Goal: Find contact information: Find contact information

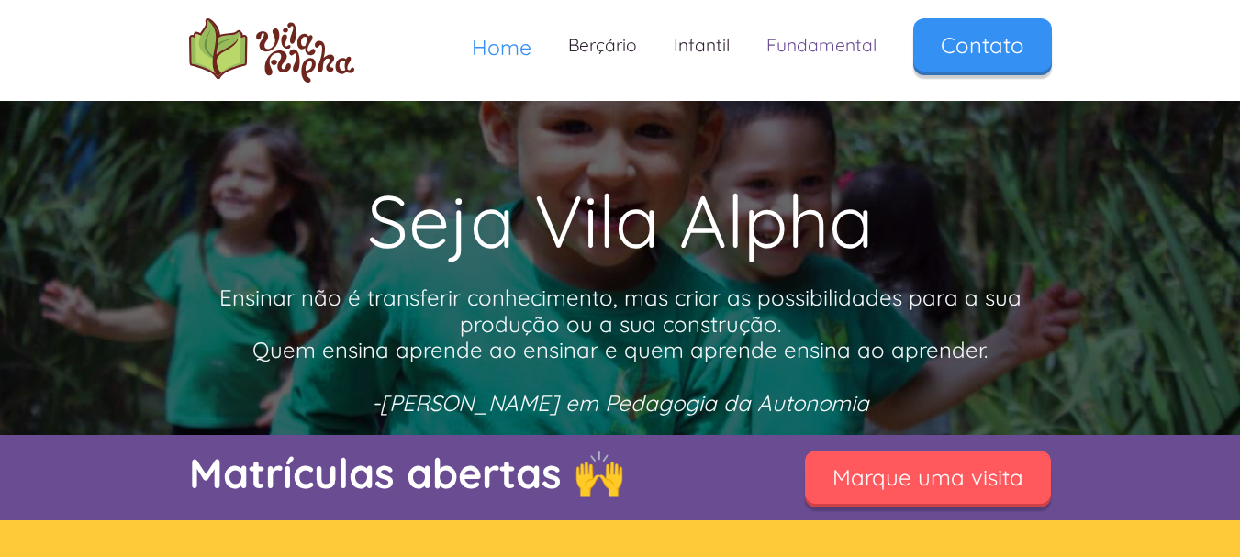
click at [840, 50] on link "Fundamental" at bounding box center [821, 45] width 147 height 54
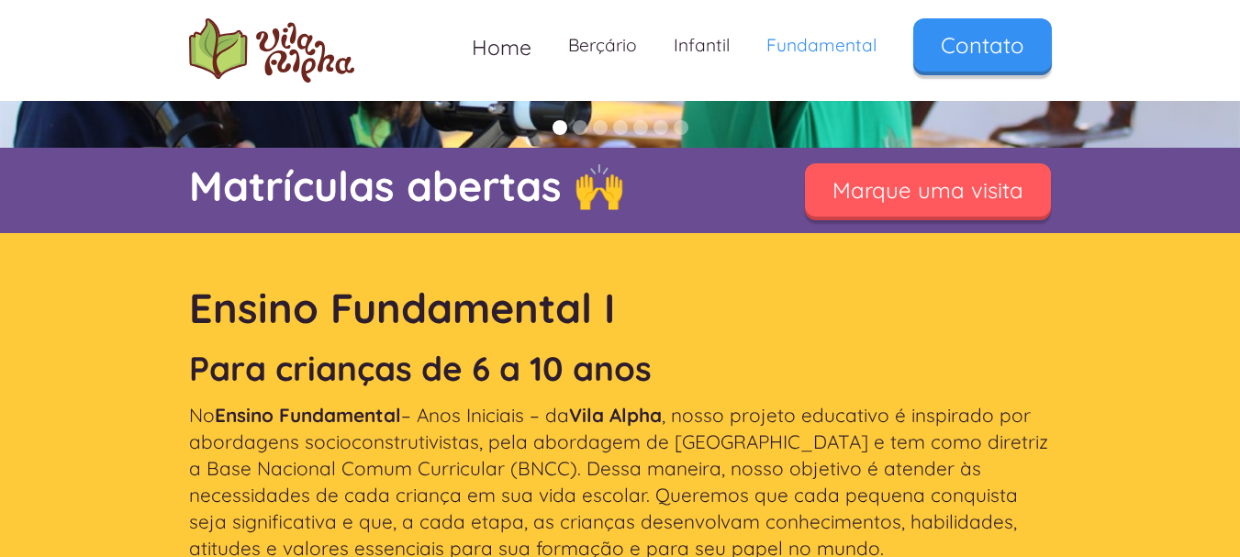
scroll to position [459, 0]
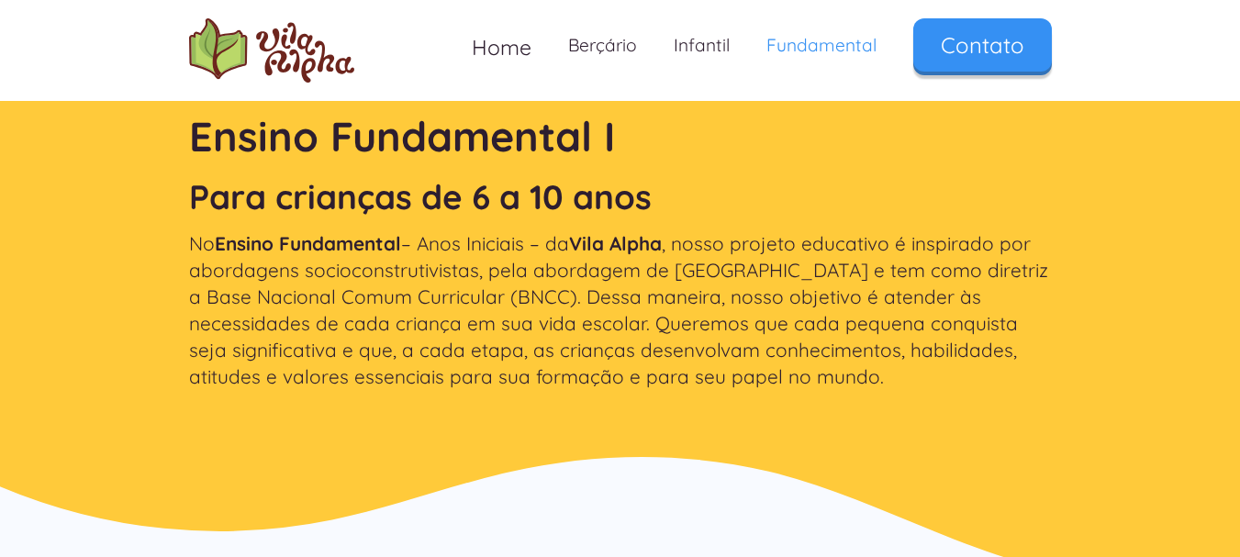
drag, startPoint x: 213, startPoint y: 242, endPoint x: 583, endPoint y: 243, distance: 369.9
click at [583, 243] on p "No Ensino Fundamental – Anos Iniciais – da [GEOGRAPHIC_DATA] , nosso projeto ed…" at bounding box center [620, 310] width 863 height 161
click at [583, 243] on strong "Vila Alpha" at bounding box center [615, 243] width 93 height 24
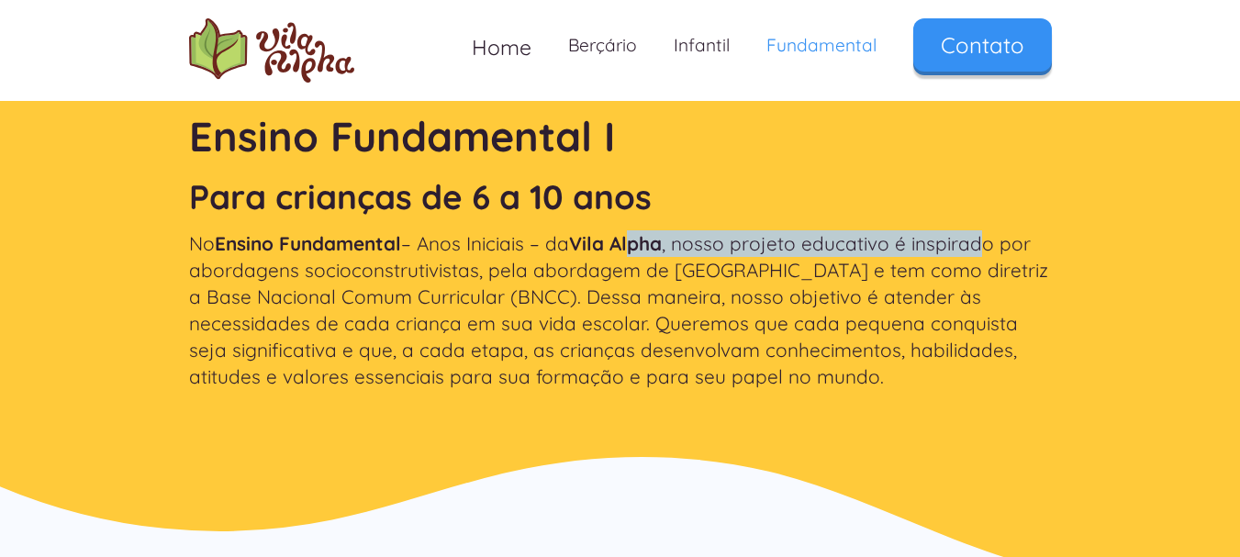
drag, startPoint x: 684, startPoint y: 244, endPoint x: 997, endPoint y: 244, distance: 313.0
click at [994, 244] on p "No Ensino Fundamental – Anos Iniciais – da [GEOGRAPHIC_DATA] , nosso projeto ed…" at bounding box center [620, 310] width 863 height 161
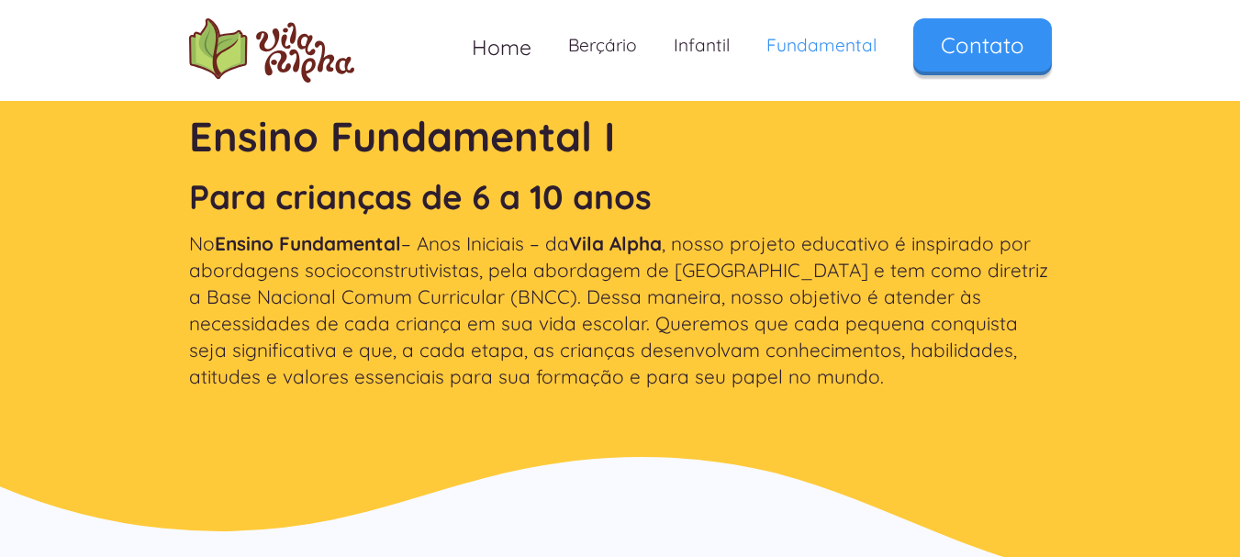
click at [998, 244] on p "No Ensino Fundamental – Anos Iniciais – da [GEOGRAPHIC_DATA] , nosso projeto ed…" at bounding box center [620, 310] width 863 height 161
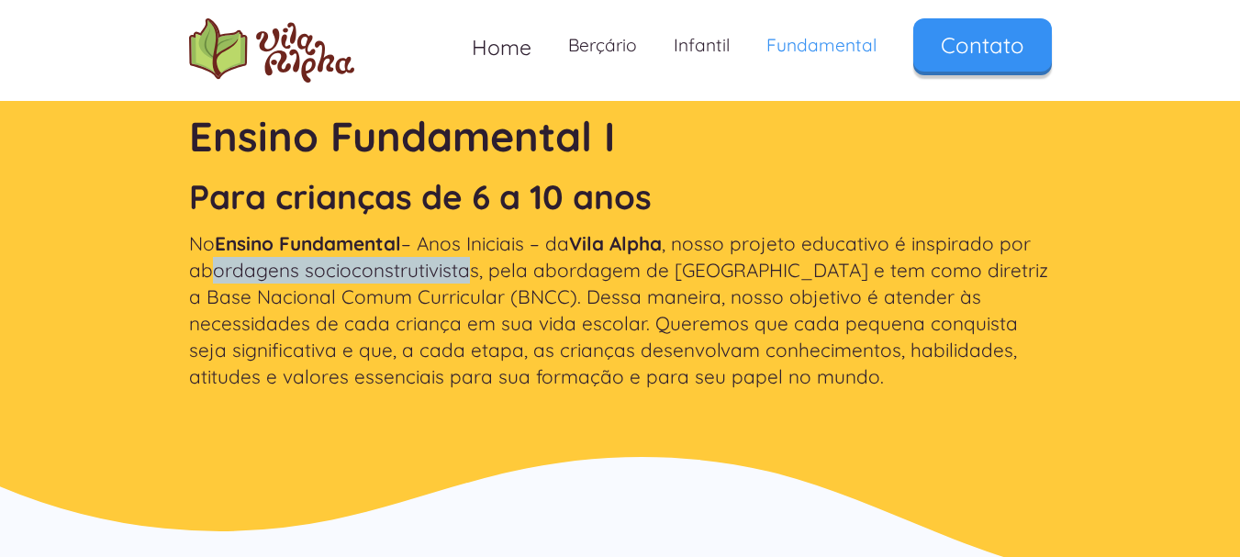
drag, startPoint x: 216, startPoint y: 270, endPoint x: 473, endPoint y: 271, distance: 257.0
click at [470, 272] on p "No Ensino Fundamental – Anos Iniciais – da [GEOGRAPHIC_DATA] , nosso projeto ed…" at bounding box center [620, 310] width 863 height 161
click at [473, 271] on p "No Ensino Fundamental – Anos Iniciais – da Vila Alpha , nosso projeto educativo…" at bounding box center [620, 310] width 863 height 161
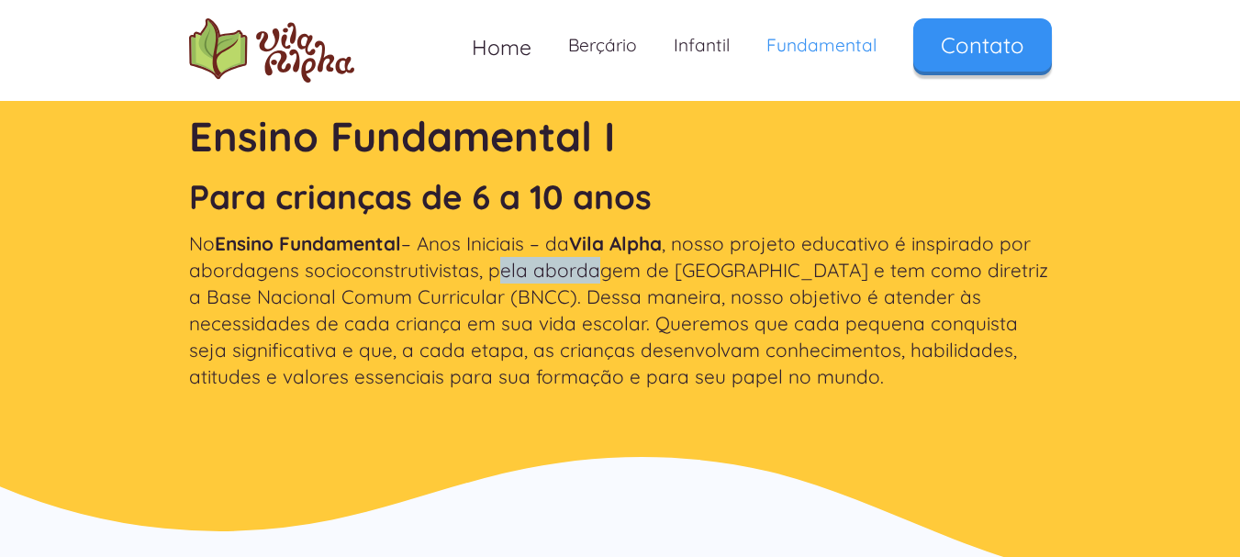
drag, startPoint x: 490, startPoint y: 267, endPoint x: 605, endPoint y: 279, distance: 115.4
click at [605, 279] on p "No Ensino Fundamental – Anos Iniciais – da Vila Alpha , nosso projeto educativo…" at bounding box center [620, 310] width 863 height 161
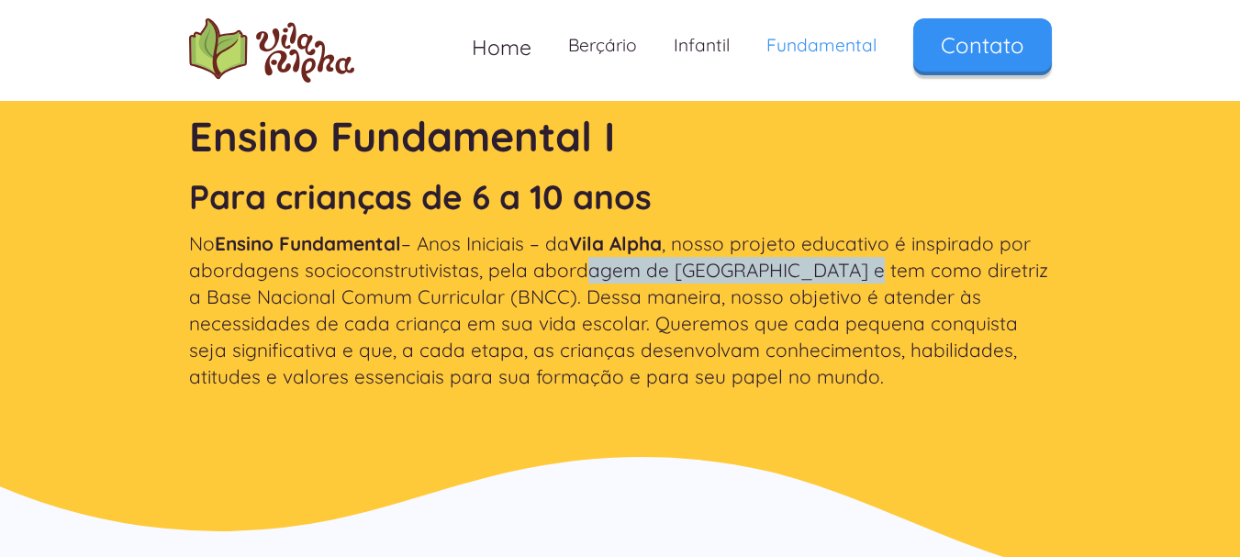
drag, startPoint x: 594, startPoint y: 278, endPoint x: 843, endPoint y: 278, distance: 248.8
click at [843, 278] on p "No Ensino Fundamental – Anos Iniciais – da Vila Alpha , nosso projeto educativo…" at bounding box center [620, 310] width 863 height 161
drag, startPoint x: 649, startPoint y: 277, endPoint x: 956, endPoint y: 277, distance: 306.6
click at [945, 277] on p "No Ensino Fundamental – Anos Iniciais – da Vila Alpha , nosso projeto educativo…" at bounding box center [620, 310] width 863 height 161
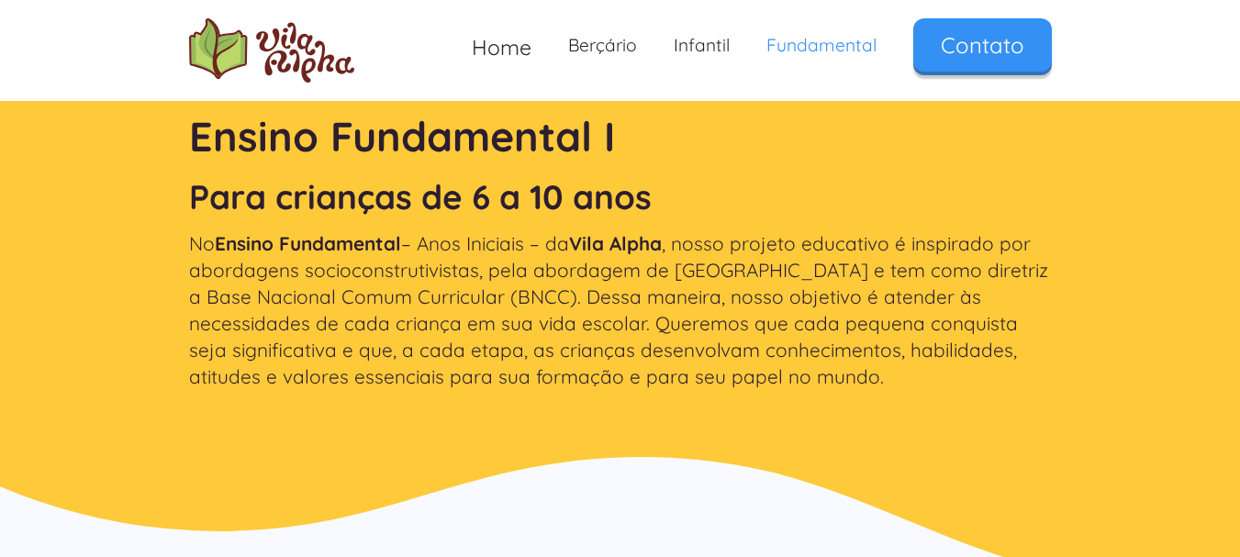
click at [956, 277] on p "No Ensino Fundamental – Anos Iniciais – da Vila Alpha , nosso projeto educativo…" at bounding box center [620, 310] width 863 height 161
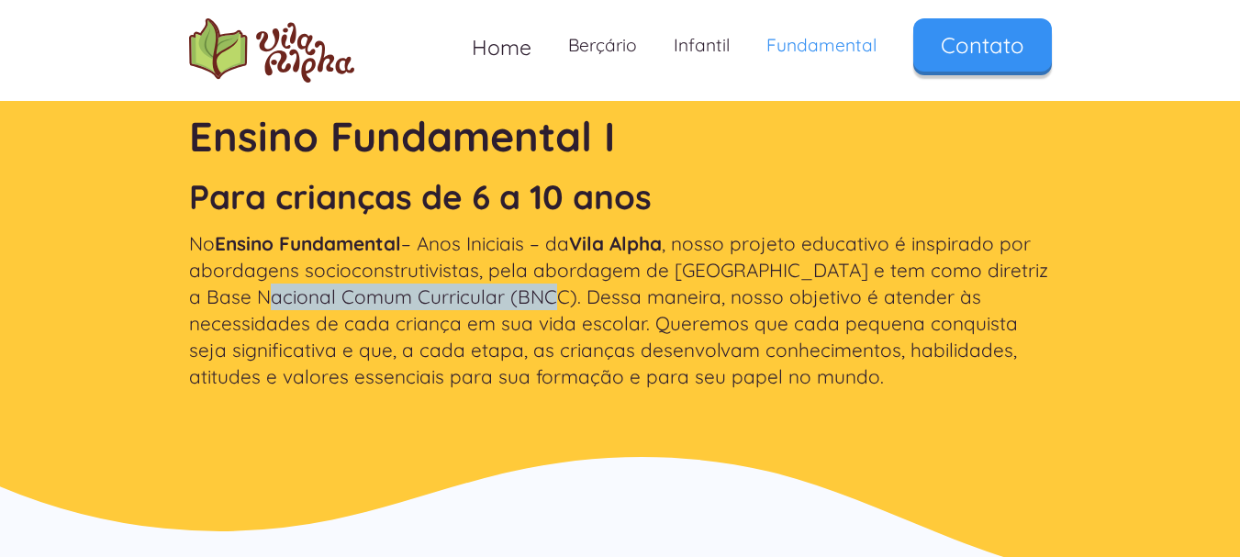
drag, startPoint x: 235, startPoint y: 302, endPoint x: 519, endPoint y: 301, distance: 283.6
click at [518, 301] on p "No Ensino Fundamental – Anos Iniciais – da Vila Alpha , nosso projeto educativo…" at bounding box center [620, 310] width 863 height 161
click at [519, 301] on p "No Ensino Fundamental – Anos Iniciais – da Vila Alpha , nosso projeto educativo…" at bounding box center [620, 310] width 863 height 161
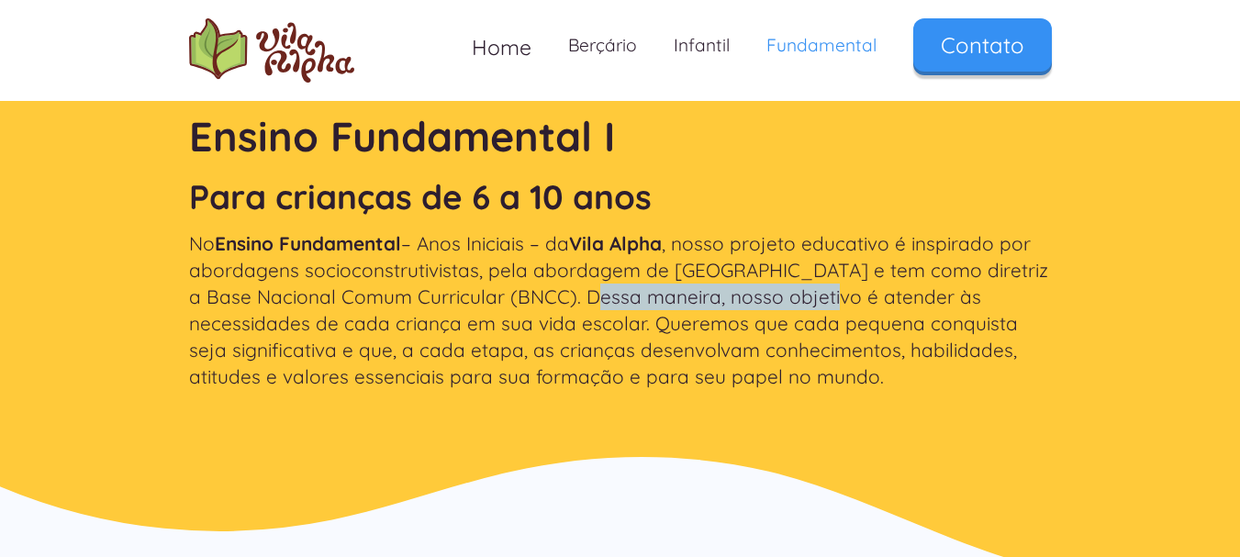
drag, startPoint x: 580, startPoint y: 301, endPoint x: 795, endPoint y: 300, distance: 214.8
click at [795, 300] on p "No Ensino Fundamental – Anos Iniciais – da Vila Alpha , nosso projeto educativo…" at bounding box center [620, 310] width 863 height 161
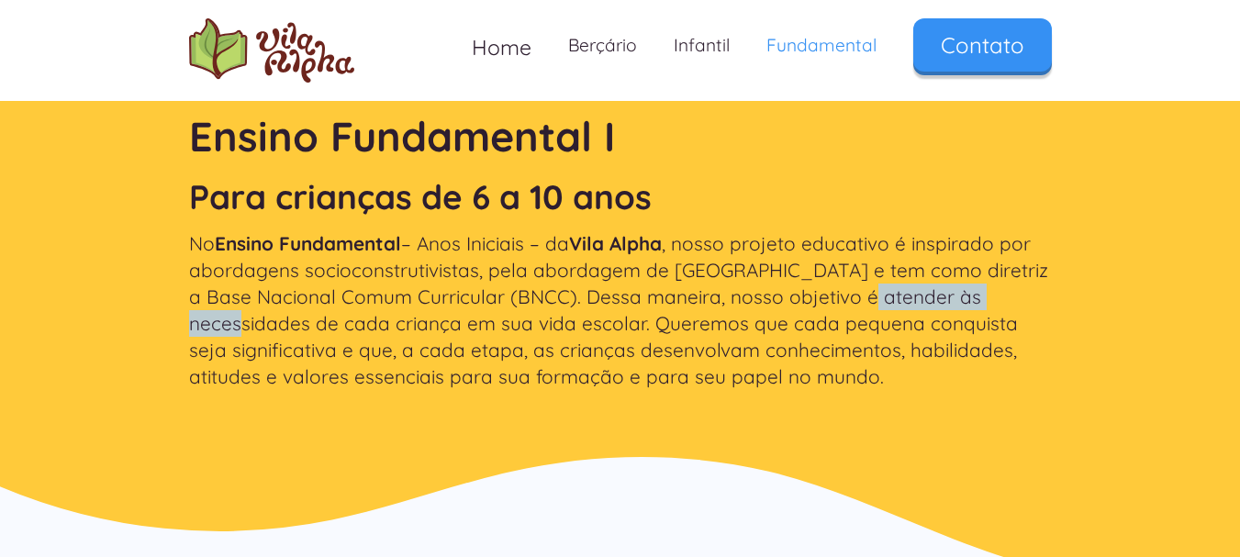
drag, startPoint x: 835, startPoint y: 300, endPoint x: 993, endPoint y: 297, distance: 157.9
click at [993, 297] on p "No Ensino Fundamental – Anos Iniciais – da Vila Alpha , nosso projeto educativo…" at bounding box center [620, 310] width 863 height 161
drag, startPoint x: 993, startPoint y: 297, endPoint x: 718, endPoint y: 288, distance: 275.5
click at [994, 297] on p "No Ensino Fundamental – Anos Iniciais – da Vila Alpha , nosso projeto educativo…" at bounding box center [620, 310] width 863 height 161
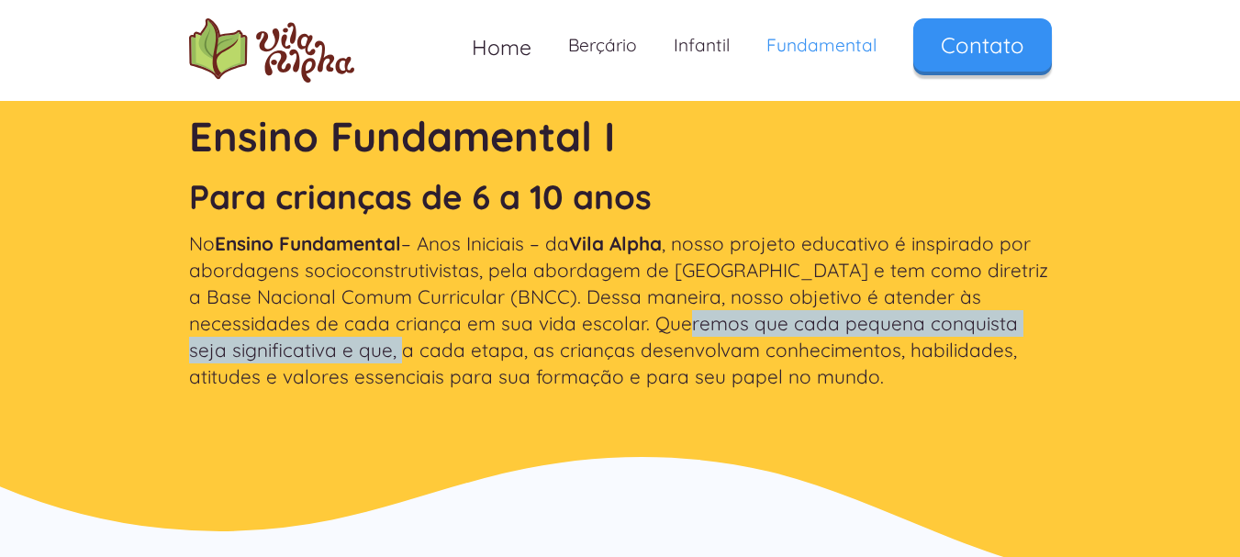
drag, startPoint x: 274, startPoint y: 338, endPoint x: 586, endPoint y: 328, distance: 311.3
click at [586, 328] on p "No Ensino Fundamental – Anos Iniciais – da Vila Alpha , nosso projeto educativo…" at bounding box center [620, 310] width 863 height 161
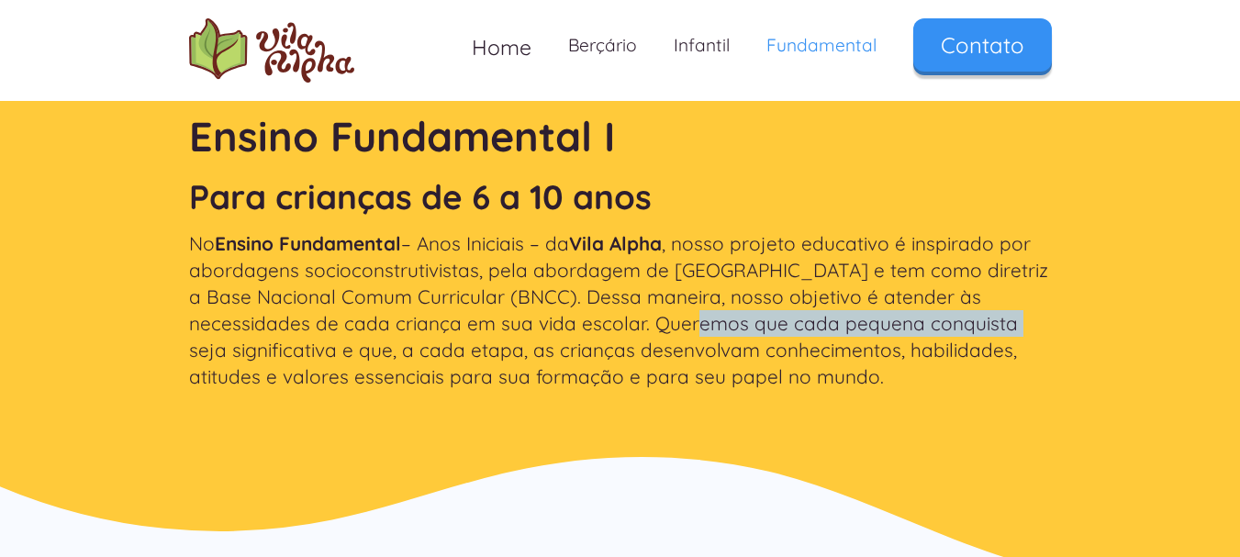
drag, startPoint x: 658, startPoint y: 328, endPoint x: 904, endPoint y: 328, distance: 246.0
click at [904, 328] on p "No Ensino Fundamental – Anos Iniciais – da Vila Alpha , nosso projeto educativo…" at bounding box center [620, 310] width 863 height 161
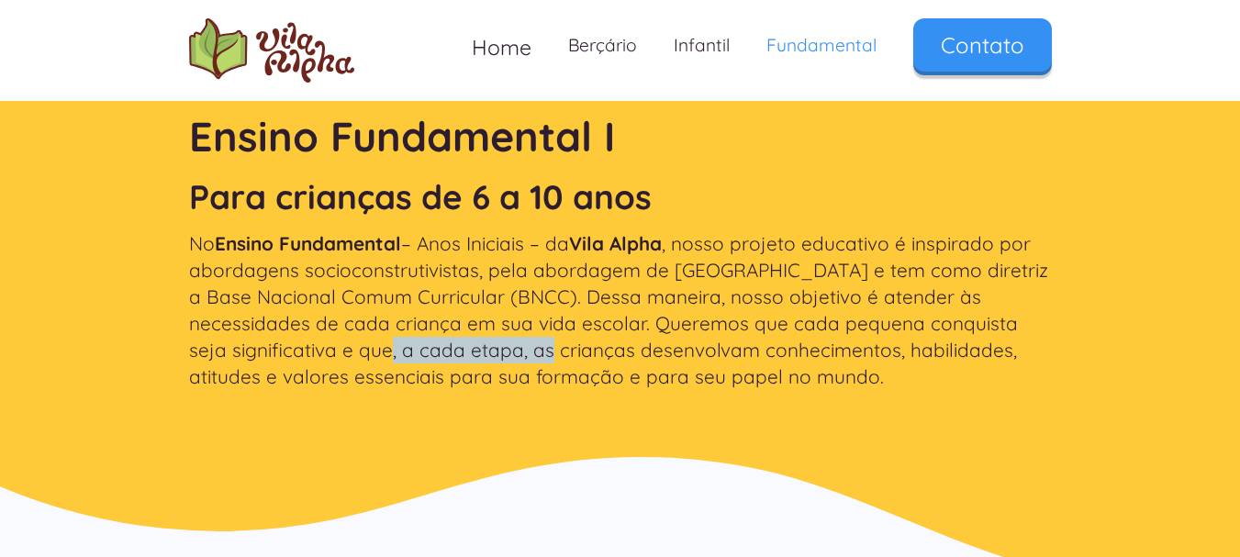
drag, startPoint x: 249, startPoint y: 352, endPoint x: 418, endPoint y: 350, distance: 168.9
click at [417, 350] on p "No Ensino Fundamental – Anos Iniciais – da Vila Alpha , nosso projeto educativo…" at bounding box center [620, 310] width 863 height 161
click at [418, 350] on p "No Ensino Fundamental – Anos Iniciais – da Vila Alpha , nosso projeto educativo…" at bounding box center [620, 310] width 863 height 161
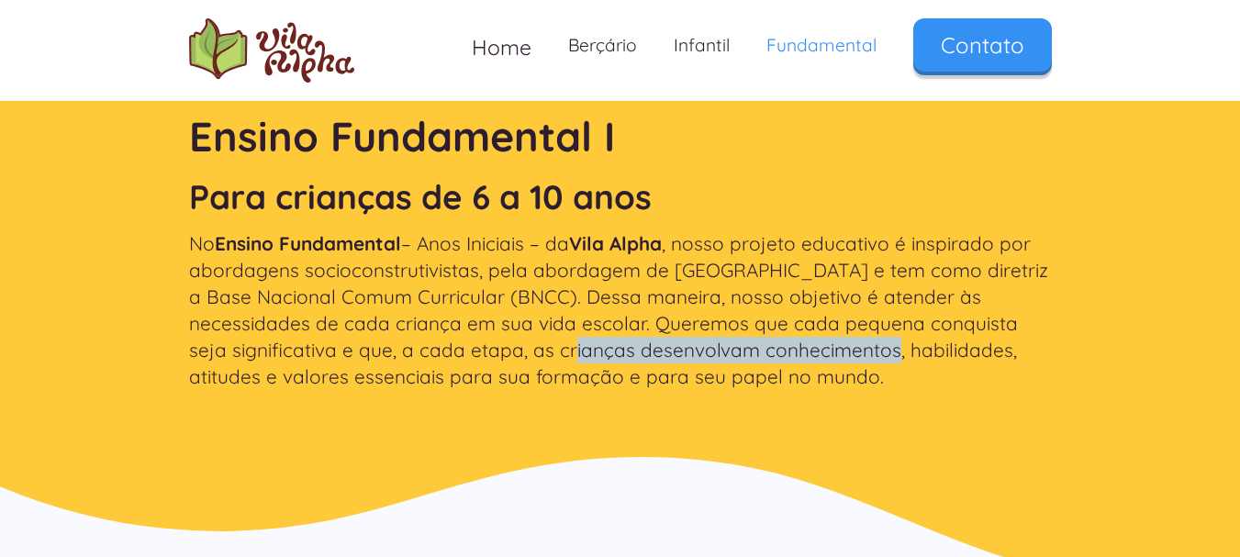
drag, startPoint x: 447, startPoint y: 347, endPoint x: 773, endPoint y: 347, distance: 325.9
click at [752, 347] on p "No Ensino Fundamental – Anos Iniciais – da Vila Alpha , nosso projeto educativo…" at bounding box center [620, 310] width 863 height 161
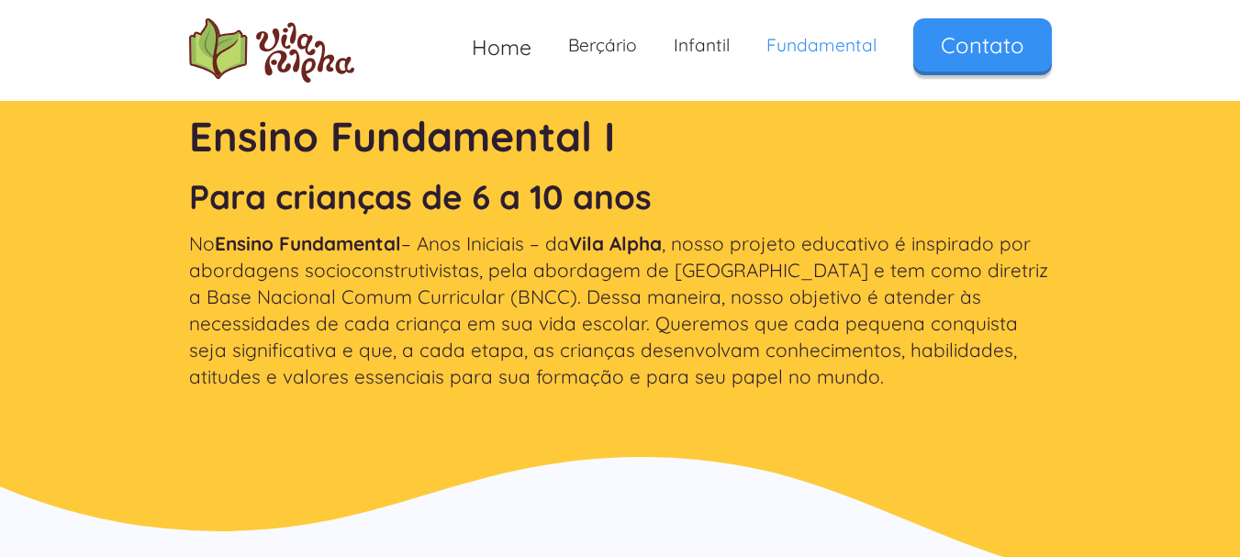
click at [814, 345] on p "No Ensino Fundamental – Anos Iniciais – da Vila Alpha , nosso projeto educativo…" at bounding box center [620, 310] width 863 height 161
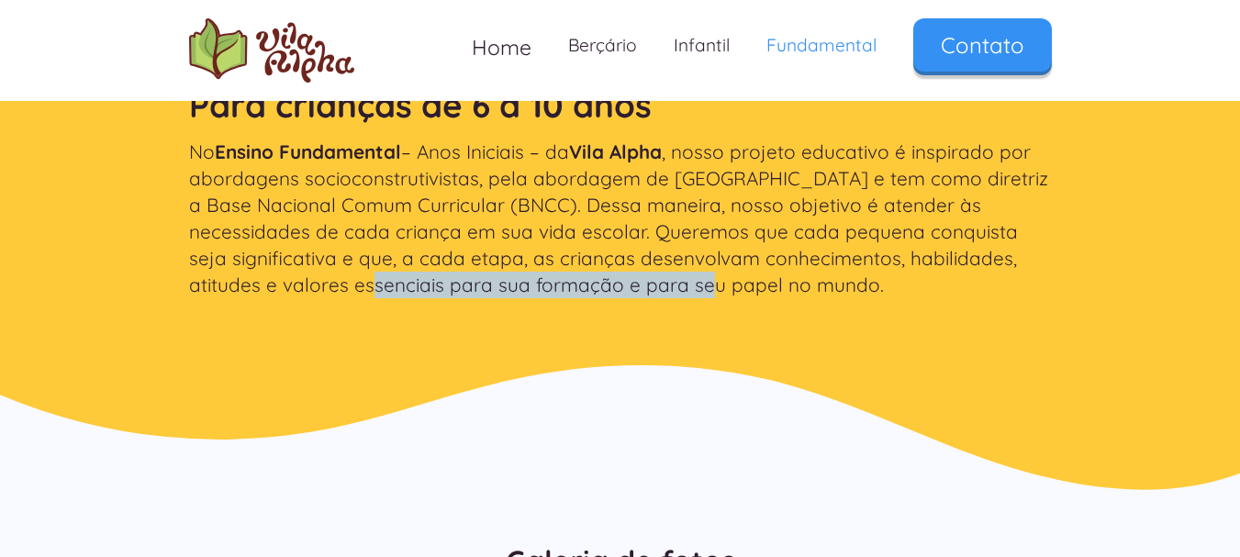
drag, startPoint x: 248, startPoint y: 287, endPoint x: 581, endPoint y: 285, distance: 333.2
click at [581, 285] on p "No Ensino Fundamental – Anos Iniciais – da Vila Alpha , nosso projeto educativo…" at bounding box center [620, 219] width 863 height 161
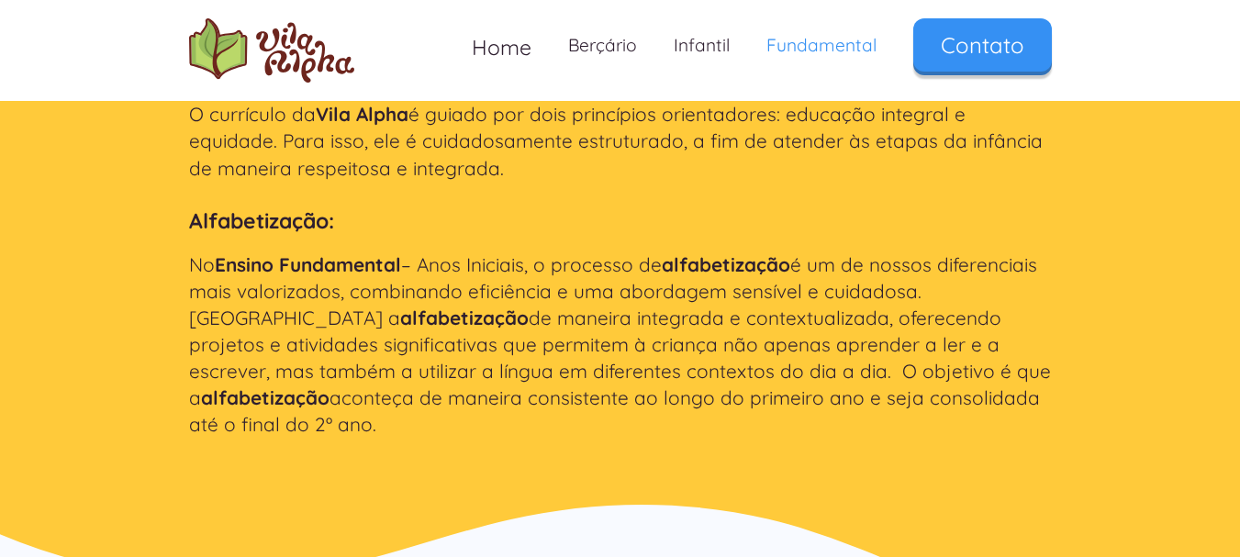
scroll to position [2203, 0]
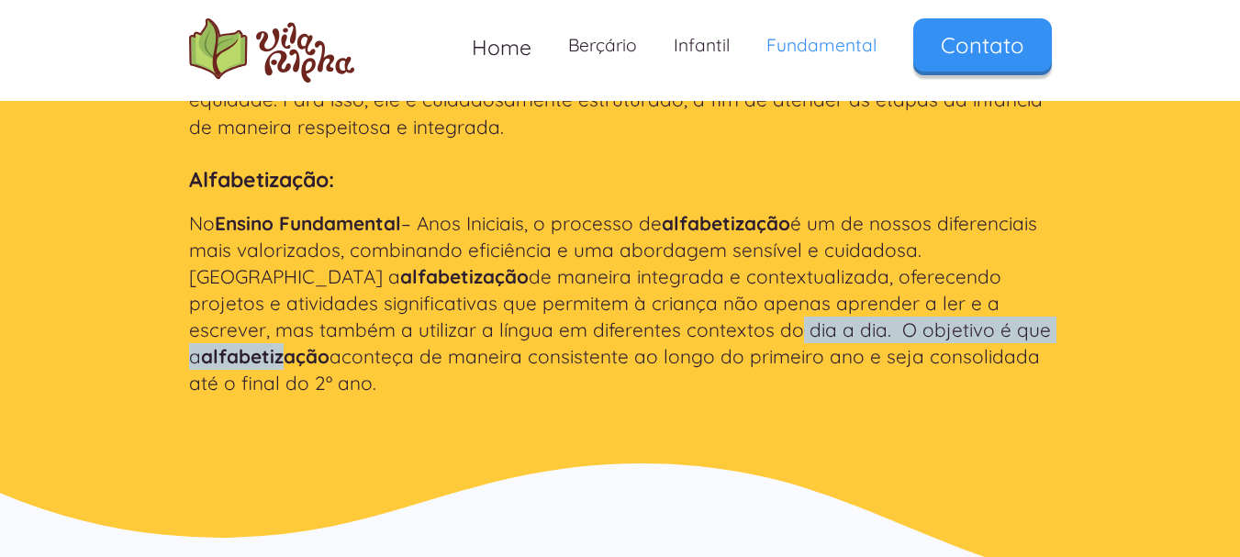
drag, startPoint x: 558, startPoint y: 335, endPoint x: 922, endPoint y: 334, distance: 363.5
click at [919, 334] on p "No Ensino Fundamental – Anos Iniciais, o processo de alfabetização é um de noss…" at bounding box center [620, 303] width 863 height 187
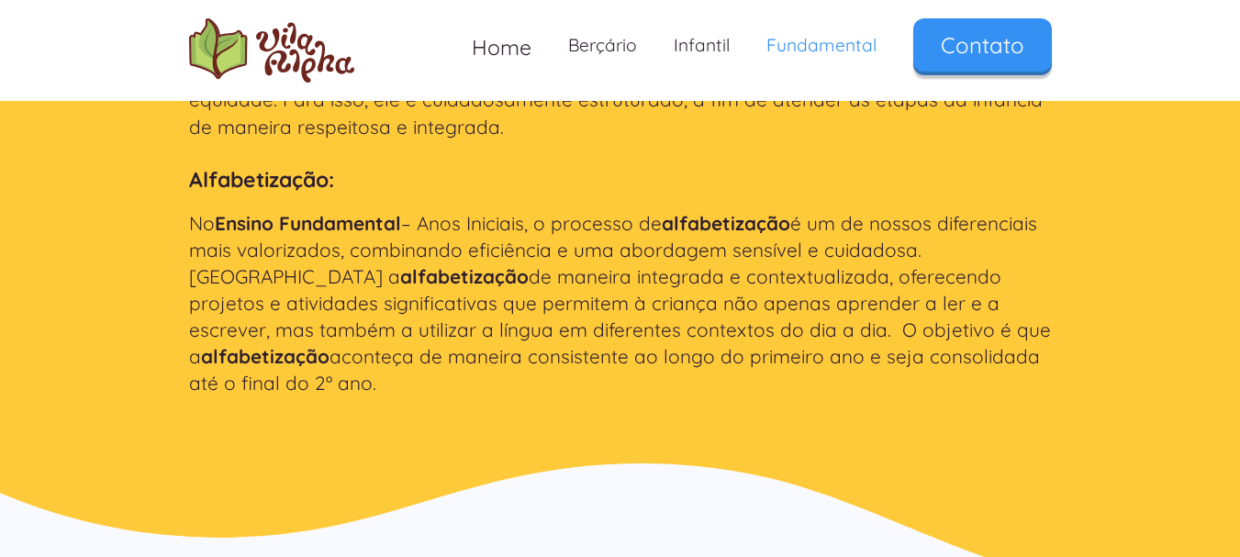
click at [330, 344] on strong "alfabetização" at bounding box center [265, 356] width 129 height 24
click at [970, 329] on p "No Ensino Fundamental – Anos Iniciais, o processo de alfabetização é um de noss…" at bounding box center [620, 303] width 863 height 187
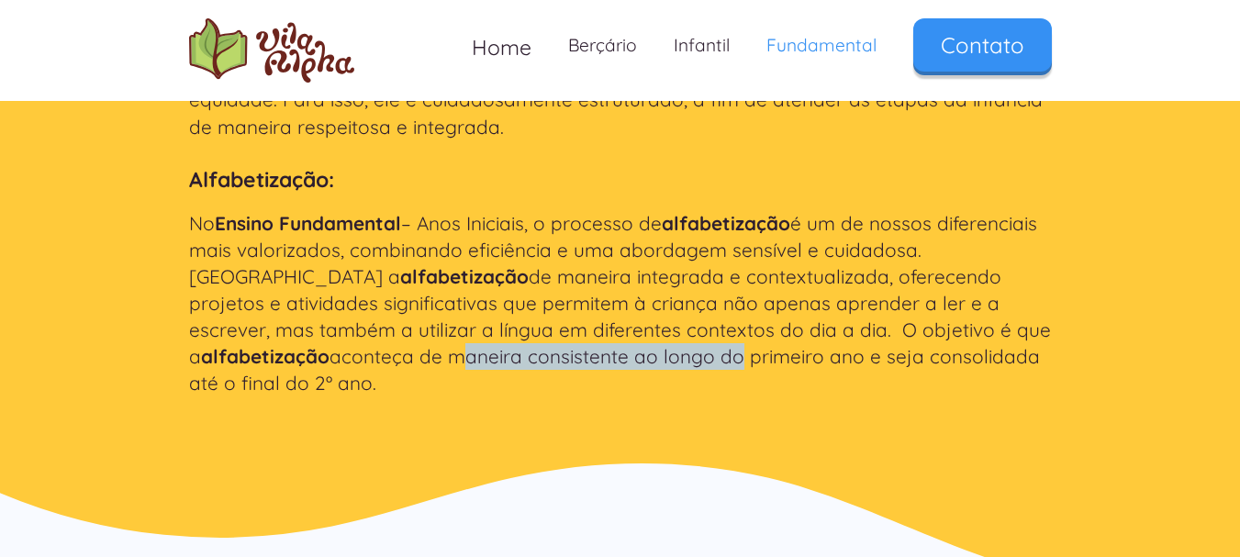
drag, startPoint x: 215, startPoint y: 361, endPoint x: 511, endPoint y: 364, distance: 296.5
click at [511, 364] on p "No Ensino Fundamental – Anos Iniciais, o processo de alfabetização é um de noss…" at bounding box center [620, 303] width 863 height 187
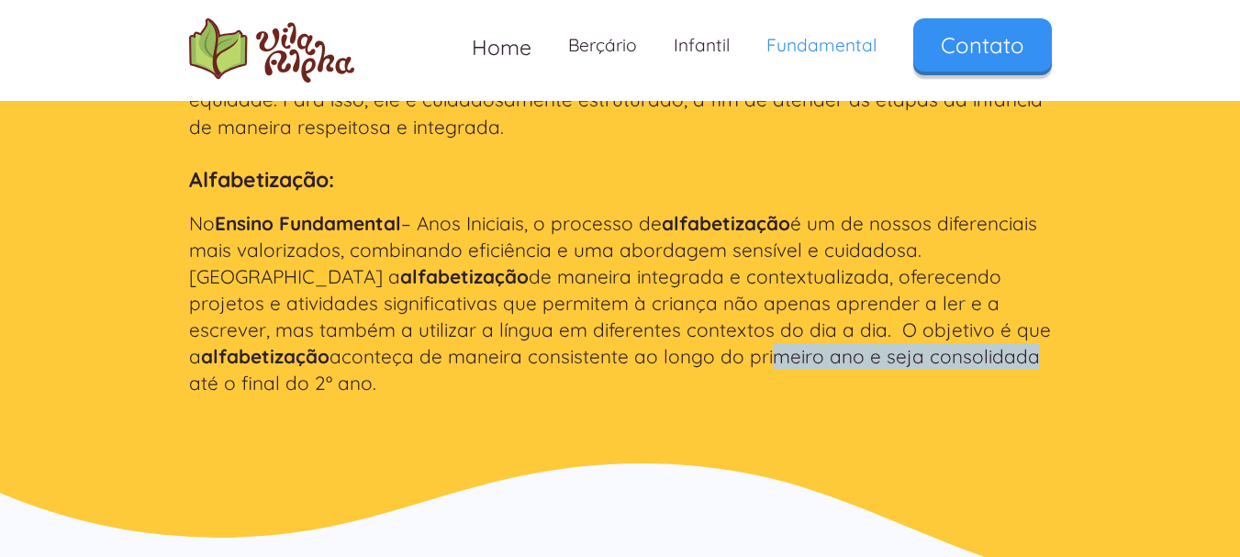
drag, startPoint x: 529, startPoint y: 361, endPoint x: 838, endPoint y: 358, distance: 309.4
click at [836, 358] on p "No Ensino Fundamental – Anos Iniciais, o processo de alfabetização é um de noss…" at bounding box center [620, 303] width 863 height 187
click at [839, 358] on p "No Ensino Fundamental – Anos Iniciais, o processo de alfabetização é um de noss…" at bounding box center [620, 303] width 863 height 187
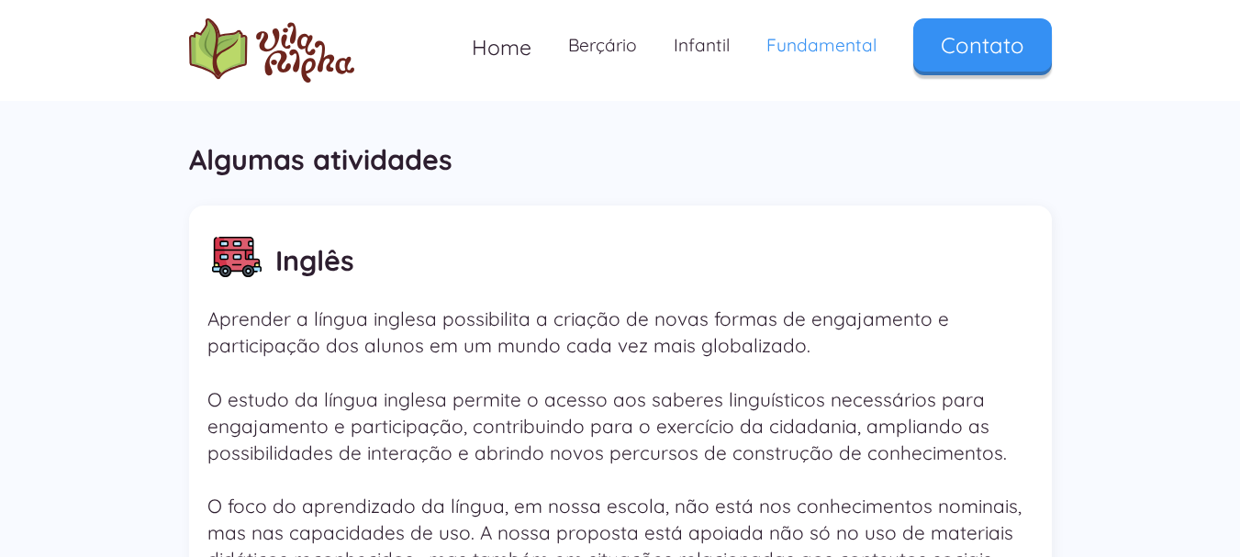
scroll to position [2754, 0]
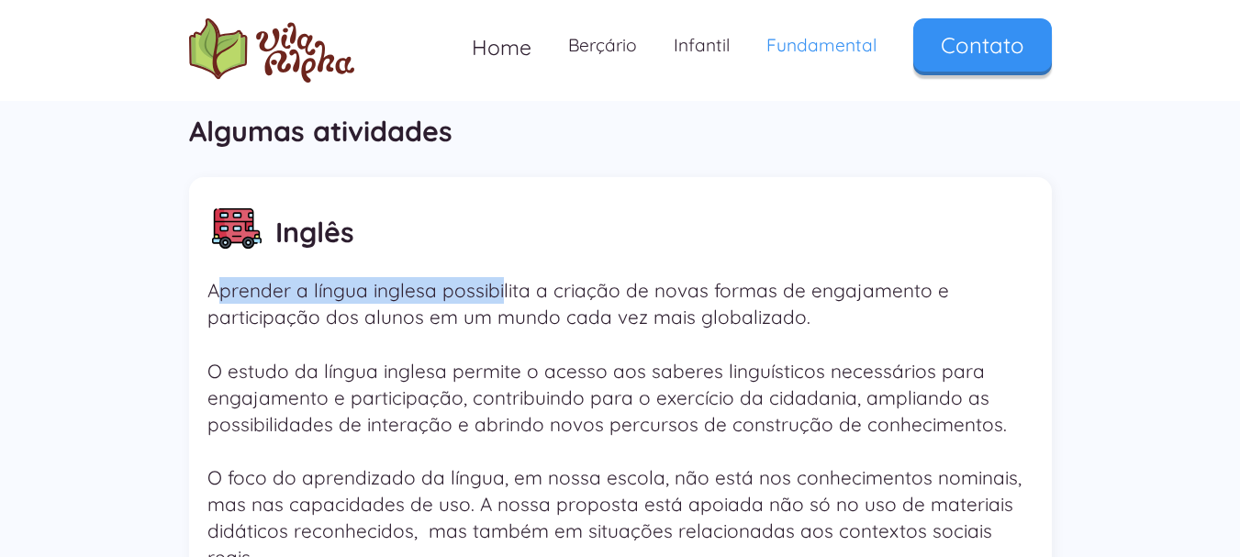
drag, startPoint x: 221, startPoint y: 261, endPoint x: 498, endPoint y: 268, distance: 276.4
click at [498, 277] on p "Aprender a língua inglesa possibilita a criação de novas formas de engajamento …" at bounding box center [620, 424] width 826 height 294
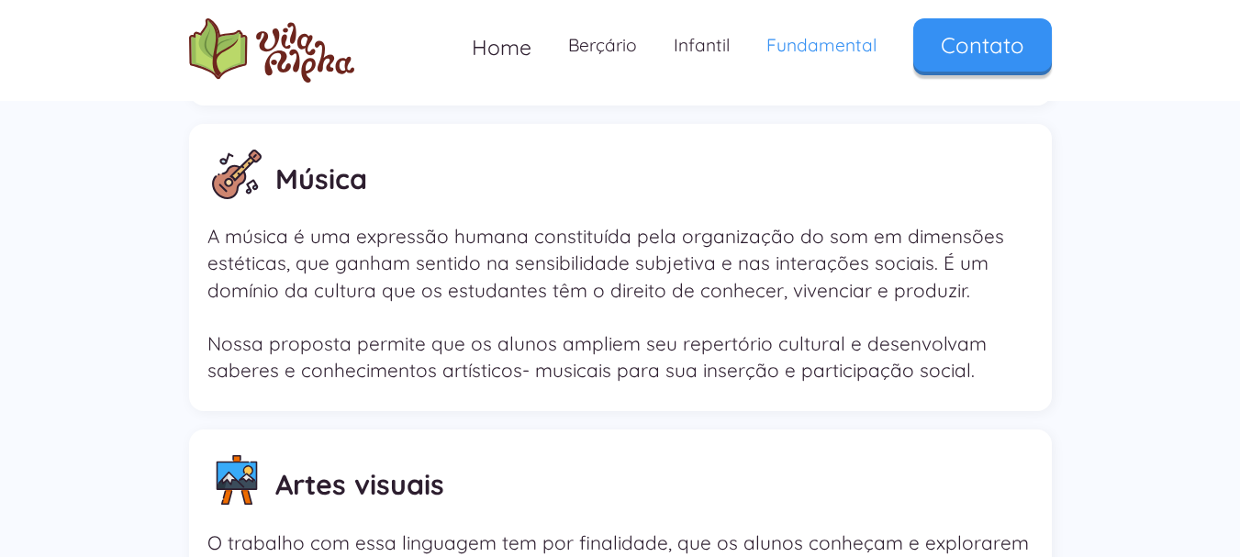
scroll to position [3488, 0]
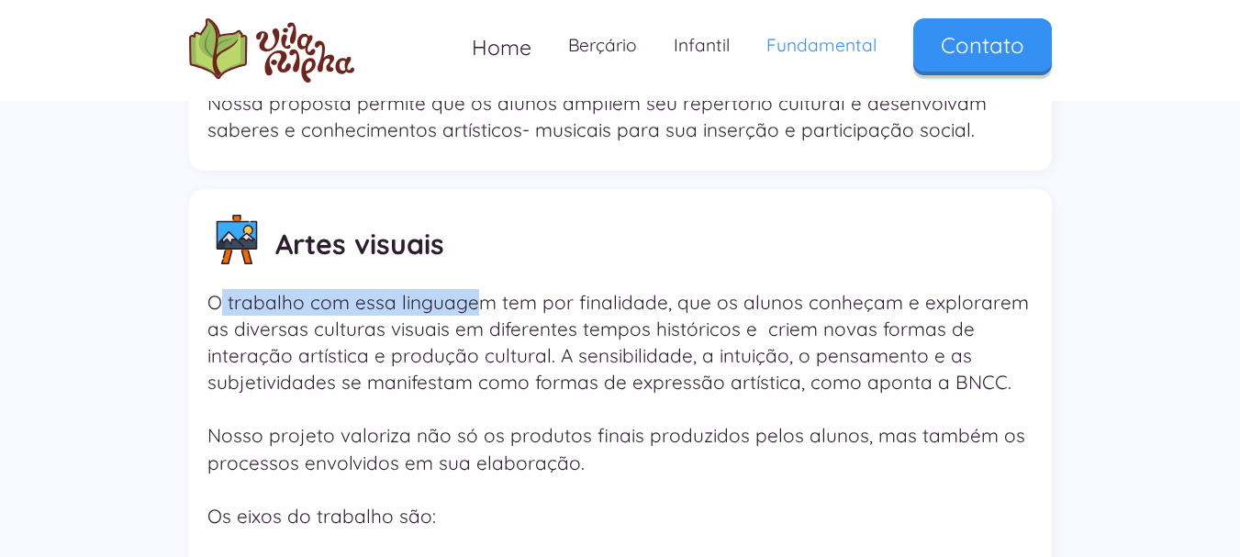
drag, startPoint x: 224, startPoint y: 258, endPoint x: 566, endPoint y: 253, distance: 342.4
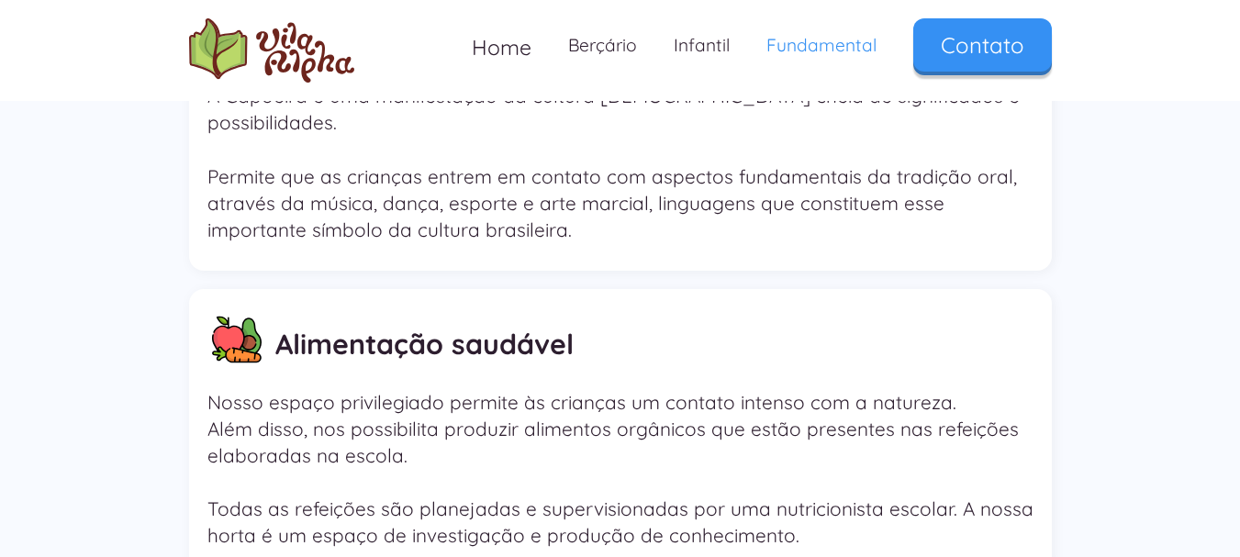
scroll to position [4590, 0]
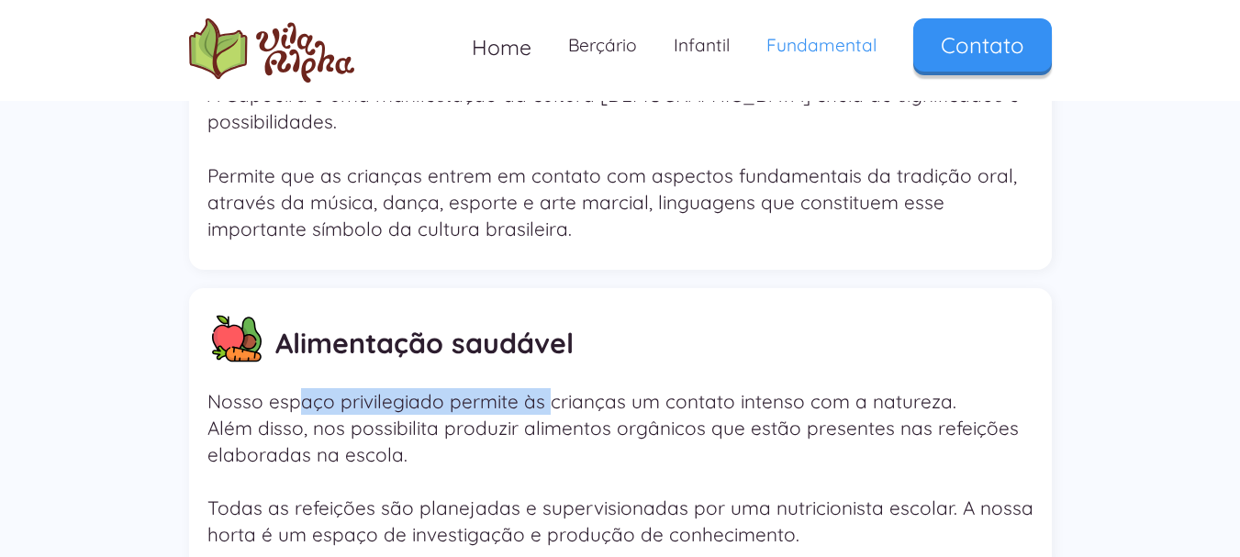
drag, startPoint x: 297, startPoint y: 316, endPoint x: 617, endPoint y: 316, distance: 319.4
click at [604, 388] on p "Nosso espaço privilegiado permite às crianças um contato intenso com a natureza…" at bounding box center [620, 468] width 826 height 161
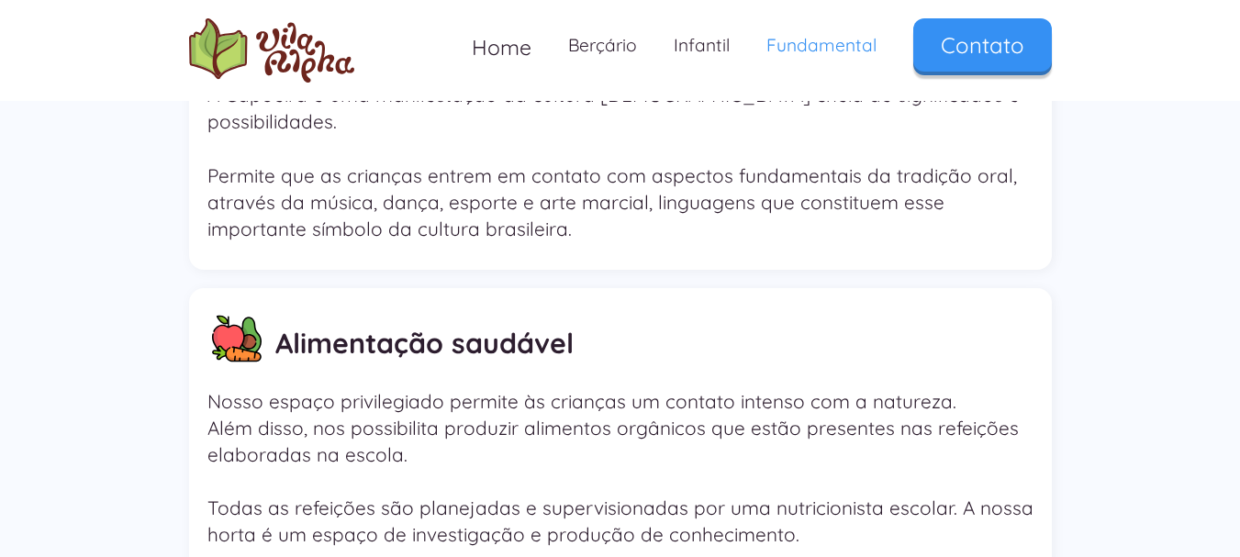
click at [617, 388] on p "Nosso espaço privilegiado permite às crianças um contato intenso com a natureza…" at bounding box center [620, 468] width 826 height 161
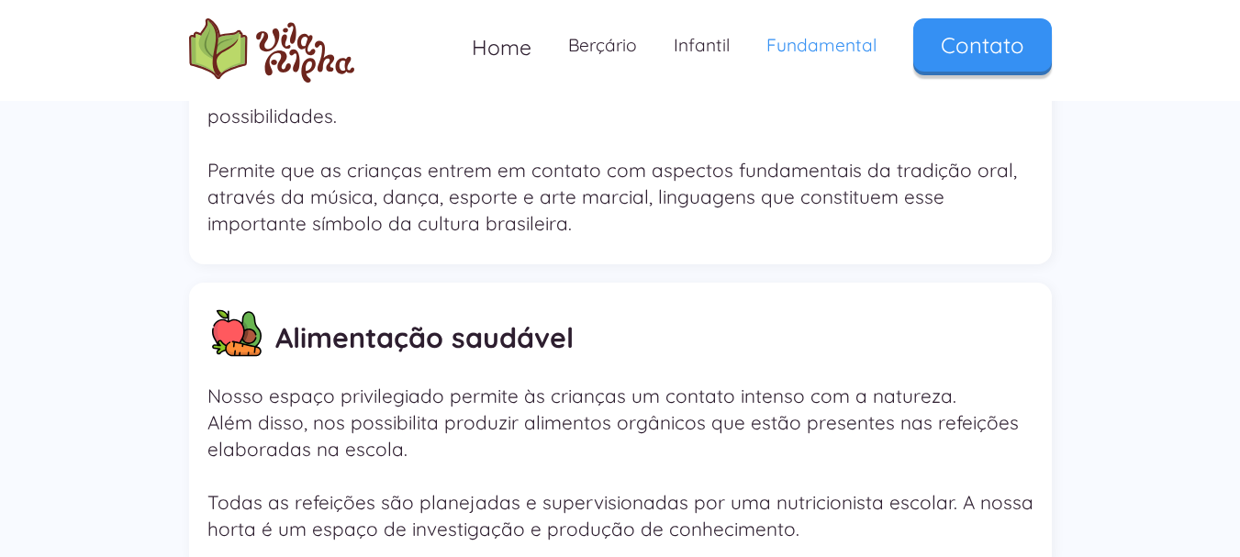
scroll to position [4682, 0]
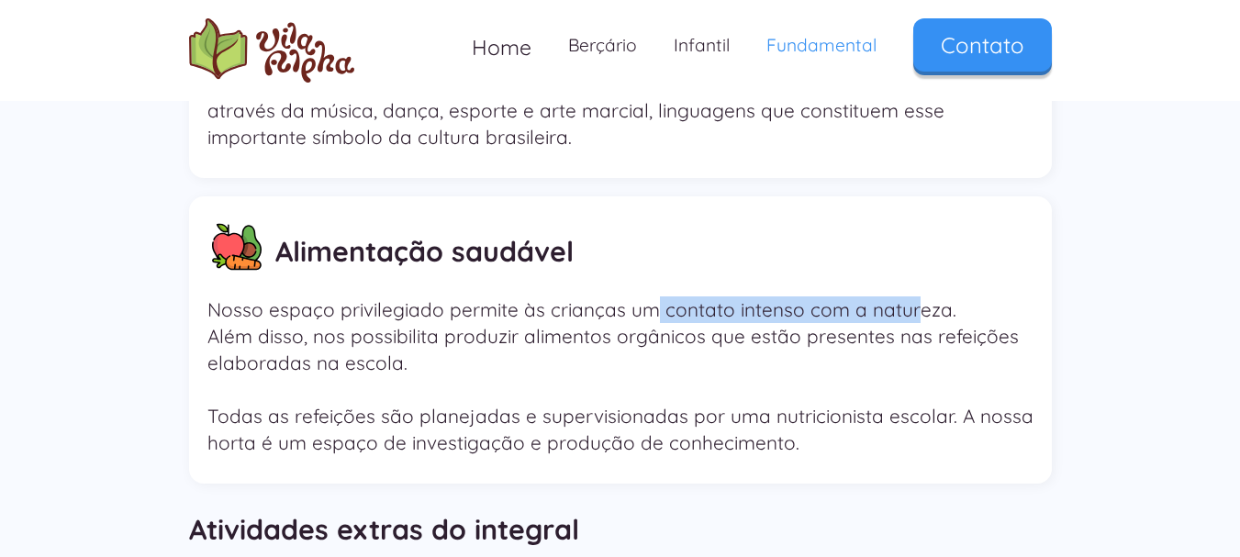
drag, startPoint x: 653, startPoint y: 218, endPoint x: 912, endPoint y: 220, distance: 258.9
click at [912, 296] on p "Nosso espaço privilegiado permite às crianças um contato intenso com a natureza…" at bounding box center [620, 376] width 826 height 161
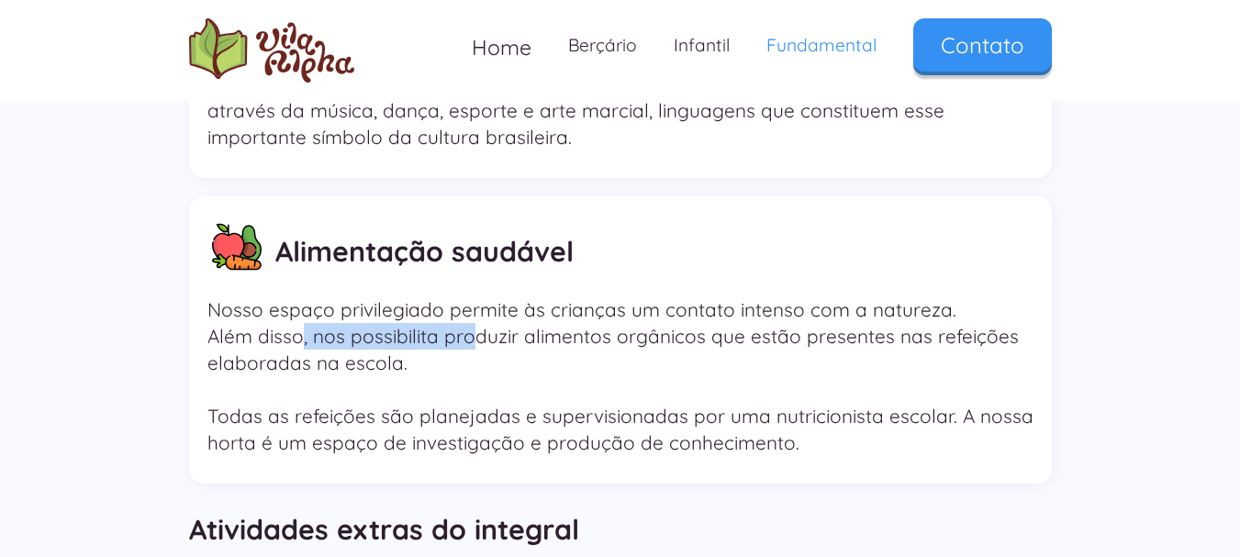
drag, startPoint x: 300, startPoint y: 263, endPoint x: 468, endPoint y: 263, distance: 168.0
click at [468, 296] on p "Nosso espaço privilegiado permite às crianças um contato intenso com a natureza…" at bounding box center [620, 376] width 826 height 161
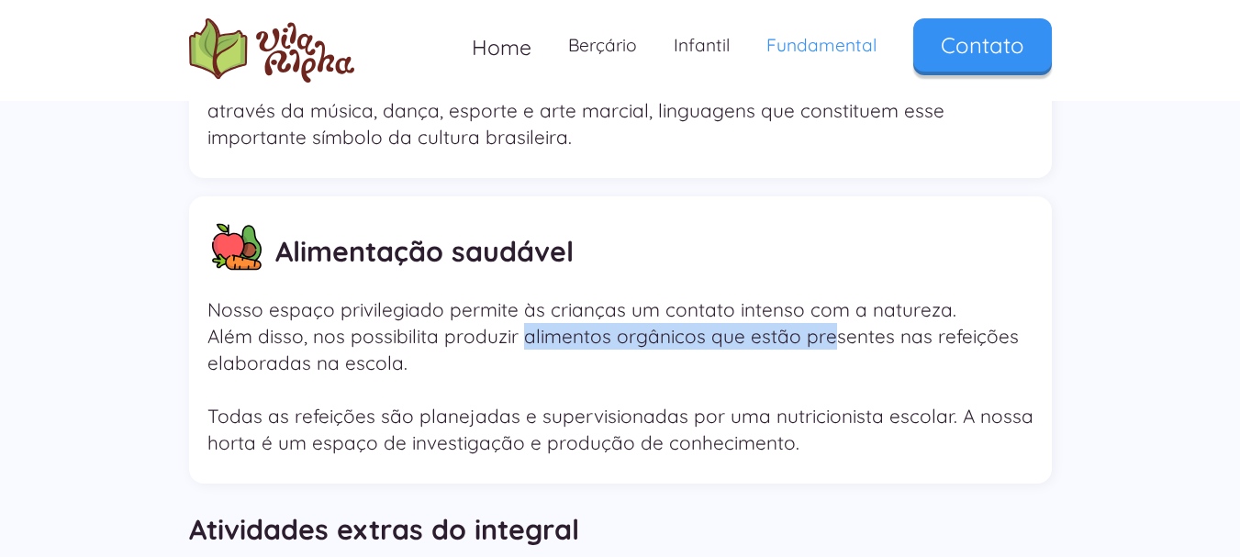
drag, startPoint x: 530, startPoint y: 262, endPoint x: 828, endPoint y: 262, distance: 298.3
click at [828, 296] on p "Nosso espaço privilegiado permite às crianças um contato intenso com a natureza…" at bounding box center [620, 376] width 826 height 161
click at [829, 296] on p "Nosso espaço privilegiado permite às crianças um contato intenso com a natureza…" at bounding box center [620, 376] width 826 height 161
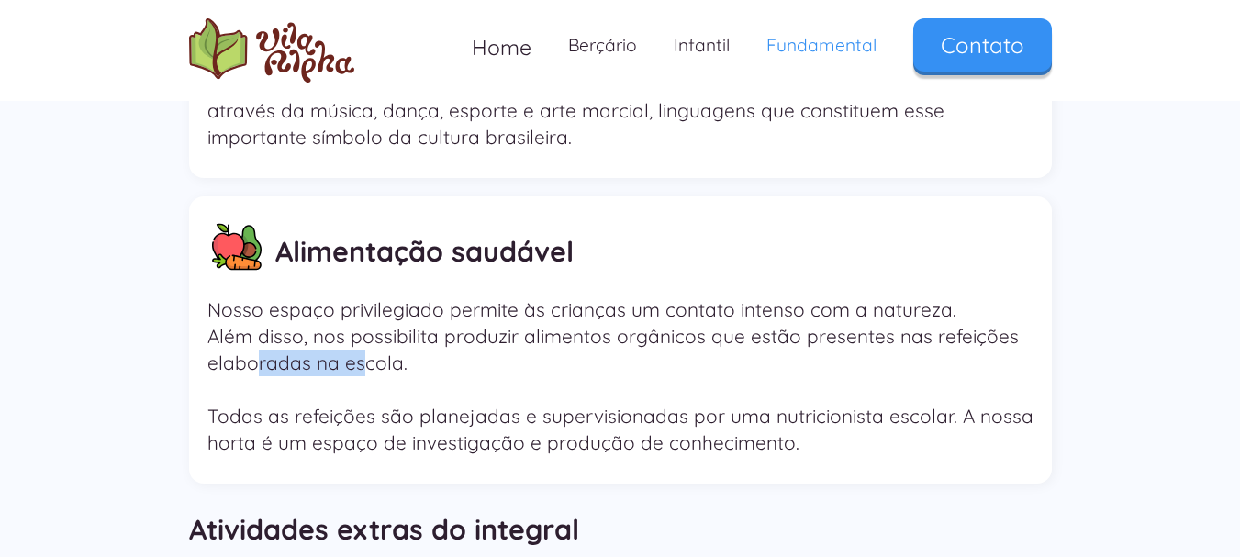
drag, startPoint x: 254, startPoint y: 288, endPoint x: 365, endPoint y: 290, distance: 111.1
click at [365, 296] on p "Nosso espaço privilegiado permite às crianças um contato intenso com a natureza…" at bounding box center [620, 376] width 826 height 161
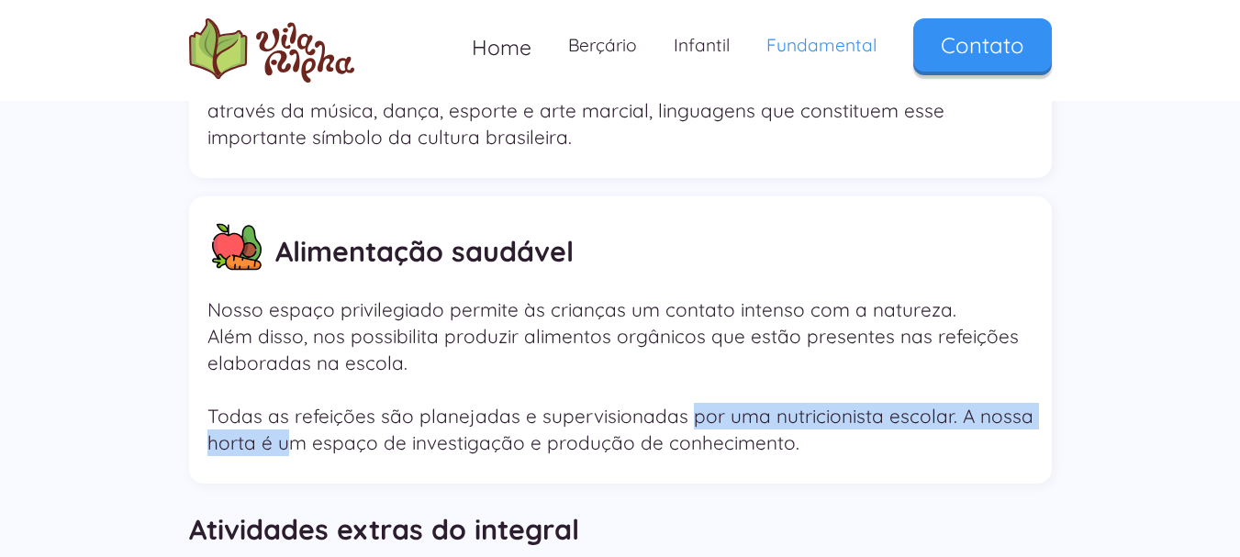
drag, startPoint x: 302, startPoint y: 352, endPoint x: 682, endPoint y: 339, distance: 380.2
click at [682, 339] on p "Nosso espaço privilegiado permite às crianças um contato intenso com a natureza…" at bounding box center [620, 376] width 826 height 161
drag, startPoint x: 796, startPoint y: 337, endPoint x: 826, endPoint y: 337, distance: 30.3
click at [797, 337] on p "Nosso espaço privilegiado permite às crianças um contato intenso com a natureza…" at bounding box center [620, 376] width 826 height 161
click at [939, 328] on p "Nosso espaço privilegiado permite às crianças um contato intenso com a natureza…" at bounding box center [620, 376] width 826 height 161
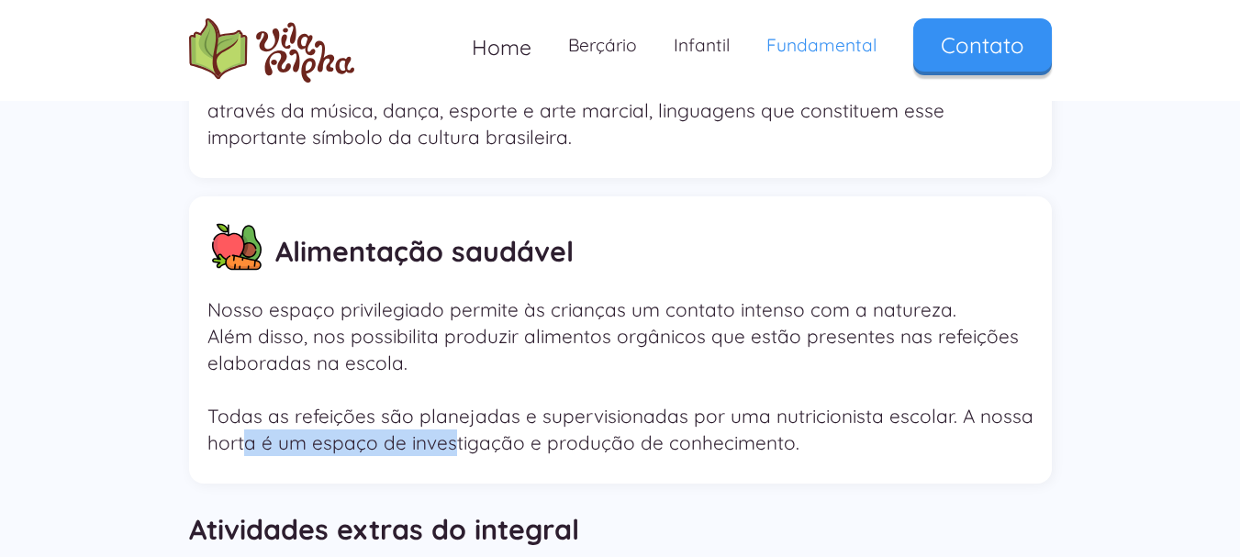
drag, startPoint x: 248, startPoint y: 351, endPoint x: 542, endPoint y: 355, distance: 293.8
click at [522, 355] on p "Nosso espaço privilegiado permite às crianças um contato intenso com a natureza…" at bounding box center [620, 376] width 826 height 161
click at [542, 355] on p "Nosso espaço privilegiado permite às crianças um contato intenso com a natureza…" at bounding box center [620, 376] width 826 height 161
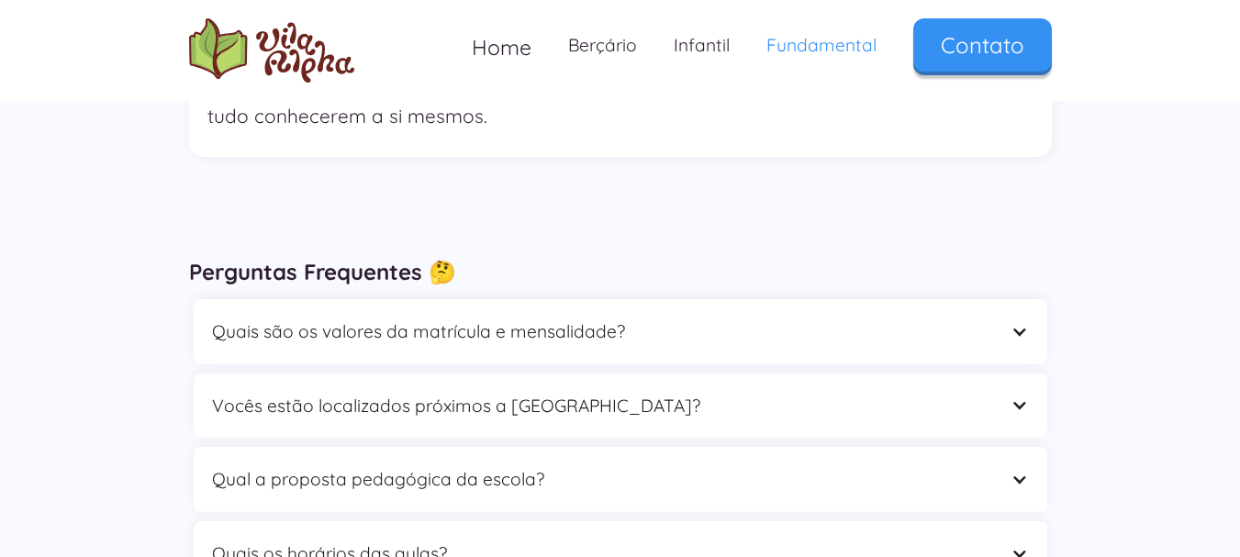
scroll to position [5508, 0]
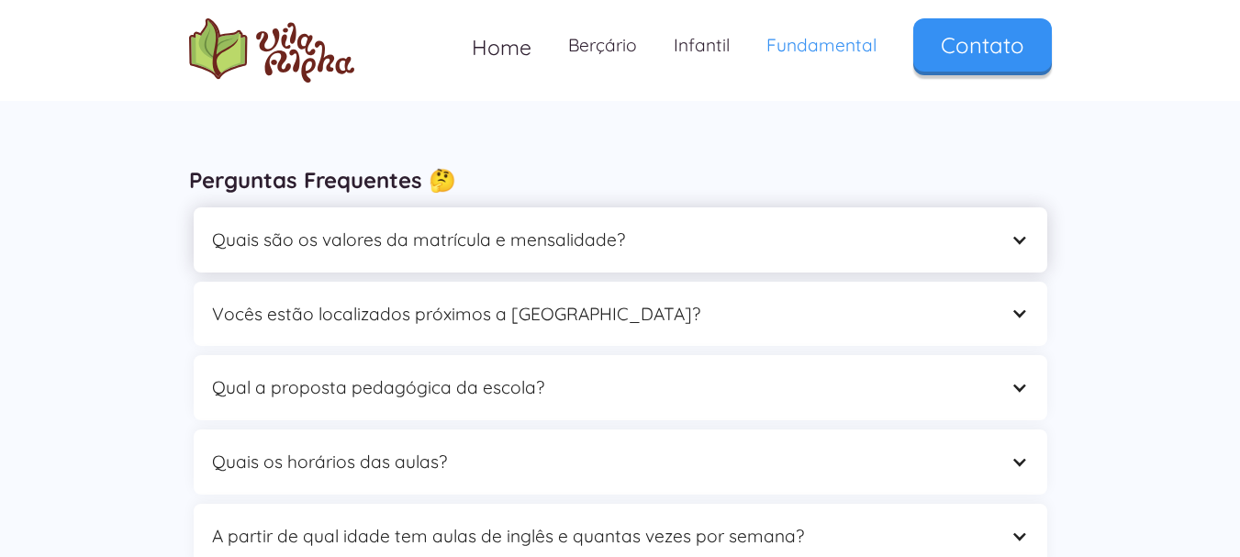
click at [1019, 231] on div at bounding box center [1019, 239] width 17 height 17
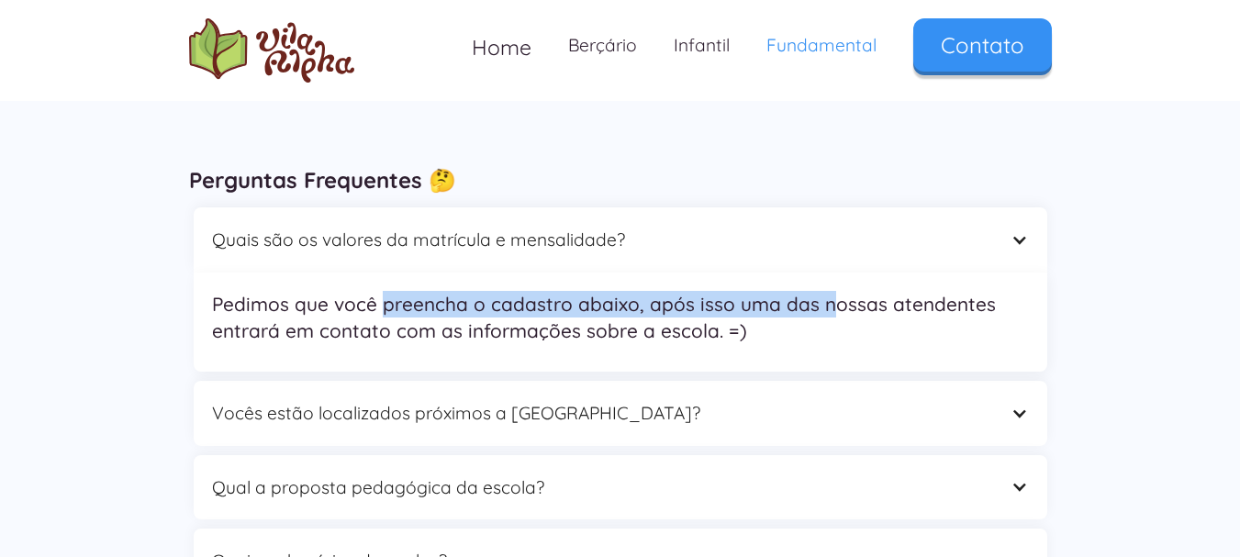
drag, startPoint x: 444, startPoint y: 224, endPoint x: 836, endPoint y: 224, distance: 392.0
click at [835, 291] on p "Pedimos que você preencha o cadastro abaixo, após isso uma das nossas atendente…" at bounding box center [620, 317] width 817 height 53
click at [836, 291] on p "Pedimos que você preencha o cadastro abaixo, após isso uma das nossas atendente…" at bounding box center [620, 317] width 817 height 53
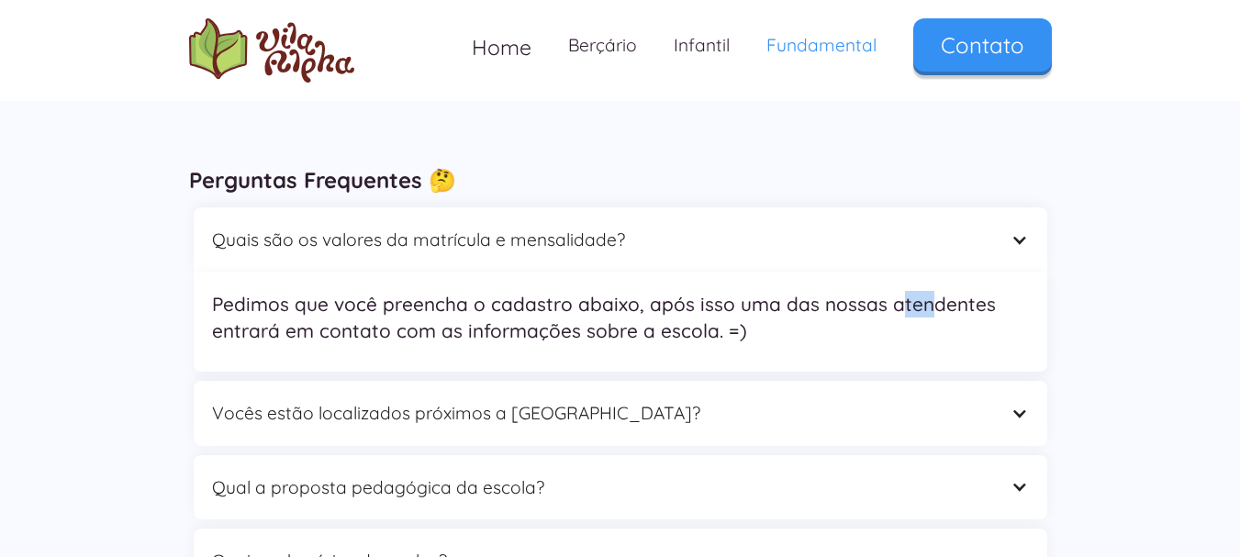
drag, startPoint x: 924, startPoint y: 225, endPoint x: 957, endPoint y: 225, distance: 33.0
click at [954, 291] on p "Pedimos que você preencha o cadastro abaixo, após isso uma das nossas atendente…" at bounding box center [620, 317] width 817 height 53
click at [958, 291] on p "Pedimos que você preencha o cadastro abaixo, após isso uma das nossas atendente…" at bounding box center [620, 317] width 817 height 53
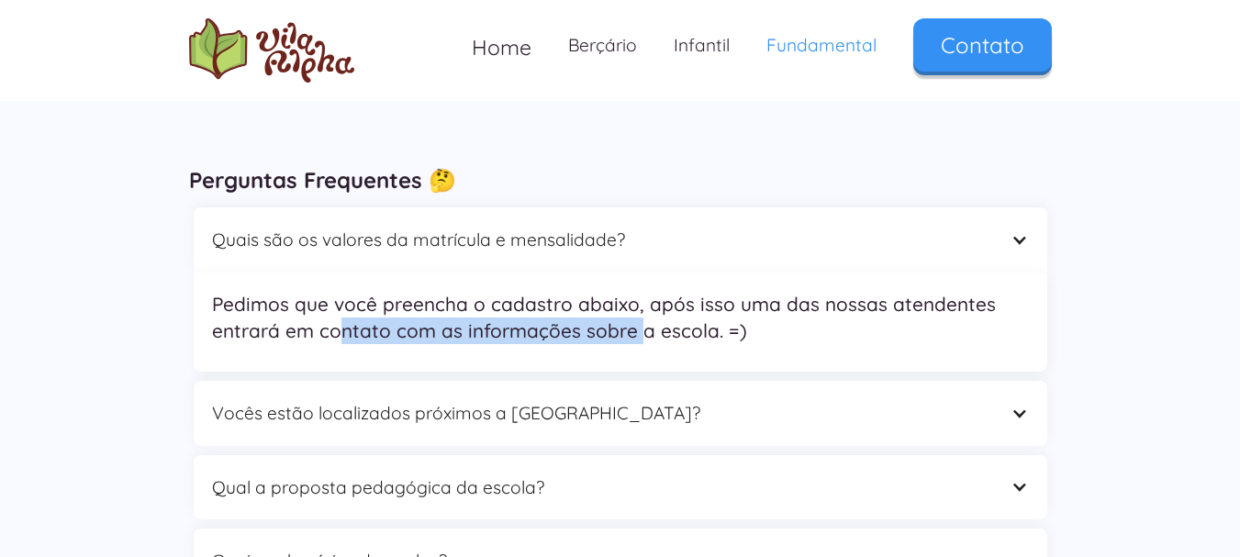
drag, startPoint x: 337, startPoint y: 250, endPoint x: 653, endPoint y: 255, distance: 315.8
click at [653, 291] on p "Pedimos que você preencha o cadastro abaixo, após isso uma das nossas atendente…" at bounding box center [620, 317] width 817 height 53
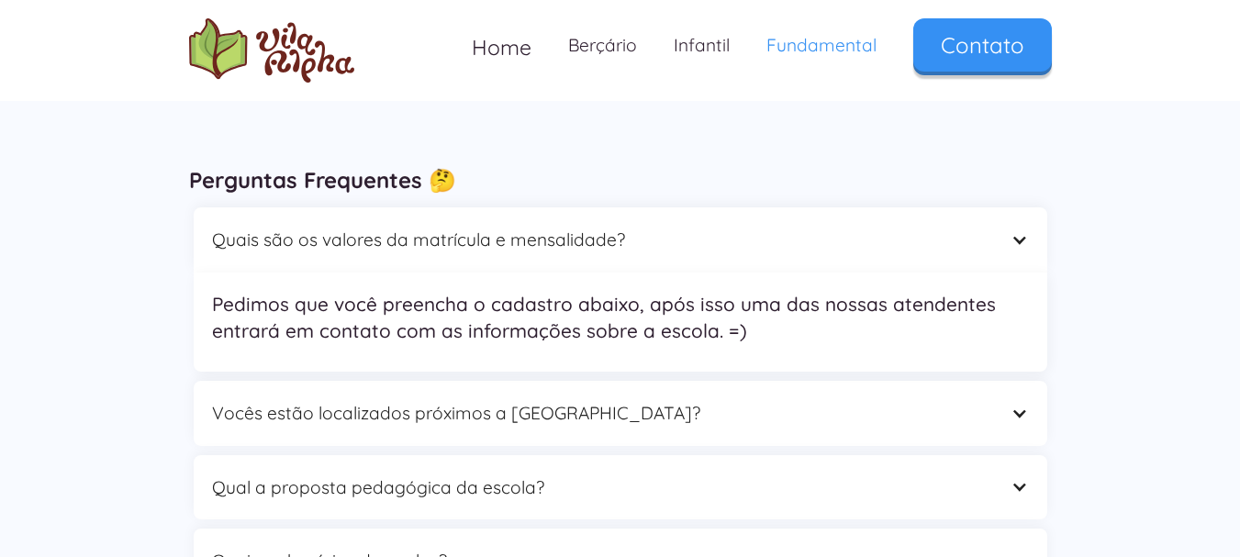
click at [665, 291] on p "Pedimos que você preencha o cadastro abaixo, após isso uma das nossas atendente…" at bounding box center [620, 317] width 817 height 53
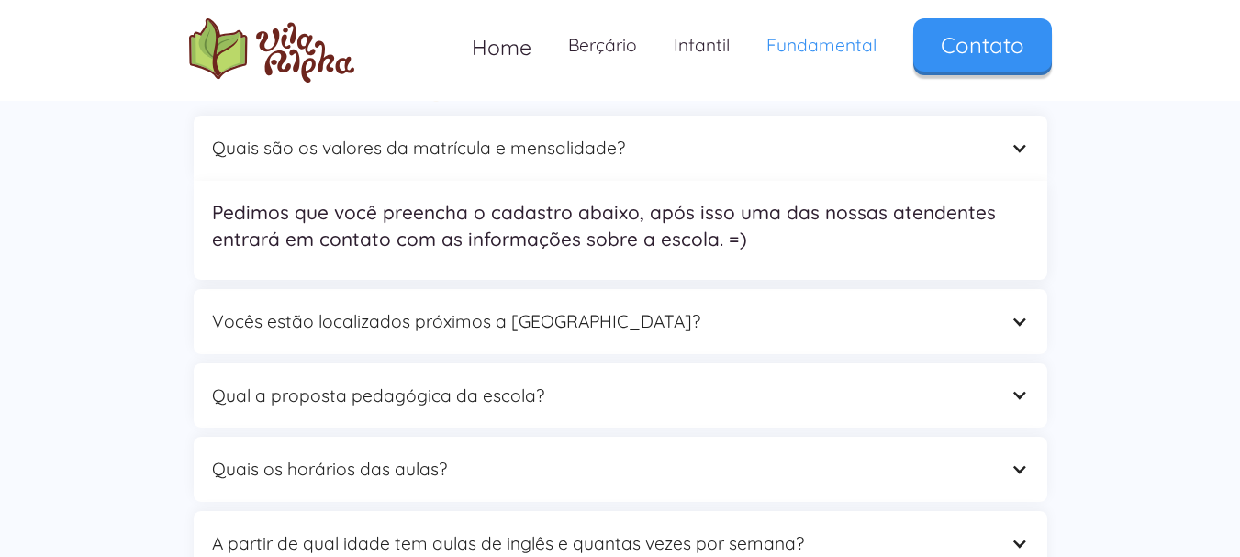
scroll to position [5691, 0]
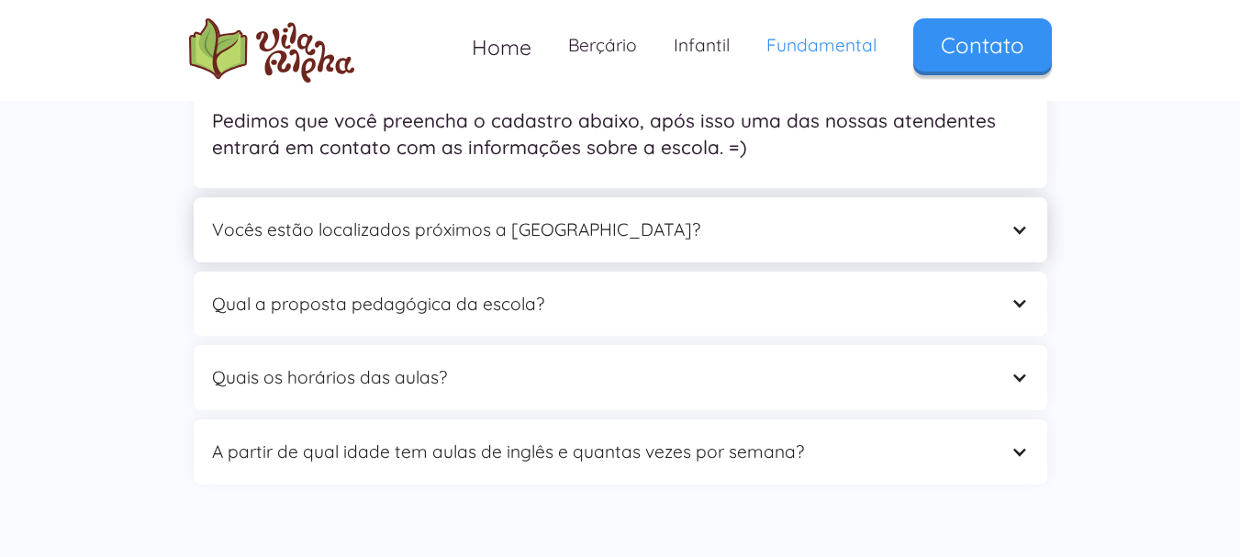
click at [1019, 221] on div at bounding box center [1019, 229] width 17 height 17
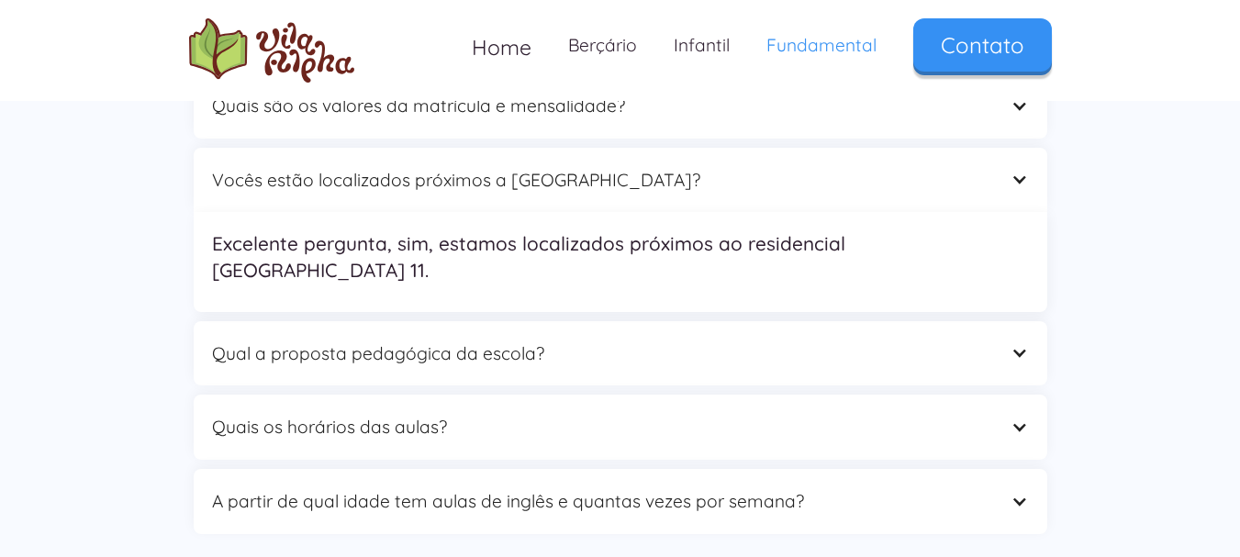
scroll to position [5599, 0]
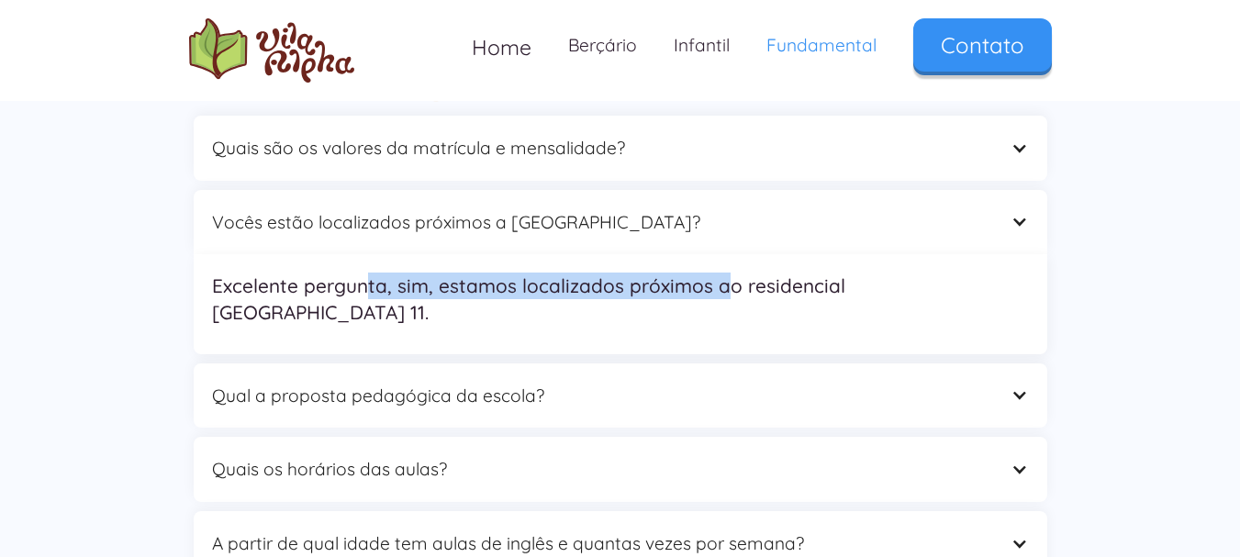
drag, startPoint x: 365, startPoint y: 207, endPoint x: 751, endPoint y: 214, distance: 385.6
click at [745, 273] on p "Excelente pergunta, sim, estamos localizados próximos ao residencial [GEOGRAPHI…" at bounding box center [620, 299] width 817 height 53
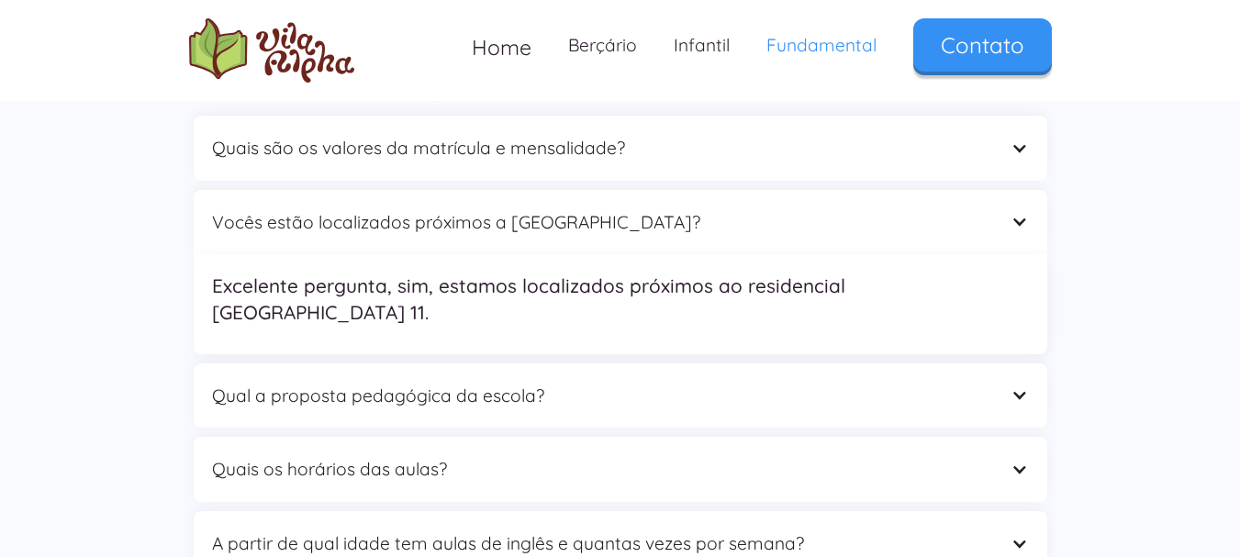
click at [752, 273] on p "Excelente pergunta, sim, estamos localizados próximos ao residencial [GEOGRAPHI…" at bounding box center [620, 299] width 817 height 53
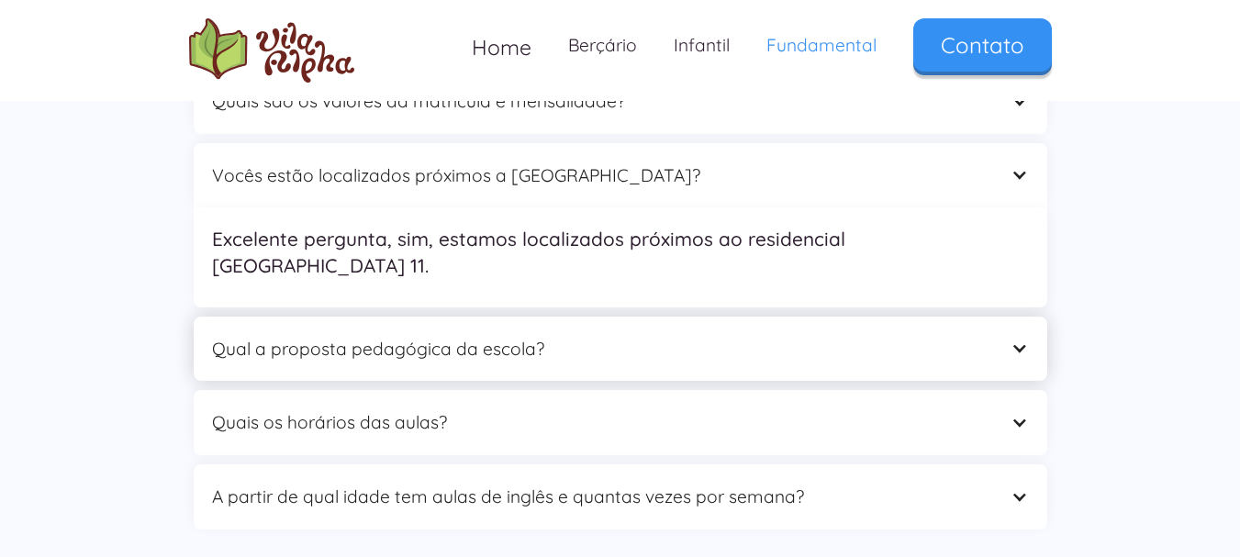
scroll to position [5691, 0]
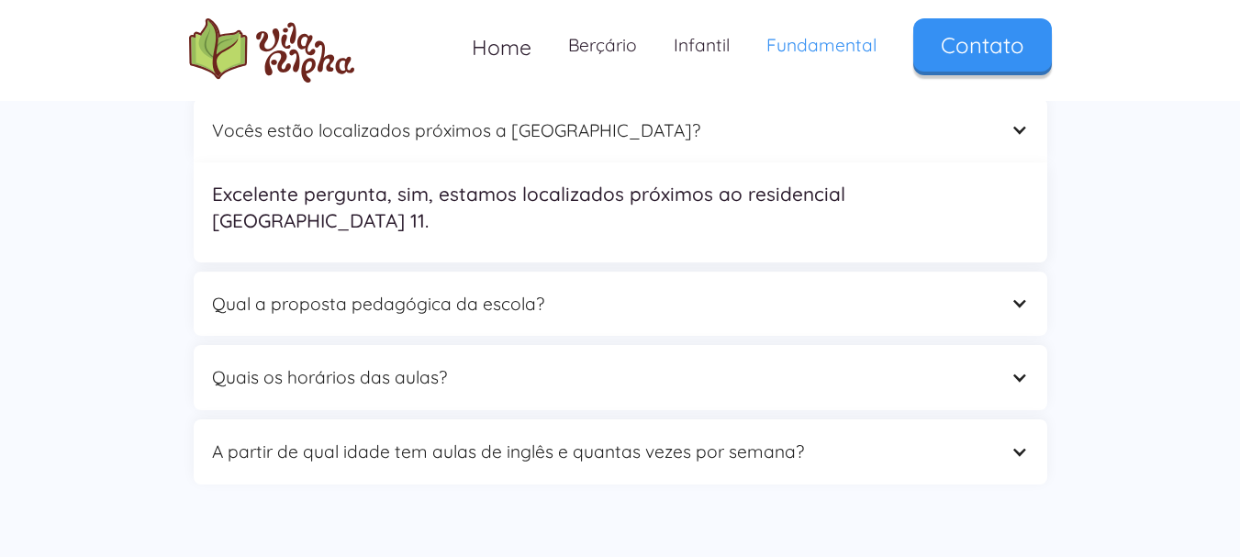
click at [1014, 295] on div at bounding box center [1019, 303] width 17 height 17
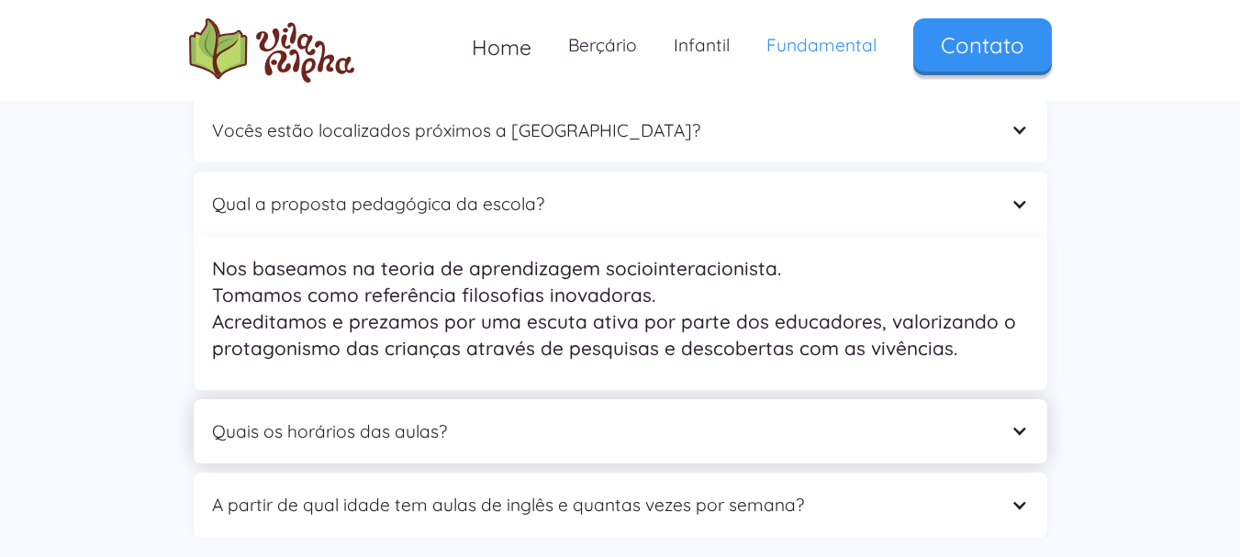
click at [1024, 422] on div at bounding box center [1019, 430] width 17 height 17
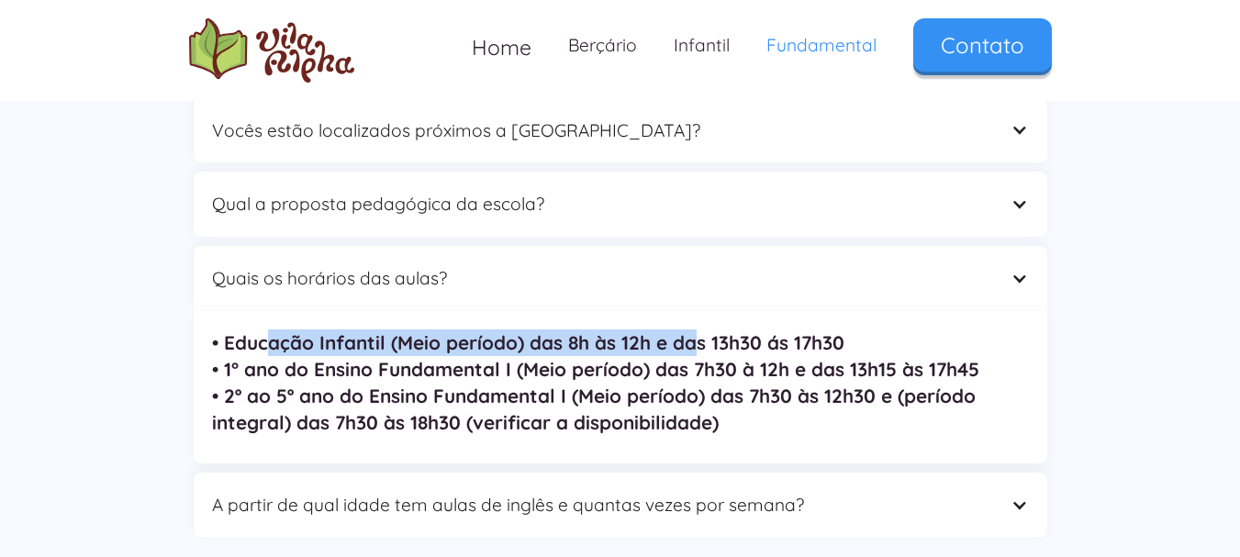
drag, startPoint x: 272, startPoint y: 273, endPoint x: 706, endPoint y: 268, distance: 434.2
click at [706, 330] on strong "• Educação Infantil (Meio período) das 8h às 12h e das 13h30 ás 17h30 • 1° ano …" at bounding box center [595, 382] width 767 height 104
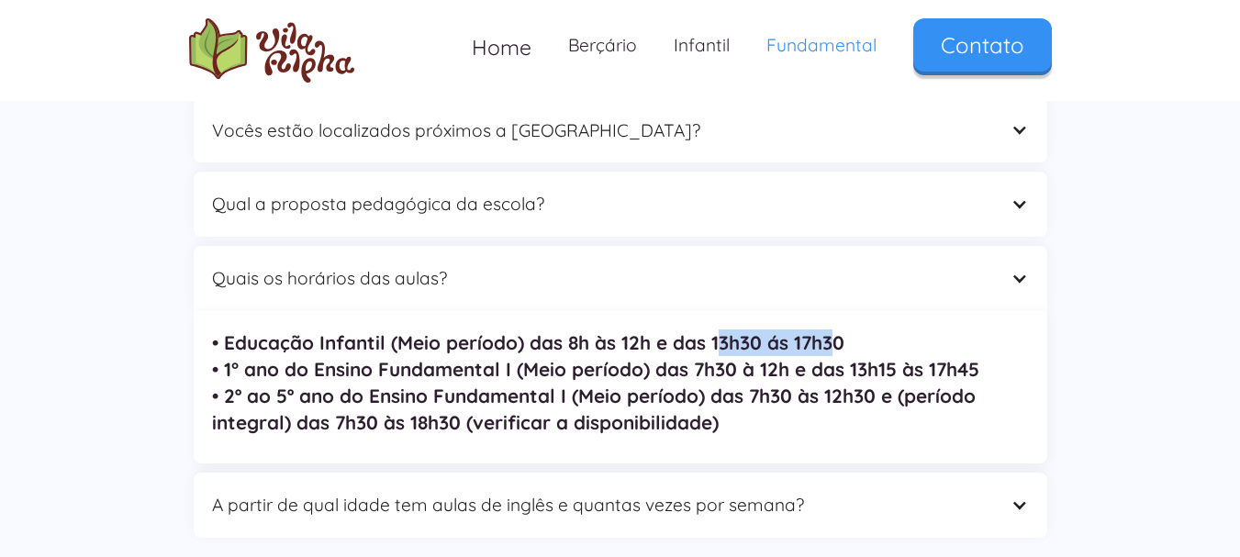
drag, startPoint x: 722, startPoint y: 266, endPoint x: 834, endPoint y: 266, distance: 112.9
click at [834, 330] on strong "• Educação Infantil (Meio período) das 8h às 12h e das 13h30 ás 17h30 • 1° ano …" at bounding box center [595, 382] width 767 height 104
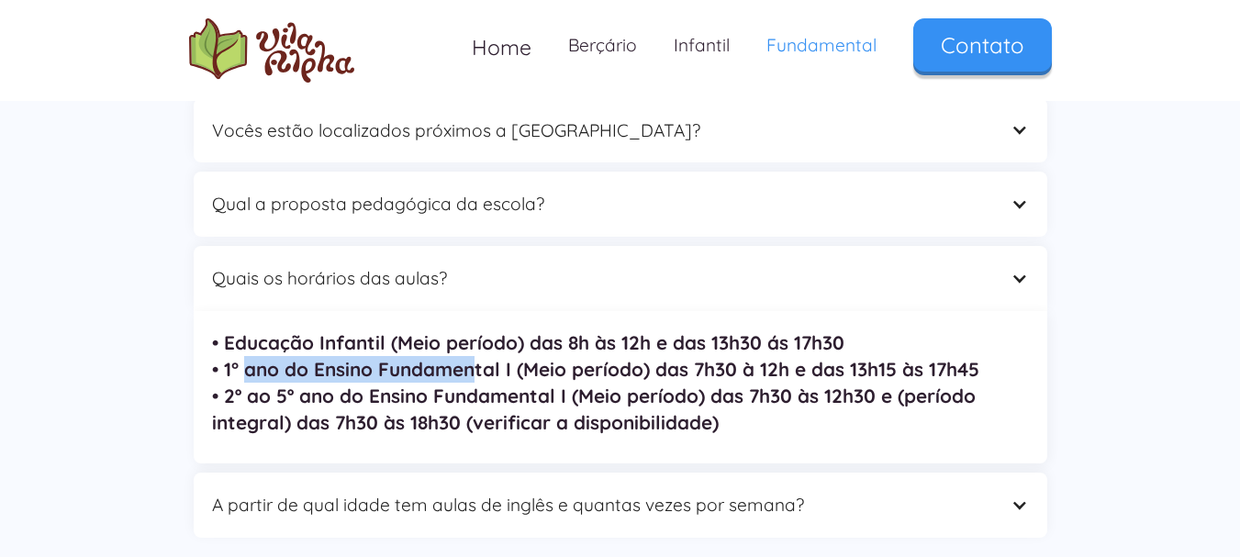
drag, startPoint x: 241, startPoint y: 288, endPoint x: 494, endPoint y: 287, distance: 252.4
click at [492, 330] on strong "• Educação Infantil (Meio período) das 8h às 12h e das 13h30 ás 17h30 • 1° ano …" at bounding box center [595, 382] width 767 height 104
click at [494, 330] on strong "• Educação Infantil (Meio período) das 8h às 12h e das 13h30 ás 17h30 • 1° ano …" at bounding box center [595, 382] width 767 height 104
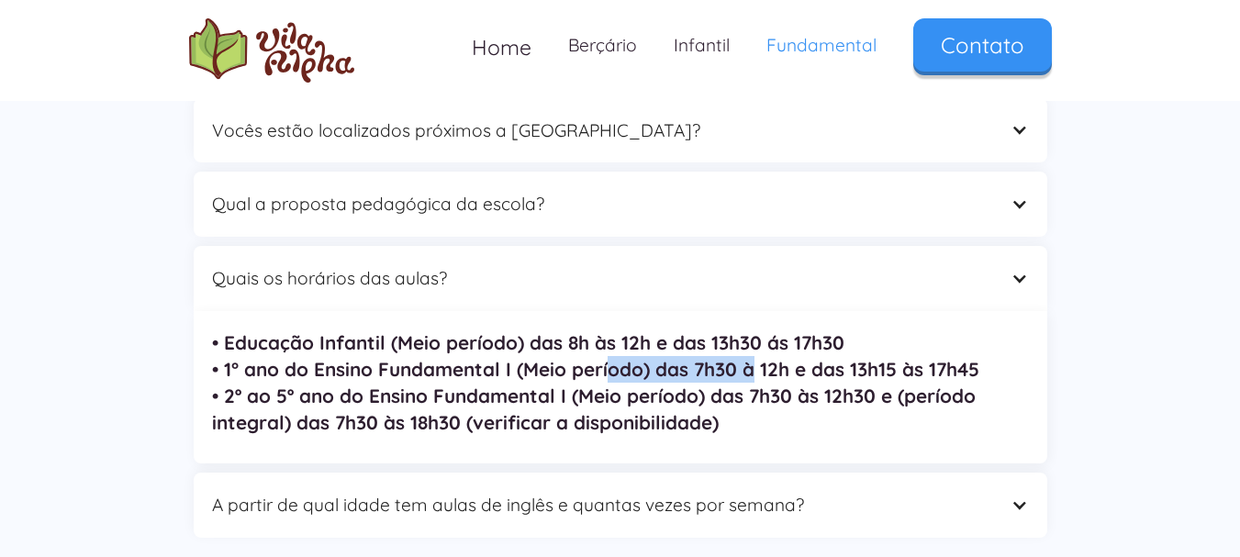
drag, startPoint x: 612, startPoint y: 288, endPoint x: 754, endPoint y: 289, distance: 141.4
click at [754, 330] on strong "• Educação Infantil (Meio período) das 8h às 12h e das 13h30 ás 17h30 • 1° ano …" at bounding box center [595, 382] width 767 height 104
drag, startPoint x: 682, startPoint y: 289, endPoint x: 838, endPoint y: 292, distance: 156.1
click at [838, 330] on strong "• Educação Infantil (Meio período) das 8h às 12h e das 13h30 ás 17h30 • 1° ano …" at bounding box center [595, 382] width 767 height 104
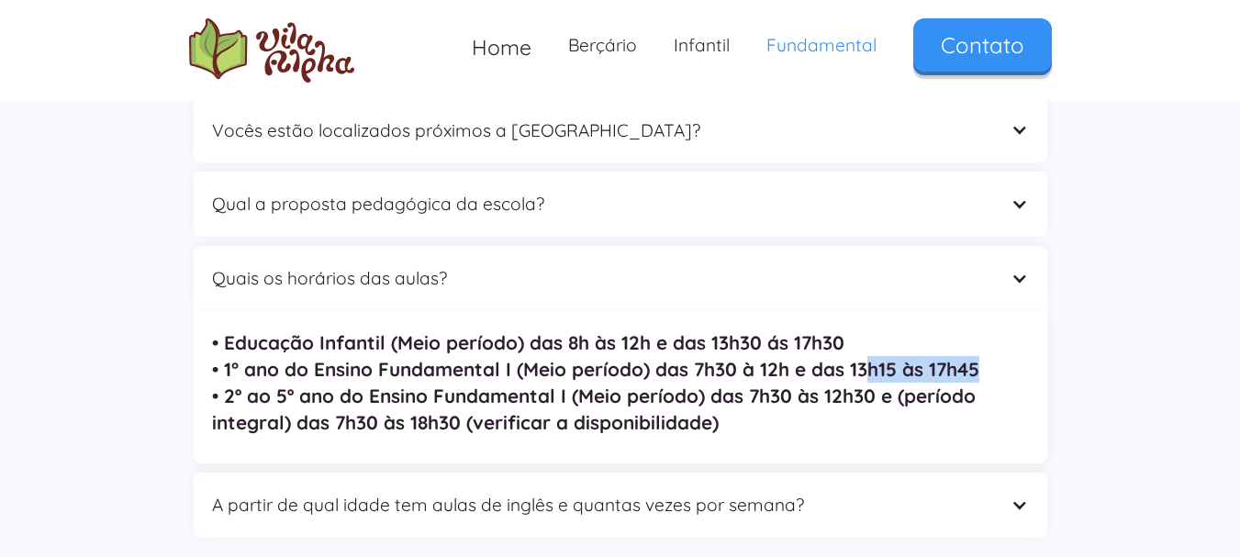
drag, startPoint x: 867, startPoint y: 292, endPoint x: 991, endPoint y: 293, distance: 124.8
click at [991, 330] on p "• Educação Infantil (Meio período) das 8h às 12h e das 13h30 ás 17h30 • 1° ano …" at bounding box center [620, 383] width 817 height 107
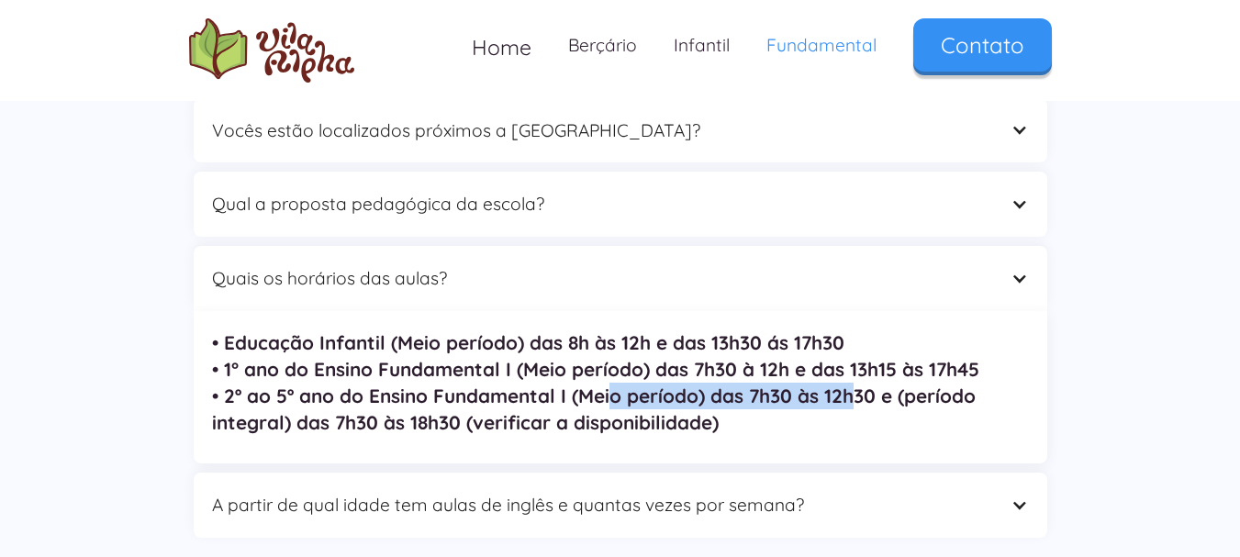
drag, startPoint x: 613, startPoint y: 320, endPoint x: 853, endPoint y: 325, distance: 239.6
click at [853, 330] on strong "• Educação Infantil (Meio período) das 8h às 12h e das 13h30 ás 17h30 • 1° ano …" at bounding box center [595, 382] width 767 height 104
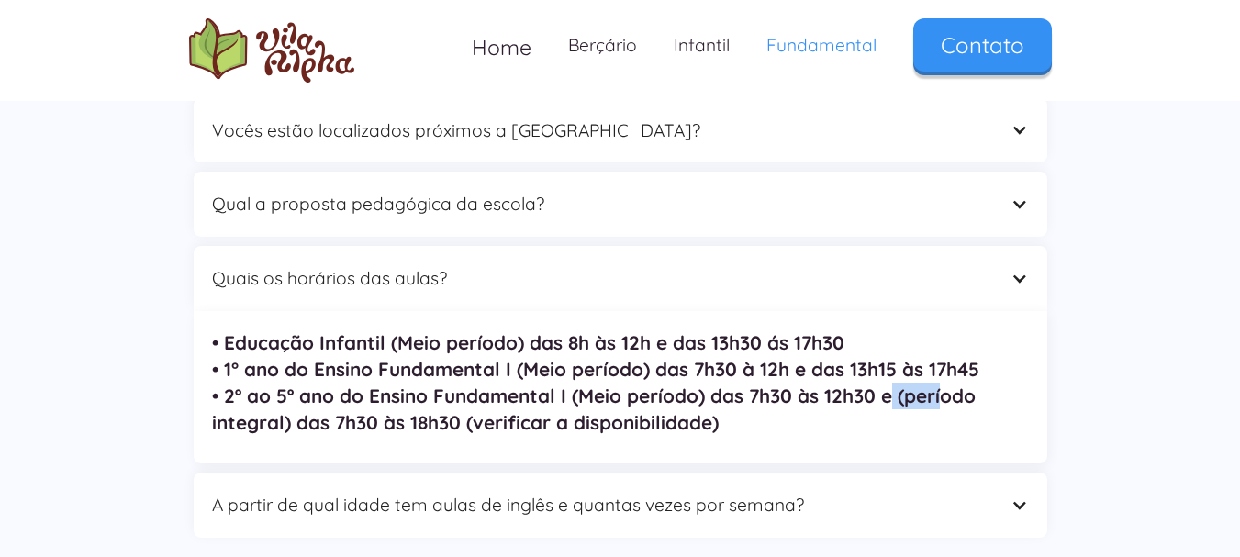
drag, startPoint x: 904, startPoint y: 323, endPoint x: 945, endPoint y: 323, distance: 41.3
click at [943, 330] on strong "• Educação Infantil (Meio período) das 8h às 12h e das 13h30 ás 17h30 • 1° ano …" at bounding box center [595, 382] width 767 height 104
click at [945, 330] on strong "• Educação Infantil (Meio período) das 8h às 12h e das 13h30 ás 17h30 • 1° ano …" at bounding box center [595, 382] width 767 height 104
drag, startPoint x: 284, startPoint y: 341, endPoint x: 475, endPoint y: 341, distance: 191.9
click at [475, 341] on strong "• Educação Infantil (Meio período) das 8h às 12h e das 13h30 ás 17h30 • 1° ano …" at bounding box center [595, 382] width 767 height 104
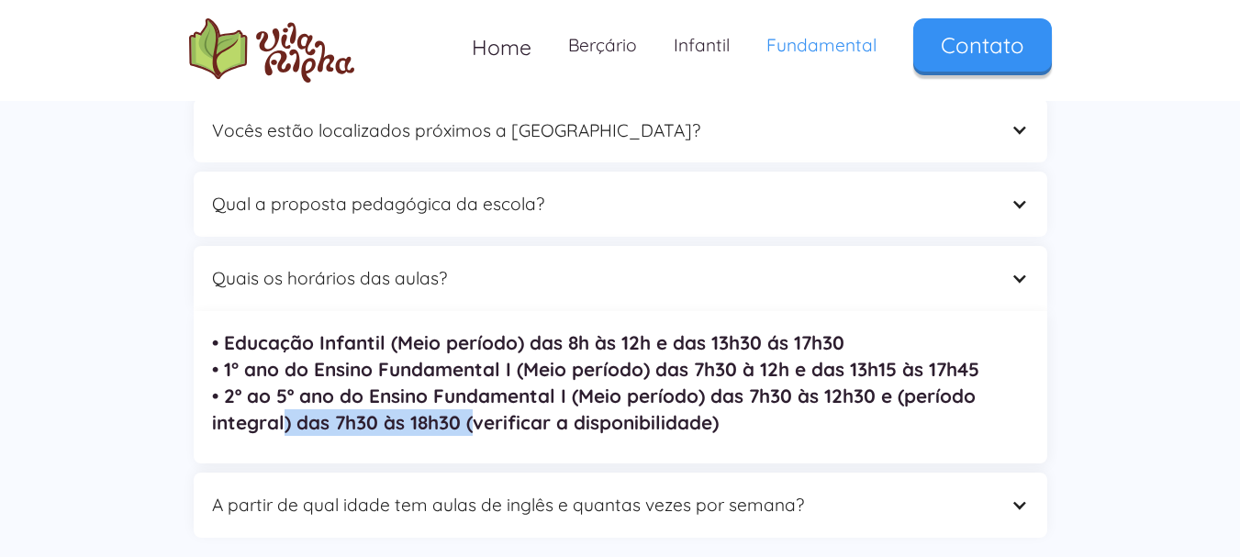
drag, startPoint x: 475, startPoint y: 341, endPoint x: 494, endPoint y: 341, distance: 18.4
click at [476, 341] on strong "• Educação Infantil (Meio período) das 8h às 12h e das 13h30 ás 17h30 • 1° ano …" at bounding box center [595, 382] width 767 height 104
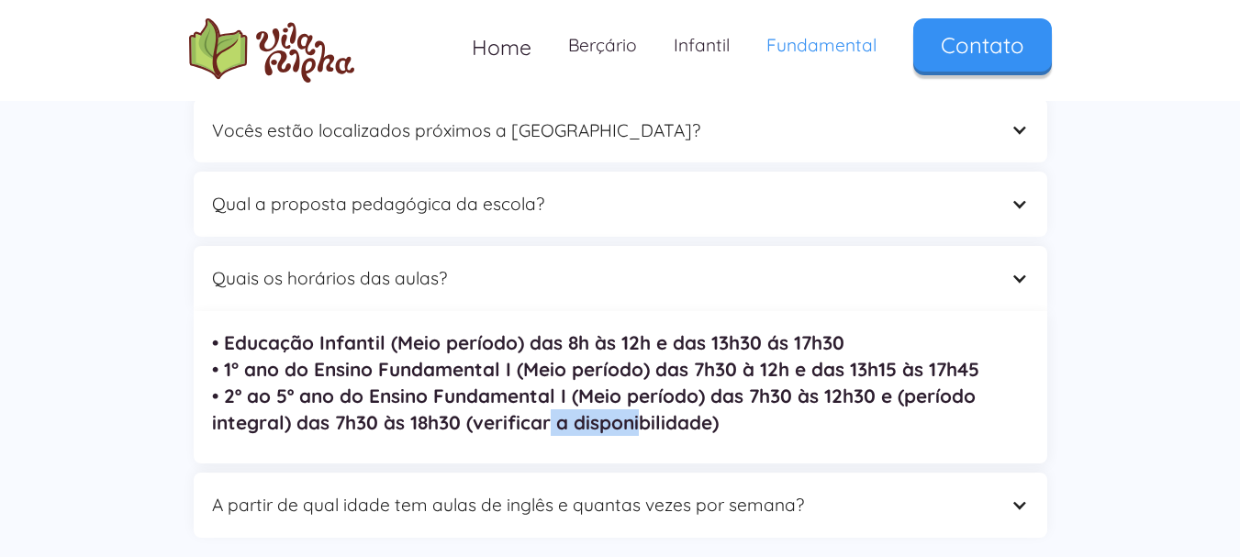
drag, startPoint x: 591, startPoint y: 341, endPoint x: 684, endPoint y: 341, distance: 92.7
click at [681, 341] on strong "• Educação Infantil (Meio período) das 8h às 12h e das 13h30 ás 17h30 • 1° ano …" at bounding box center [595, 382] width 767 height 104
click at [684, 341] on strong "• Educação Infantil (Meio período) das 8h às 12h e das 13h30 ás 17h30 • 1° ano …" at bounding box center [595, 382] width 767 height 104
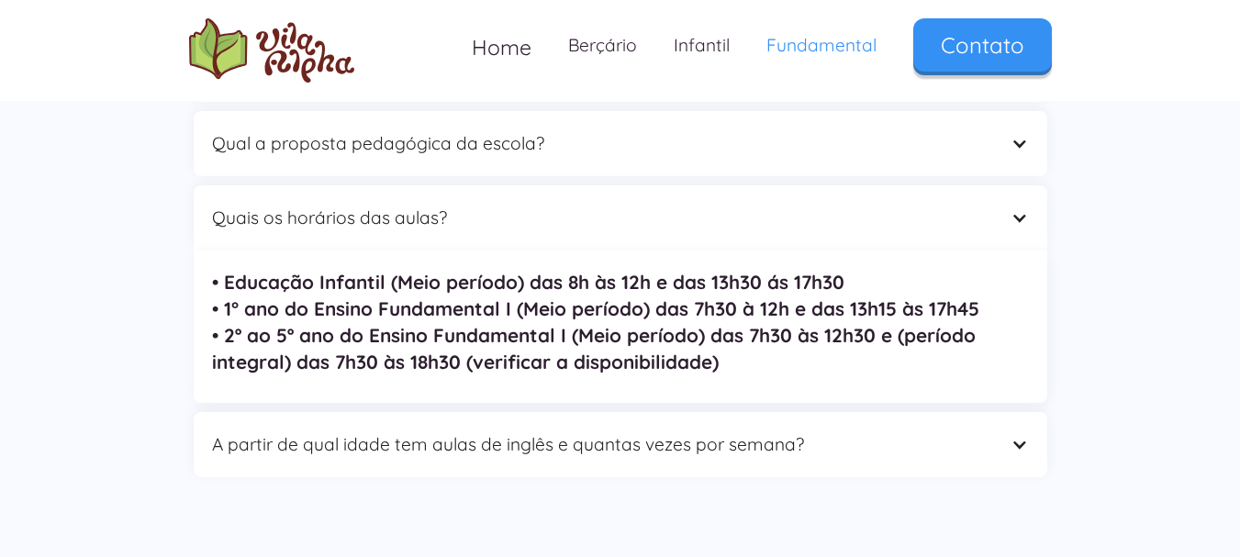
scroll to position [5783, 0]
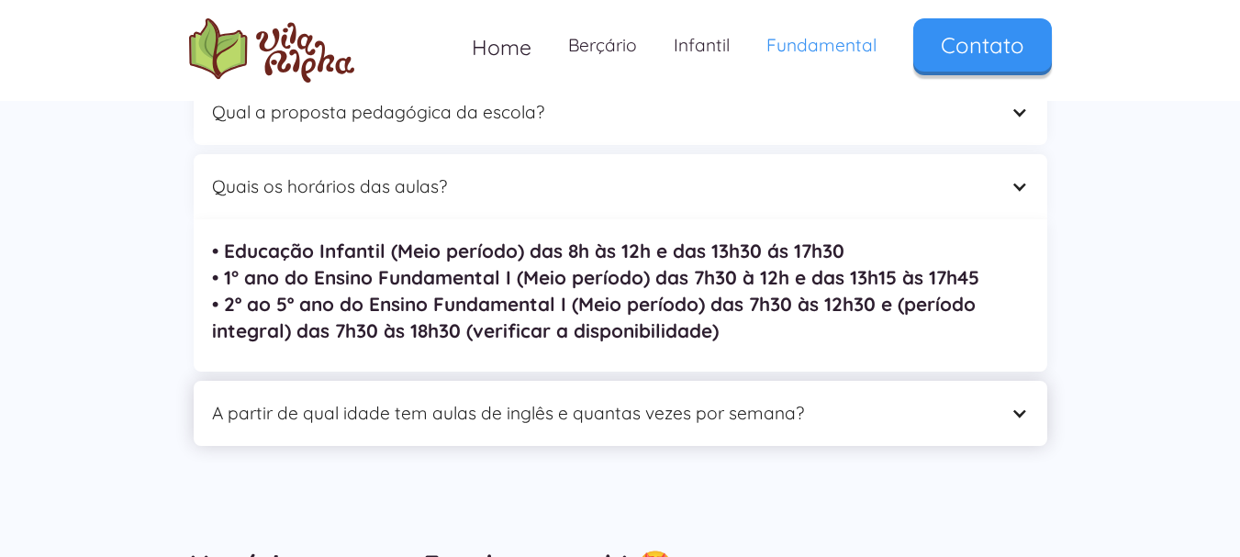
click at [1024, 405] on div at bounding box center [1019, 413] width 17 height 17
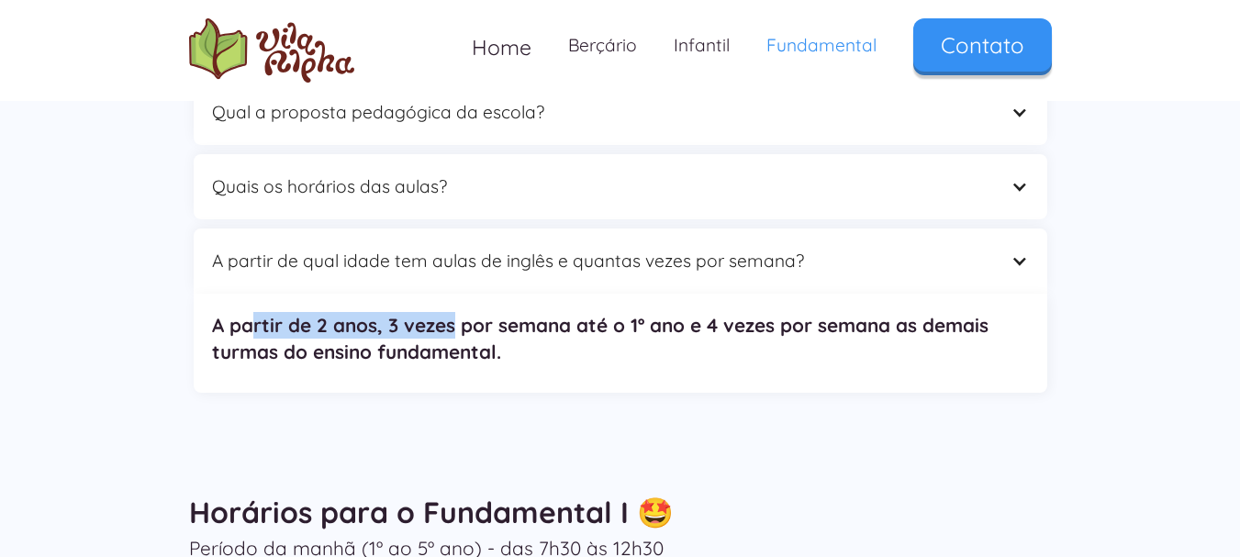
drag, startPoint x: 251, startPoint y: 249, endPoint x: 456, endPoint y: 252, distance: 205.7
click at [456, 313] on strong "A partir de 2 anos, 3 vezes por semana até o 1º ano e 4 vezes por semana as dem…" at bounding box center [600, 338] width 777 height 50
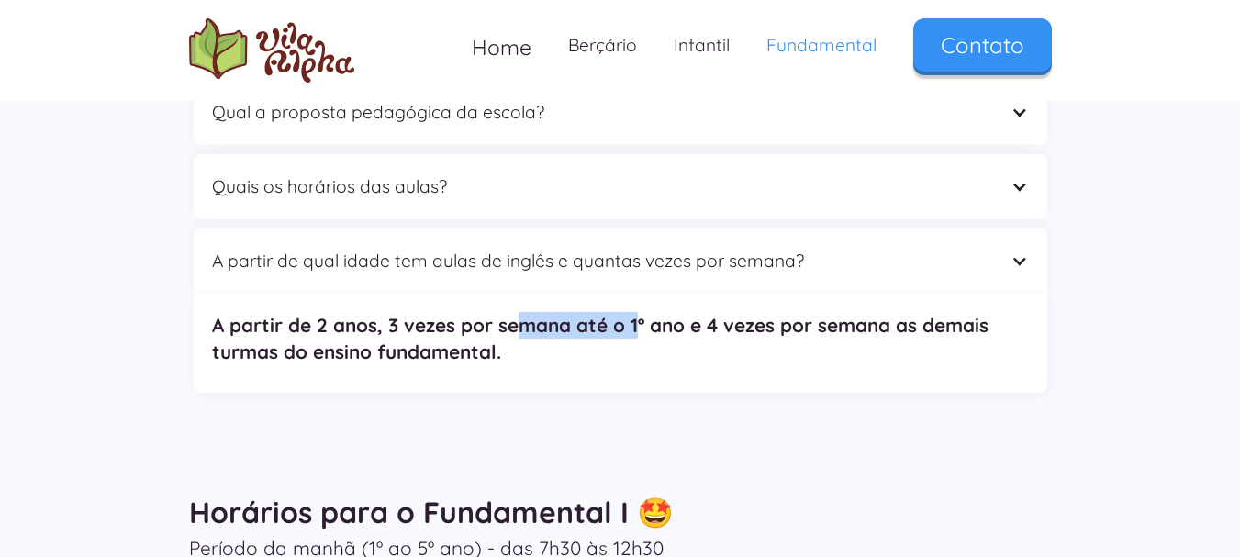
drag, startPoint x: 515, startPoint y: 252, endPoint x: 687, endPoint y: 252, distance: 171.7
click at [685, 313] on strong "A partir de 2 anos, 3 vezes por semana até o 1º ano e 4 vezes por semana as dem…" at bounding box center [600, 338] width 777 height 50
click at [687, 313] on strong "A partir de 2 anos, 3 vezes por semana até o 1º ano e 4 vezes por semana as dem…" at bounding box center [600, 338] width 777 height 50
drag, startPoint x: 546, startPoint y: 245, endPoint x: 651, endPoint y: 245, distance: 104.6
click at [651, 313] on strong "A partir de 2 anos, 3 vezes por semana até o 1º ano e 4 vezes por semana as dem…" at bounding box center [600, 338] width 777 height 50
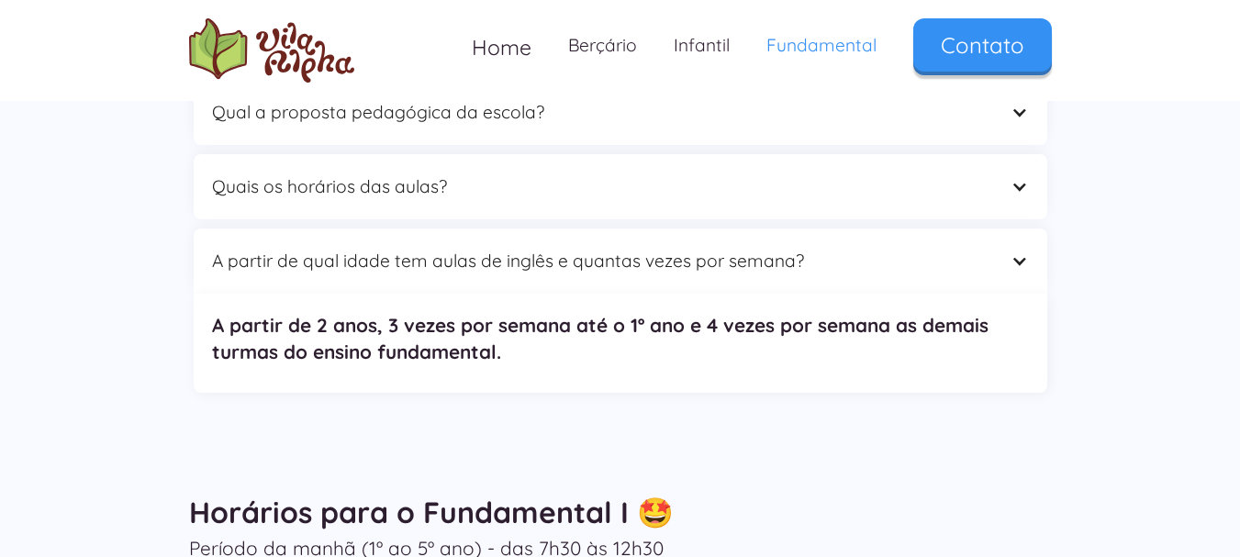
click at [686, 313] on strong "A partir de 2 anos, 3 vezes por semana até o 1º ano e 4 vezes por semana as dem…" at bounding box center [600, 338] width 777 height 50
drag, startPoint x: 712, startPoint y: 245, endPoint x: 950, endPoint y: 245, distance: 237.7
click at [949, 313] on strong "A partir de 2 anos, 3 vezes por semana até o 1º ano e 4 vezes por semana as dem…" at bounding box center [600, 338] width 777 height 50
drag, startPoint x: 950, startPoint y: 245, endPoint x: 783, endPoint y: 245, distance: 167.1
click at [952, 313] on strong "A partir de 2 anos, 3 vezes por semana até o 1º ano e 4 vezes por semana as dem…" at bounding box center [600, 338] width 777 height 50
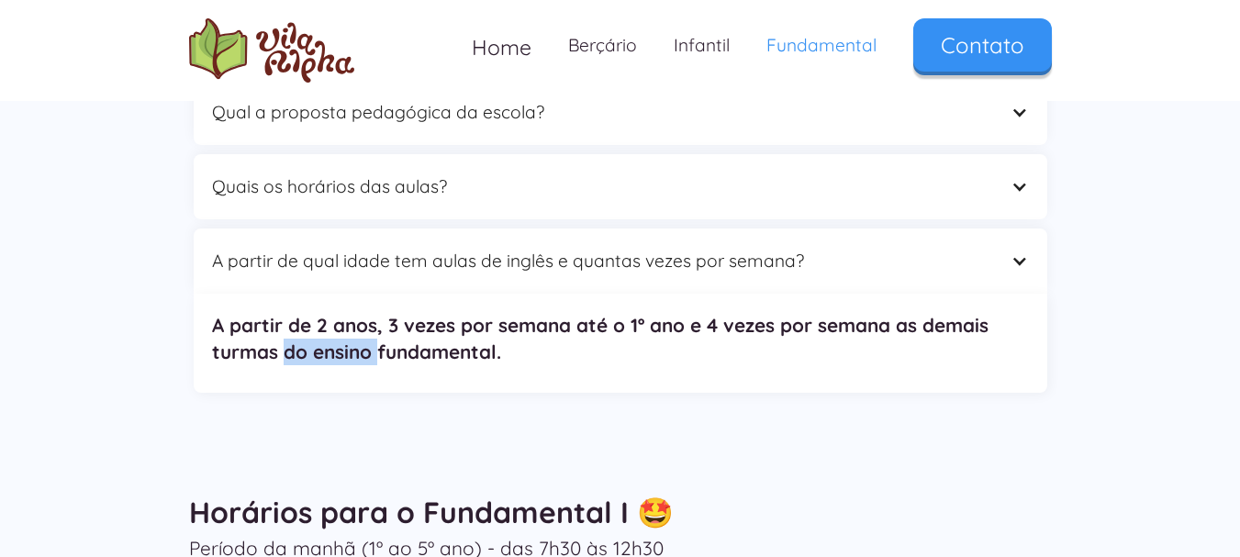
drag, startPoint x: 284, startPoint y: 261, endPoint x: 380, endPoint y: 263, distance: 96.4
click at [380, 313] on strong "A partir de 2 anos, 3 vezes por semana até o 1º ano e 4 vezes por semana as dem…" at bounding box center [600, 338] width 777 height 50
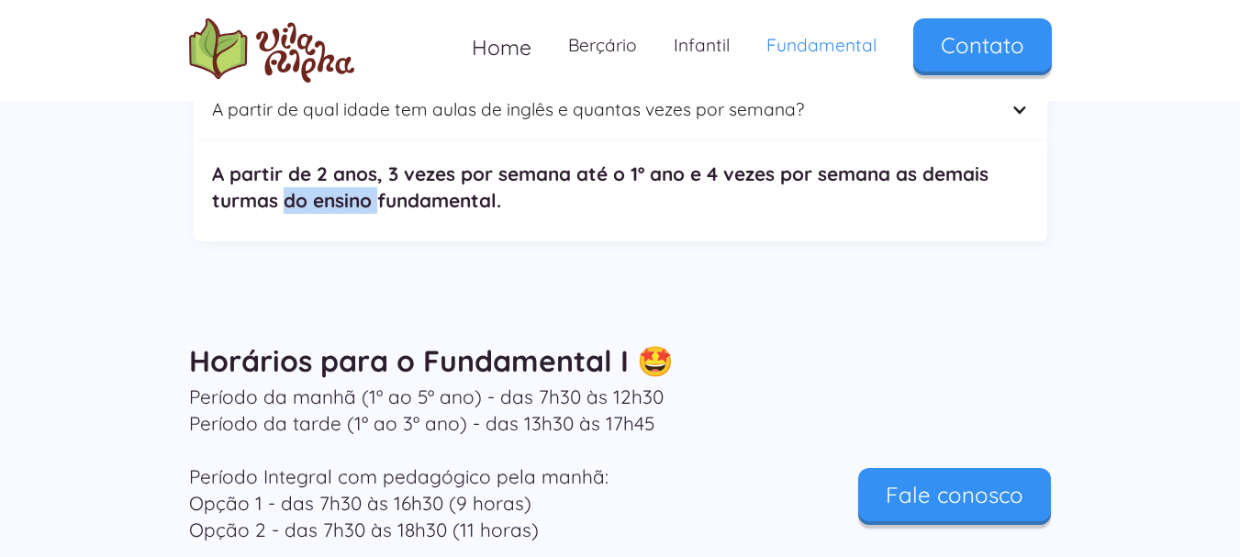
scroll to position [5967, 0]
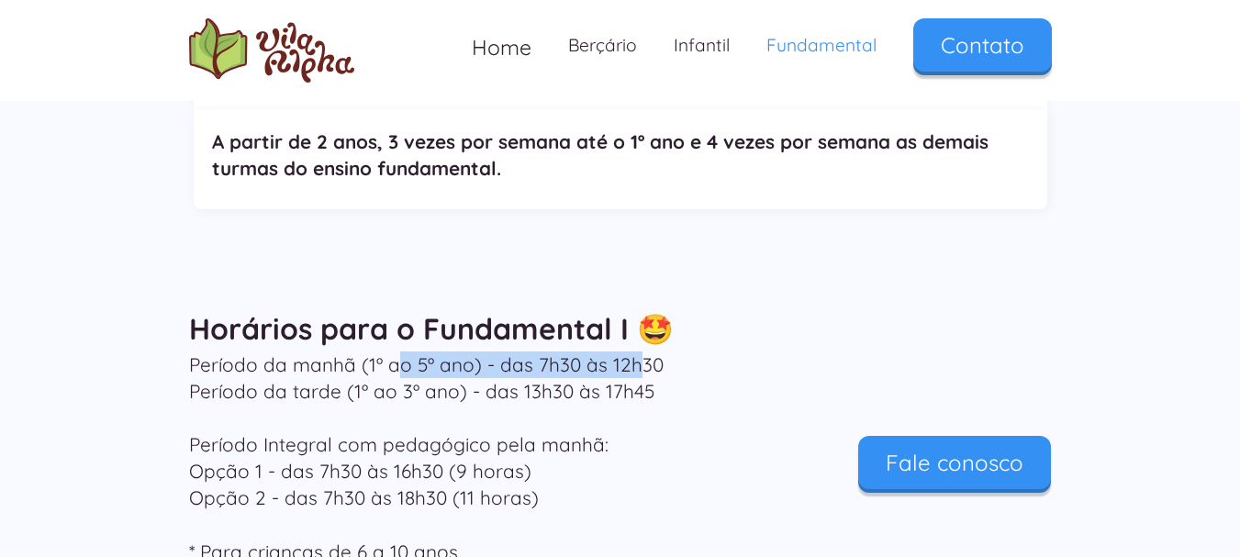
drag, startPoint x: 398, startPoint y: 285, endPoint x: 633, endPoint y: 292, distance: 235.1
click at [633, 352] on p "Período da manhã (1º ao 5º ano) - das 7h30 às 12h30 Período da tarde (1º ao 3º …" at bounding box center [473, 459] width 569 height 214
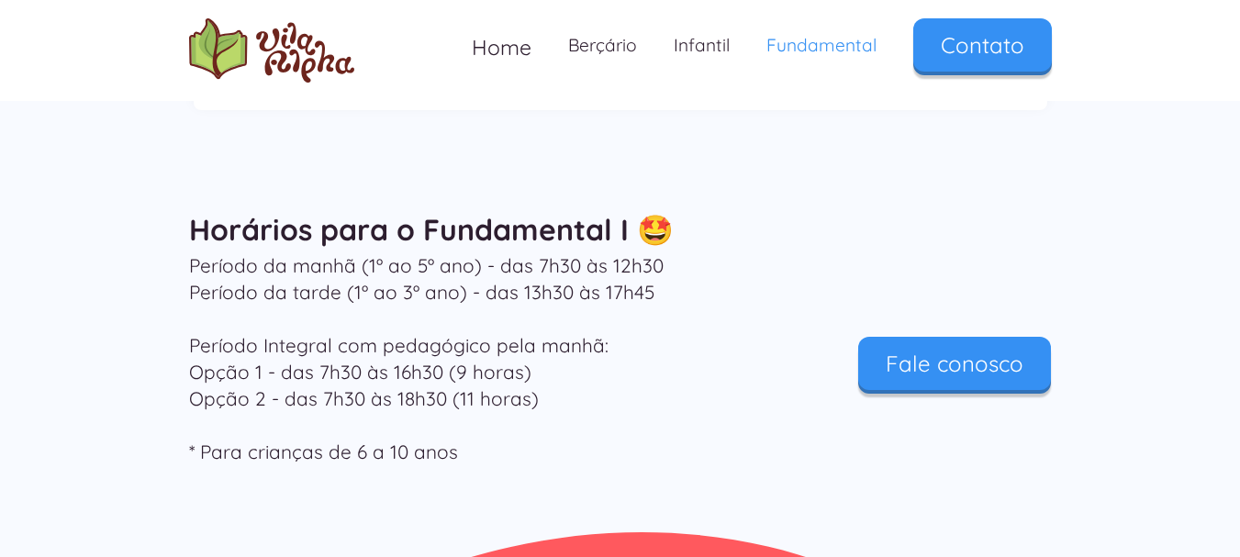
click at [633, 292] on p "Período da manhã (1º ao 5º ano) - das 7h30 às 12h30 Período da tarde (1º ao 3º …" at bounding box center [473, 359] width 569 height 214
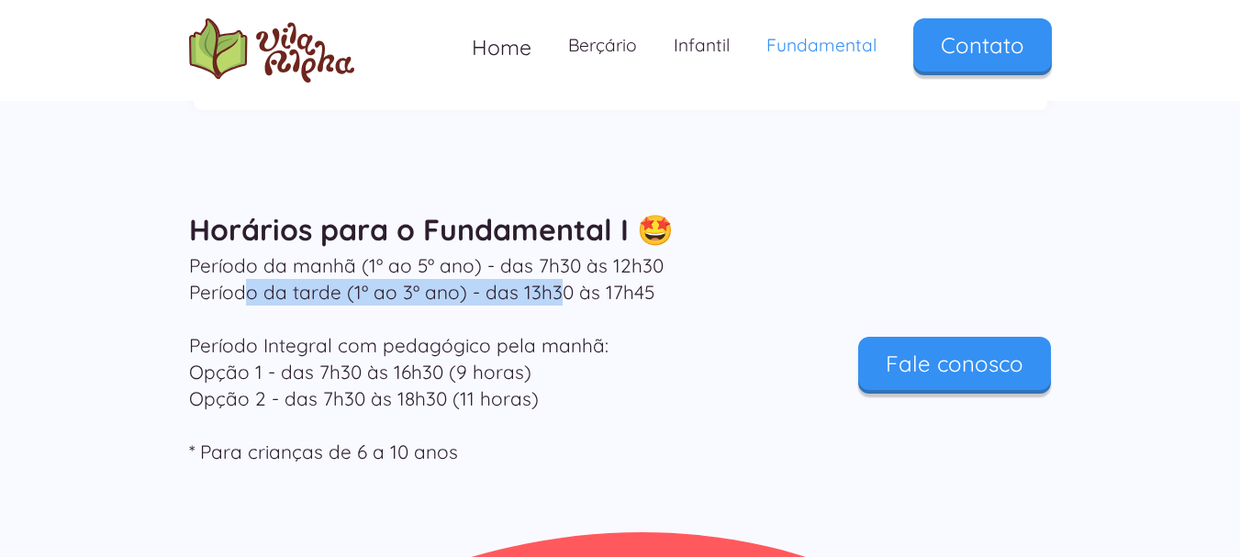
drag, startPoint x: 251, startPoint y: 208, endPoint x: 555, endPoint y: 212, distance: 304.8
click at [555, 252] on p "Período da manhã (1º ao 5º ano) - das 7h30 às 12h30 Período da tarde (1º ao 3º …" at bounding box center [473, 359] width 569 height 214
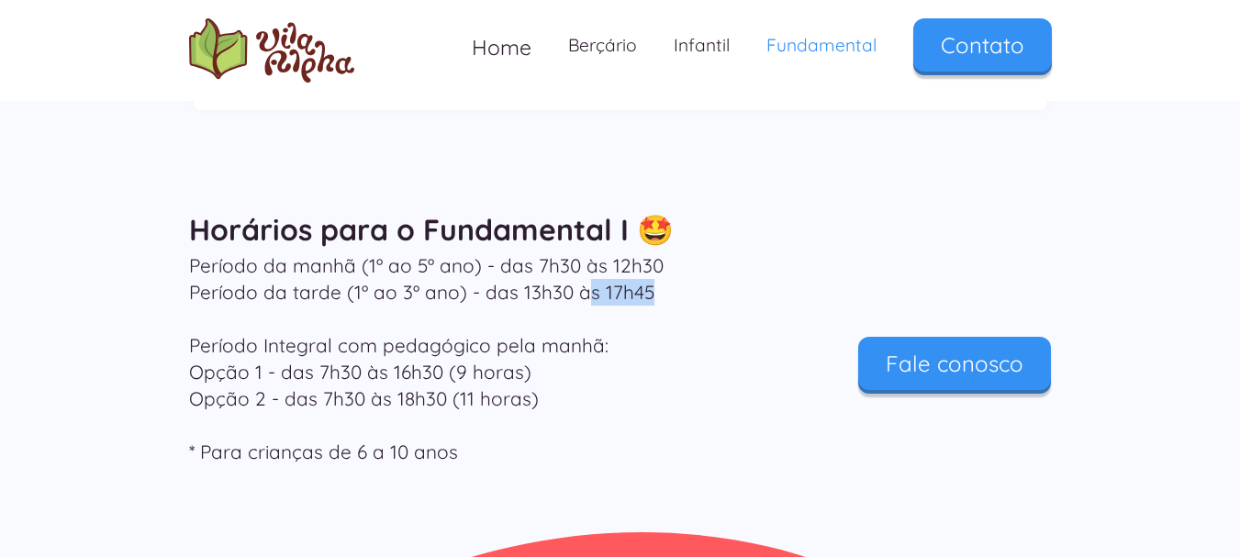
drag, startPoint x: 618, startPoint y: 214, endPoint x: 643, endPoint y: 214, distance: 24.8
click at [643, 252] on p "Período da manhã (1º ao 5º ano) - das 7h30 às 12h30 Período da tarde (1º ao 3º …" at bounding box center [473, 359] width 569 height 214
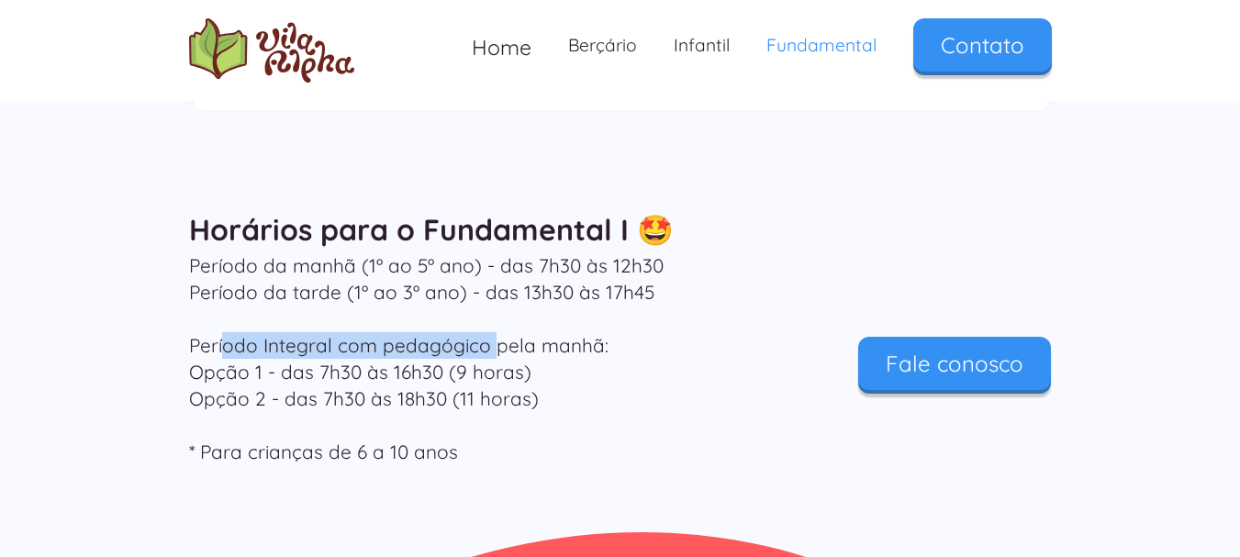
drag, startPoint x: 225, startPoint y: 263, endPoint x: 510, endPoint y: 270, distance: 285.6
click at [509, 270] on p "Período da manhã (1º ao 5º ano) - das 7h30 às 12h30 Período da tarde (1º ao 3º …" at bounding box center [473, 359] width 569 height 214
click at [510, 270] on p "Período da manhã (1º ao 5º ano) - das 7h30 às 12h30 Período da tarde (1º ao 3º …" at bounding box center [473, 359] width 569 height 214
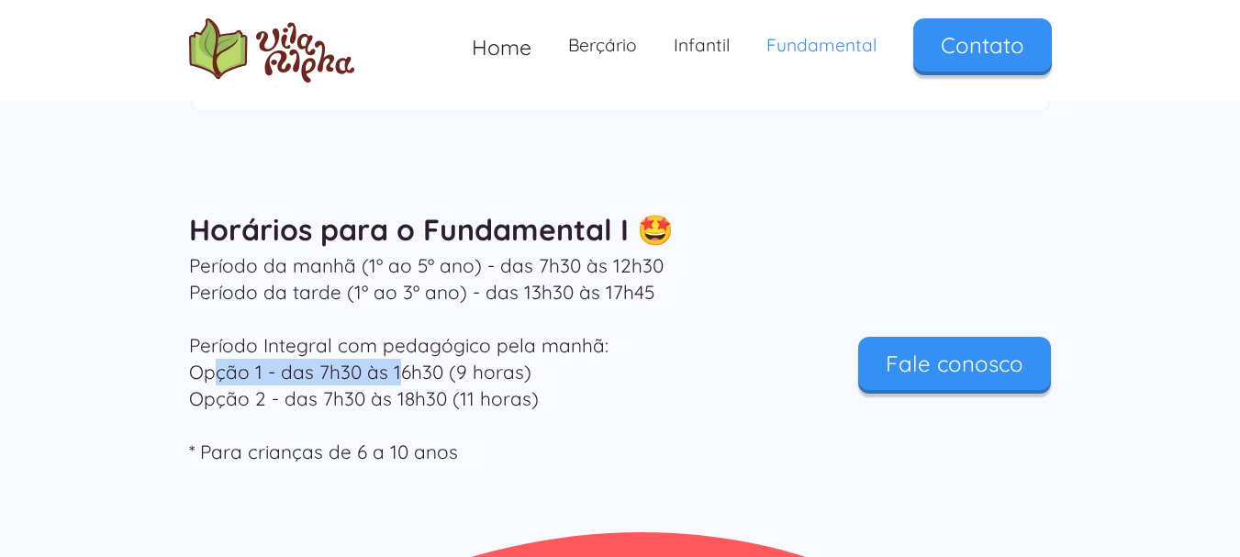
drag, startPoint x: 212, startPoint y: 293, endPoint x: 412, endPoint y: 293, distance: 200.1
click at [411, 293] on p "Período da manhã (1º ao 5º ano) - das 7h30 às 12h30 Período da tarde (1º ao 3º …" at bounding box center [473, 359] width 569 height 214
click at [412, 293] on p "Período da manhã (1º ao 5º ano) - das 7h30 às 12h30 Período da tarde (1º ao 3º …" at bounding box center [473, 359] width 569 height 214
drag, startPoint x: 453, startPoint y: 293, endPoint x: 496, endPoint y: 293, distance: 43.1
click at [496, 293] on p "Período da manhã (1º ao 5º ano) - das 7h30 às 12h30 Período da tarde (1º ao 3º …" at bounding box center [473, 359] width 569 height 214
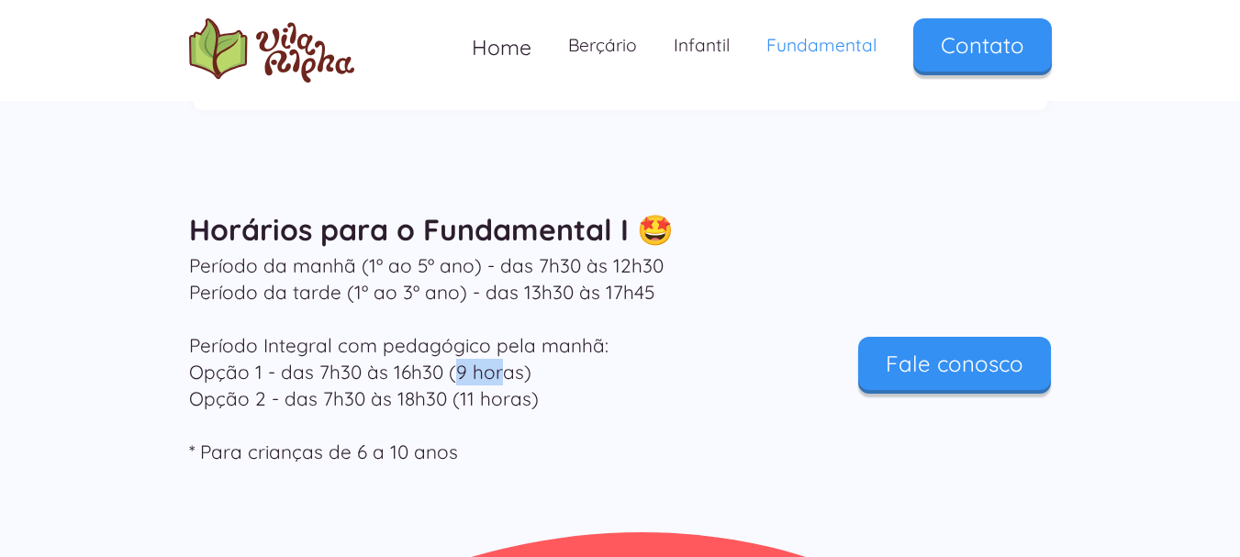
click at [496, 293] on p "Período da manhã (1º ao 5º ano) - das 7h30 às 12h30 Período da tarde (1º ao 3º …" at bounding box center [473, 359] width 569 height 214
drag, startPoint x: 226, startPoint y: 320, endPoint x: 404, endPoint y: 320, distance: 178.1
click at [404, 320] on p "Período da manhã (1º ao 5º ano) - das 7h30 às 12h30 Período da tarde (1º ao 3º …" at bounding box center [473, 359] width 569 height 214
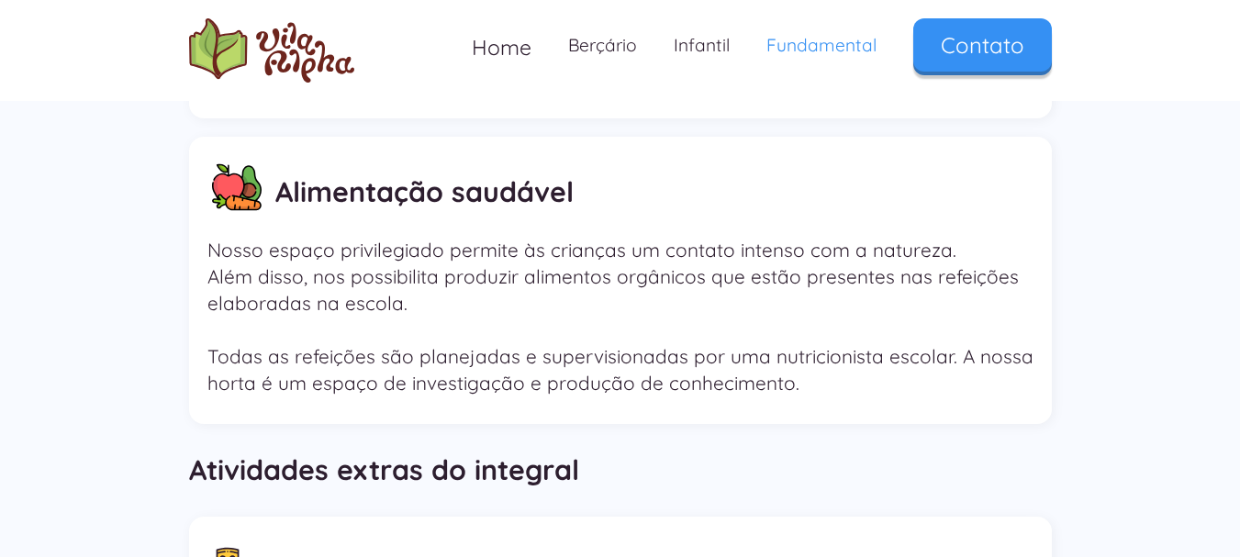
scroll to position [4007, 0]
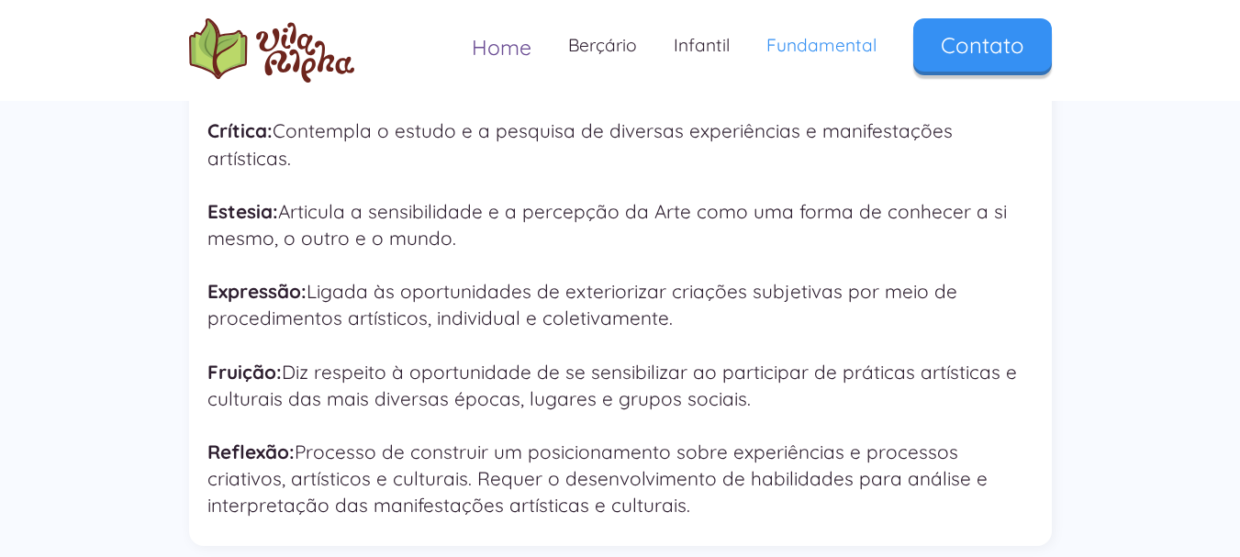
click at [514, 52] on span "Home" at bounding box center [502, 47] width 60 height 27
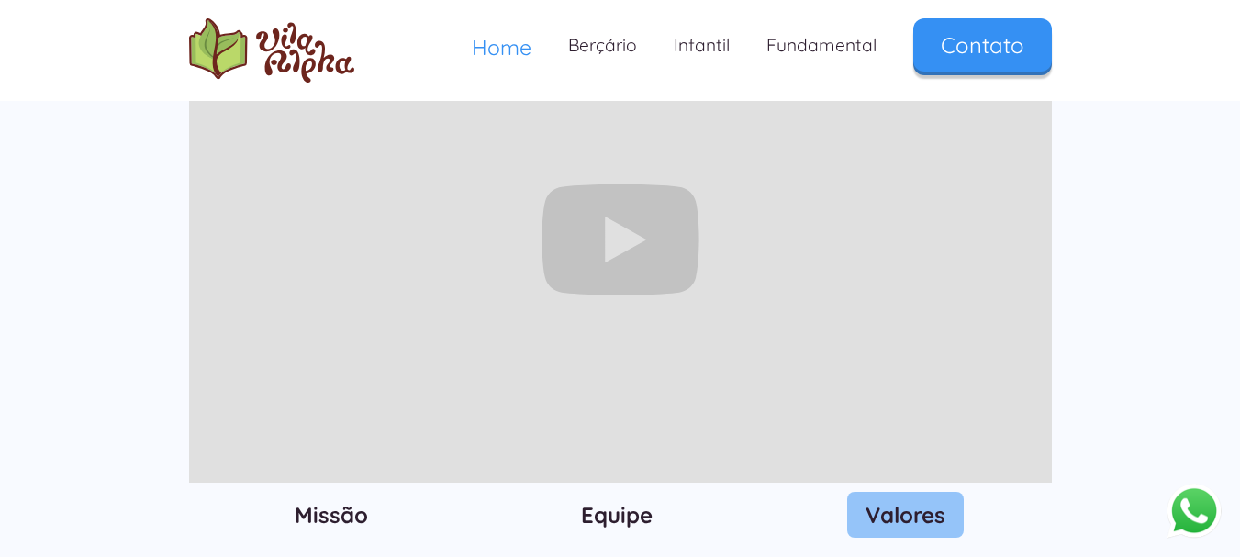
scroll to position [2019, 0]
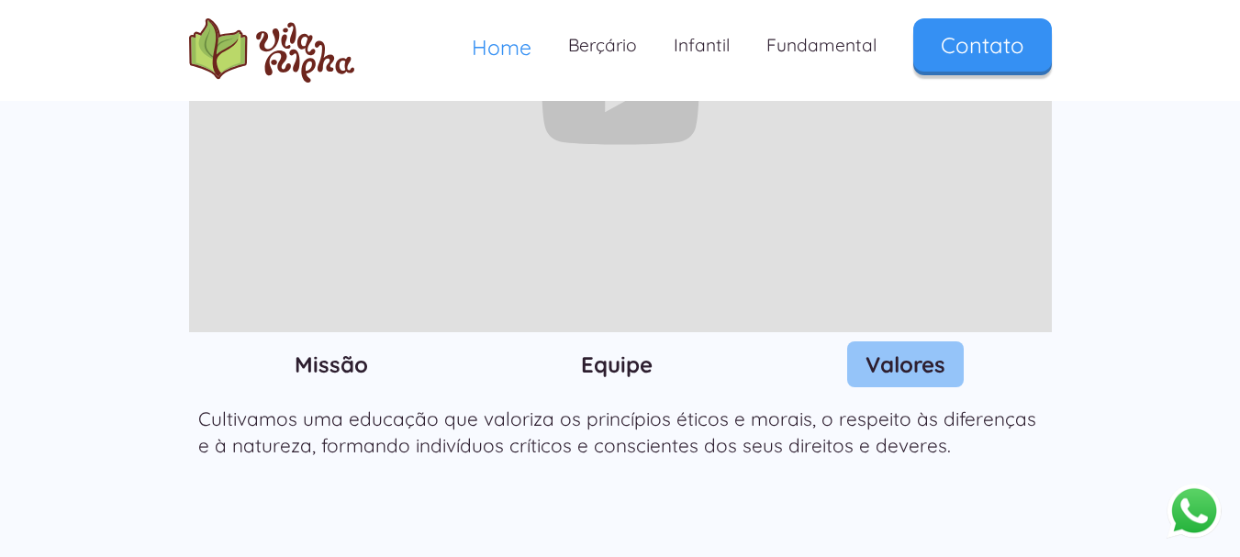
click at [602, 351] on h3 "Equipe" at bounding box center [617, 365] width 72 height 28
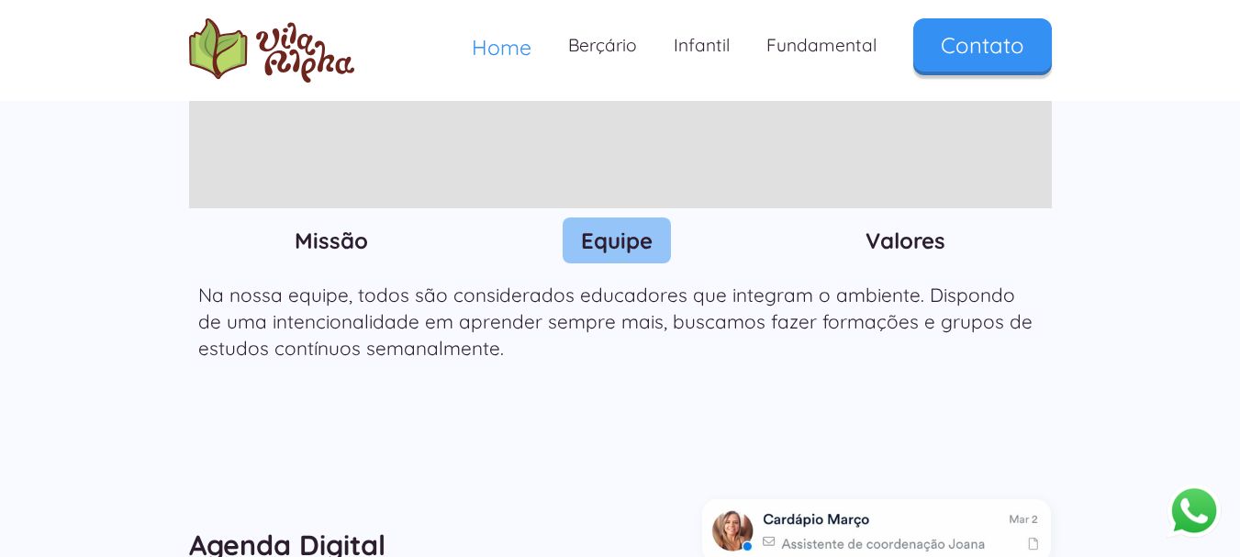
scroll to position [2111, 0]
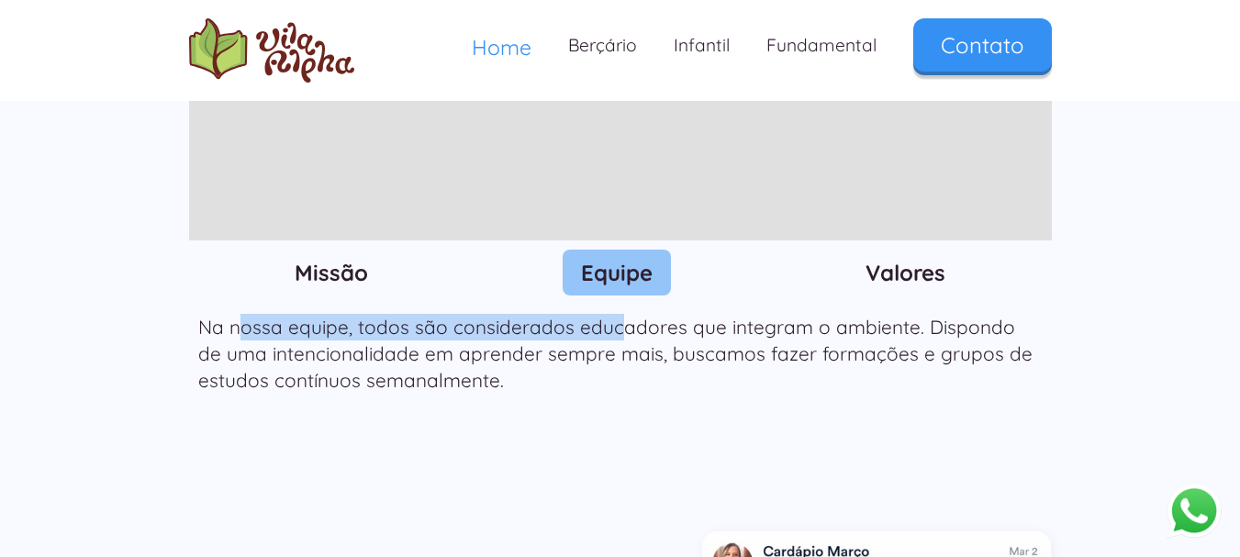
drag, startPoint x: 240, startPoint y: 247, endPoint x: 614, endPoint y: 247, distance: 374.5
click at [614, 314] on p "Na nossa equipe, todos são considerados educadores que integram o ambiente. Dis…" at bounding box center [620, 354] width 845 height 80
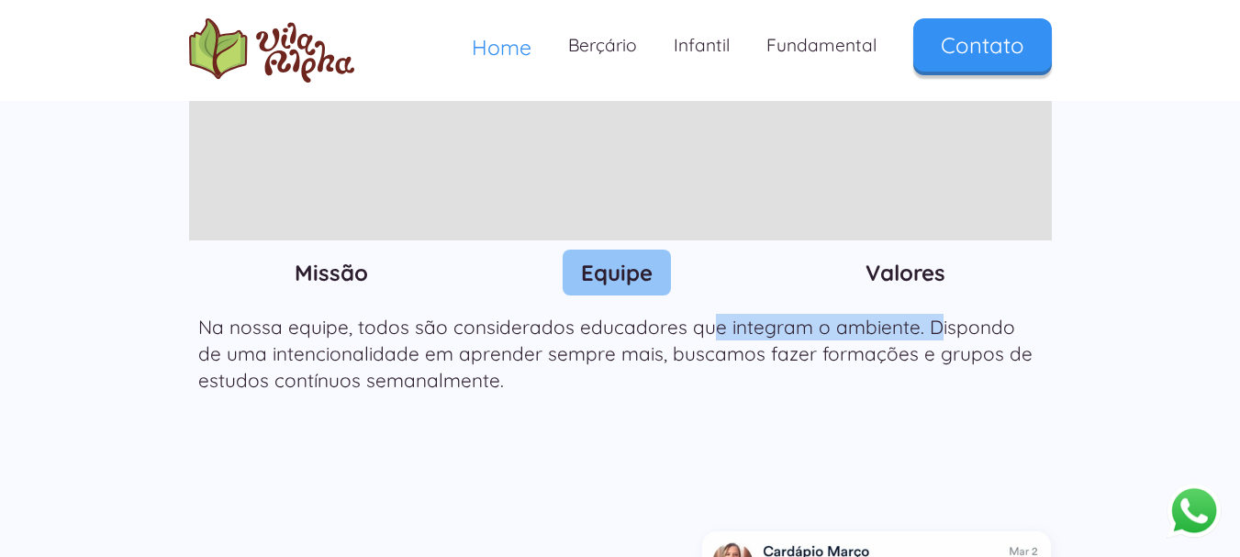
drag, startPoint x: 709, startPoint y: 247, endPoint x: 948, endPoint y: 248, distance: 239.6
click at [946, 314] on p "Na nossa equipe, todos são considerados educadores que integram o ambiente. Dis…" at bounding box center [620, 354] width 845 height 80
click at [948, 314] on p "Na nossa equipe, todos são considerados educadores que integram o ambiente. Dis…" at bounding box center [620, 354] width 845 height 80
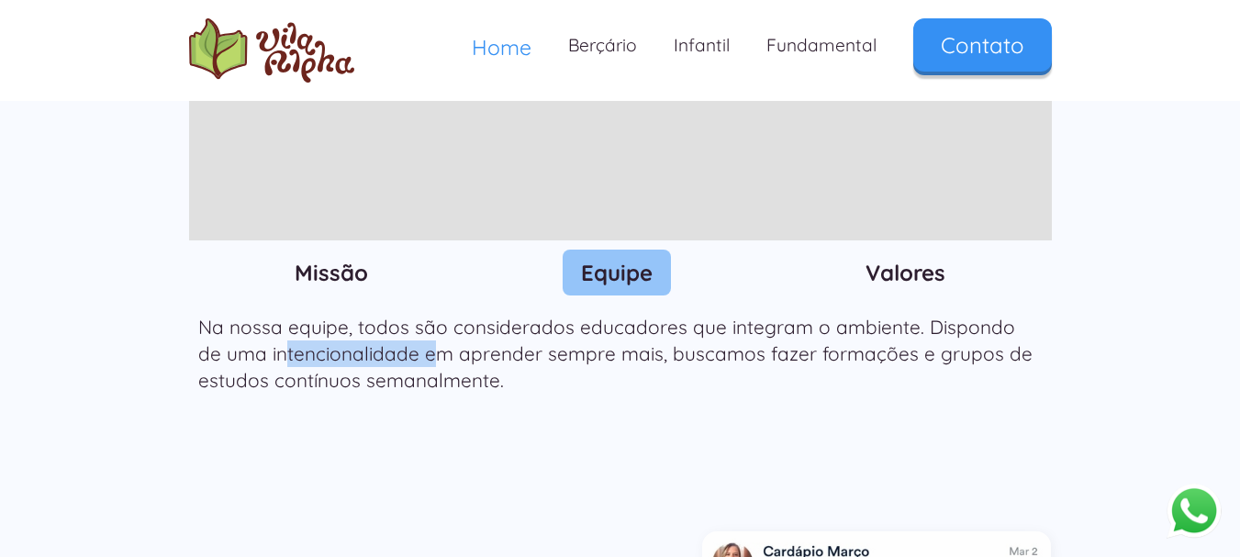
drag, startPoint x: 256, startPoint y: 281, endPoint x: 571, endPoint y: 277, distance: 314.9
click at [555, 314] on p "Na nossa equipe, todos são considerados educadores que integram o ambiente. Dis…" at bounding box center [620, 354] width 845 height 80
click at [571, 314] on p "Na nossa equipe, todos são considerados educadores que integram o ambiente. Dis…" at bounding box center [620, 354] width 845 height 80
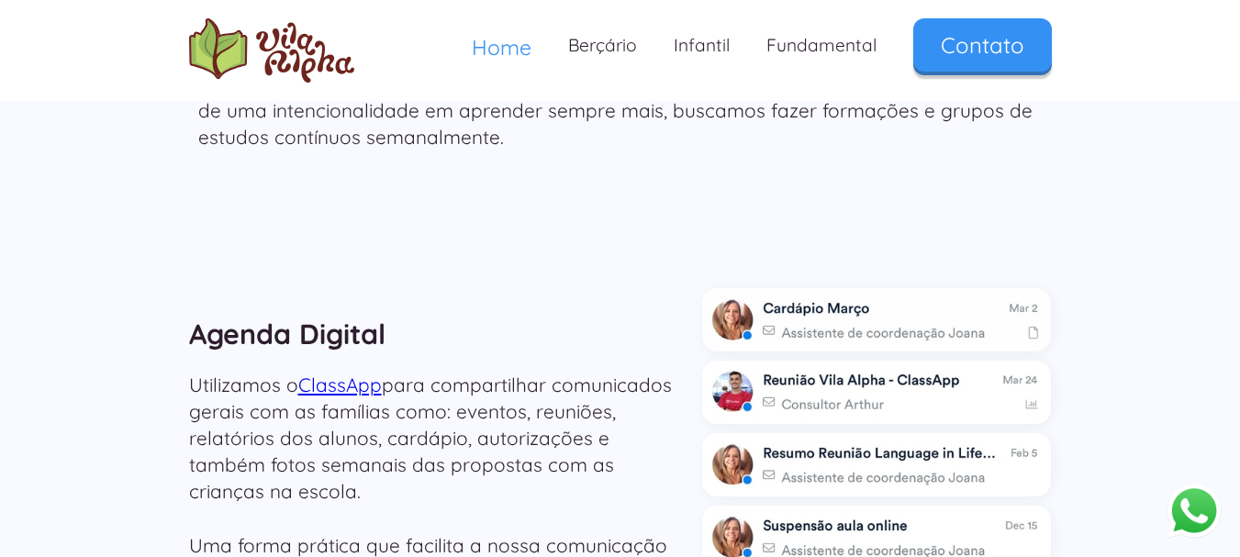
scroll to position [2387, 0]
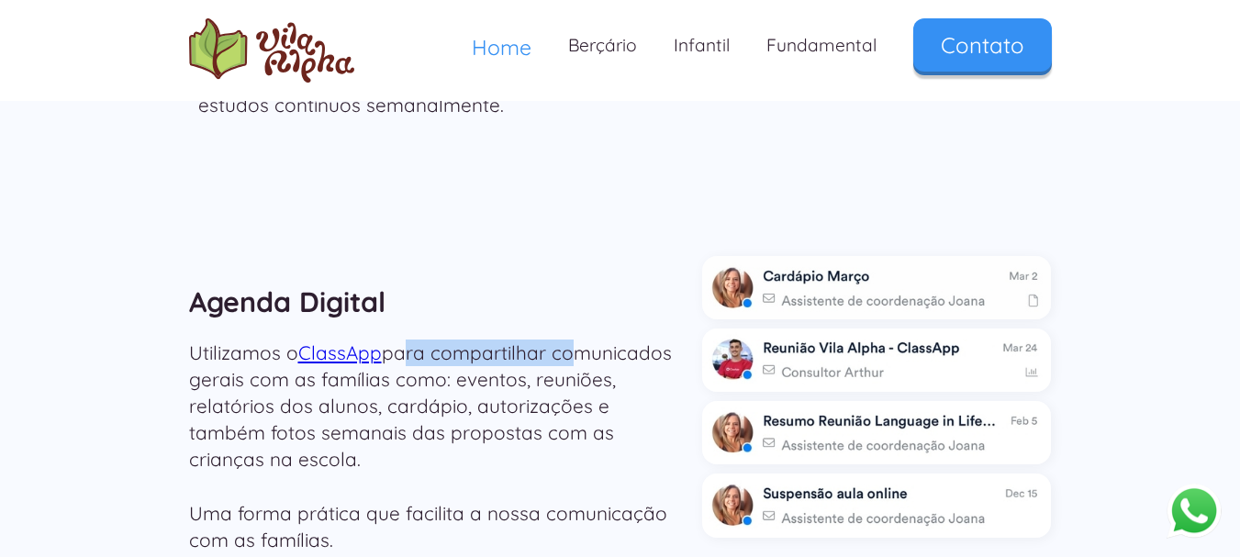
drag, startPoint x: 403, startPoint y: 278, endPoint x: 610, endPoint y: 272, distance: 207.6
click at [604, 340] on p "Utilizamos o ClassApp para compartilhar comunicados gerais com as famílias como…" at bounding box center [437, 447] width 496 height 214
click at [610, 340] on p "Utilizamos o ClassApp para compartilhar comunicados gerais com as famílias como…" at bounding box center [437, 447] width 496 height 214
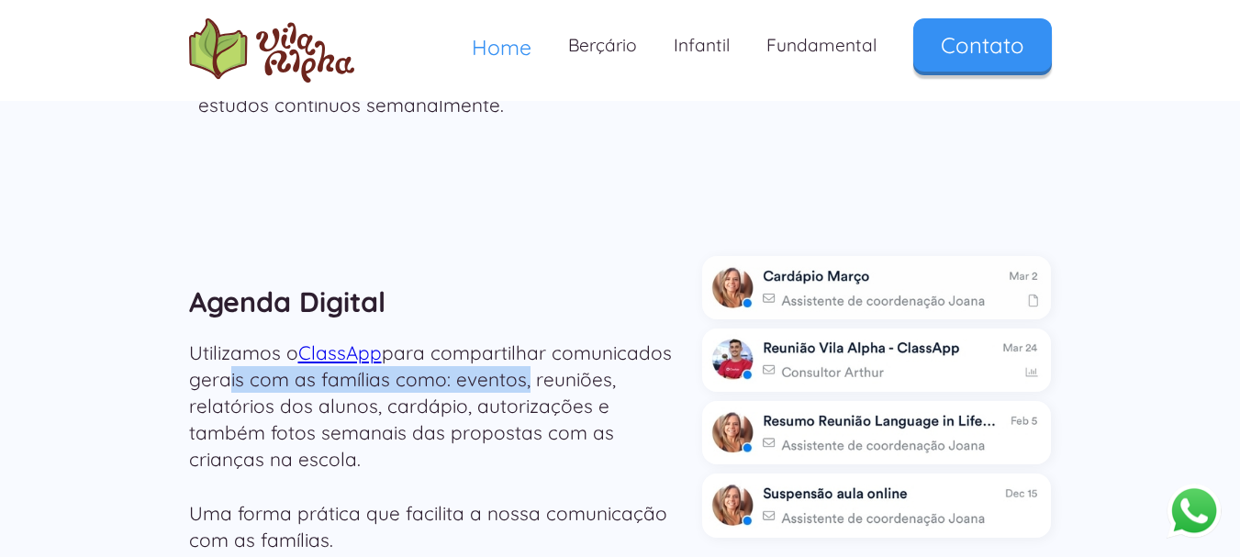
drag, startPoint x: 215, startPoint y: 300, endPoint x: 526, endPoint y: 304, distance: 311.2
click at [525, 340] on p "Utilizamos o ClassApp para compartilhar comunicados gerais com as famílias como…" at bounding box center [437, 447] width 496 height 214
click at [526, 340] on p "Utilizamos o ClassApp para compartilhar comunicados gerais com as famílias como…" at bounding box center [437, 447] width 496 height 214
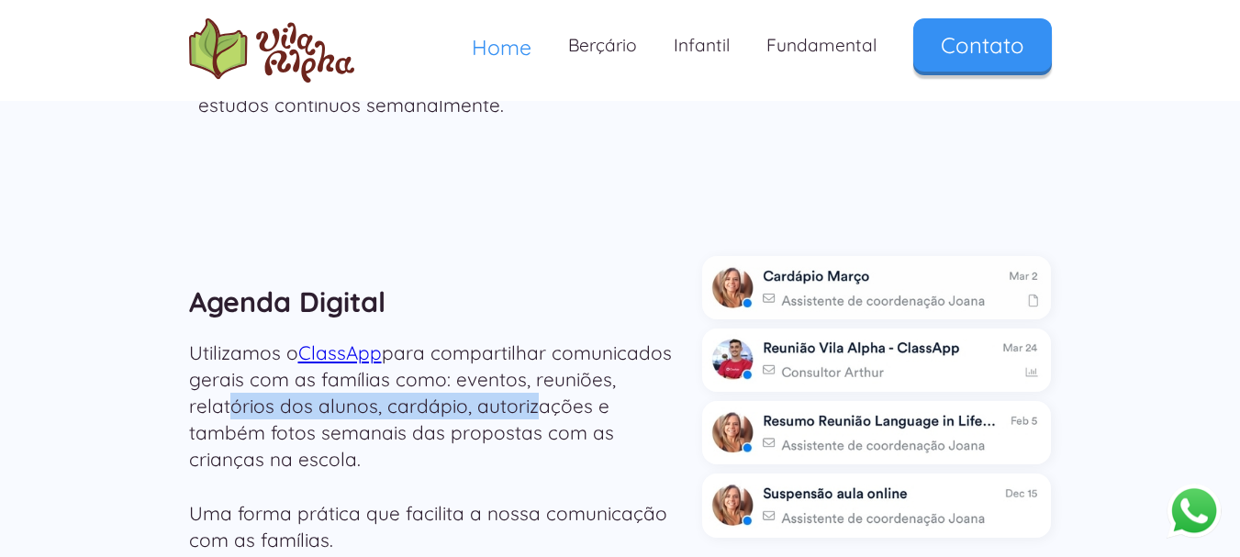
drag, startPoint x: 227, startPoint y: 334, endPoint x: 528, endPoint y: 328, distance: 301.2
click at [528, 340] on p "Utilizamos o ClassApp para compartilhar comunicados gerais com as famílias como…" at bounding box center [437, 447] width 496 height 214
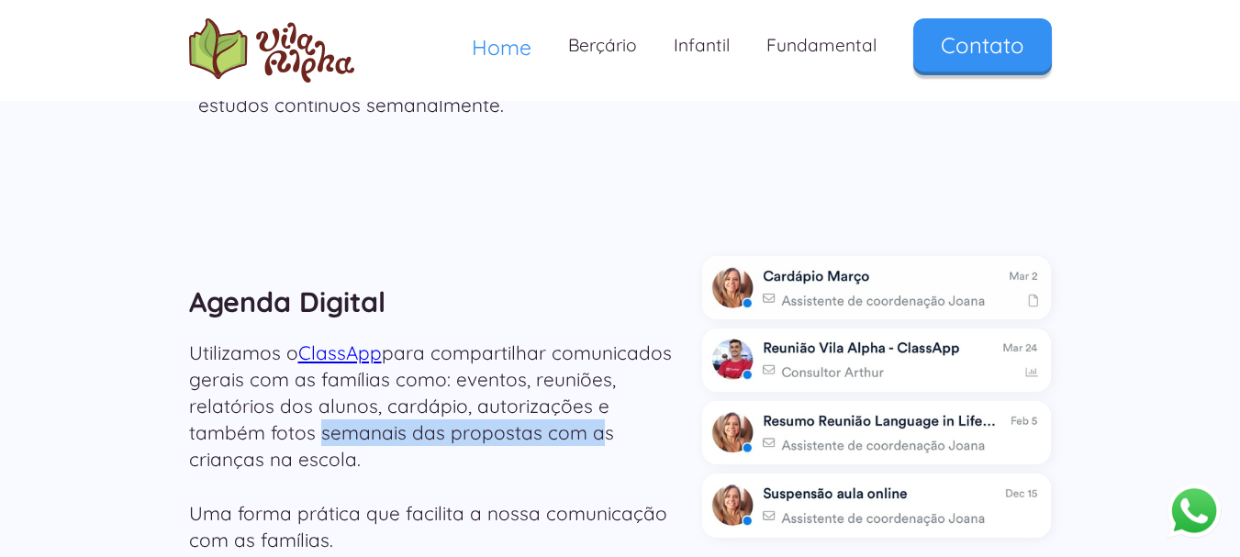
drag, startPoint x: 241, startPoint y: 355, endPoint x: 519, endPoint y: 354, distance: 277.2
click at [518, 354] on p "Utilizamos o ClassApp para compartilhar comunicados gerais com as famílias como…" at bounding box center [437, 447] width 496 height 214
click at [519, 354] on p "Utilizamos o ClassApp para compartilhar comunicados gerais com as famílias como…" at bounding box center [437, 447] width 496 height 214
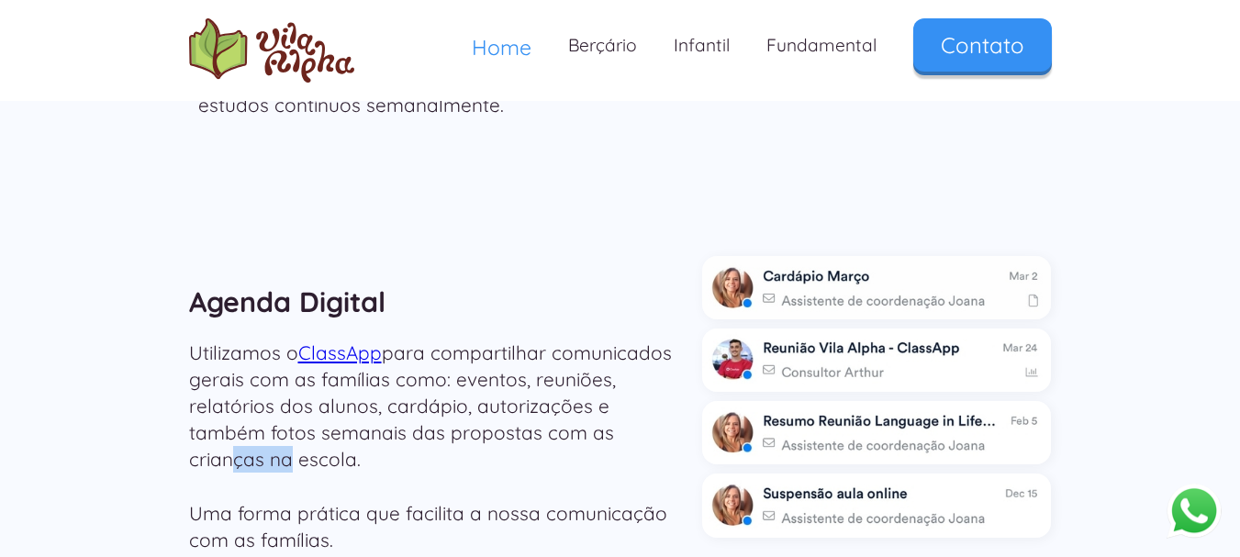
drag, startPoint x: 561, startPoint y: 354, endPoint x: 620, endPoint y: 357, distance: 58.8
click at [618, 357] on p "Utilizamos o ClassApp para compartilhar comunicados gerais com as famílias como…" at bounding box center [437, 447] width 496 height 214
click at [620, 357] on p "Utilizamos o ClassApp para compartilhar comunicados gerais com as famílias como…" at bounding box center [437, 447] width 496 height 214
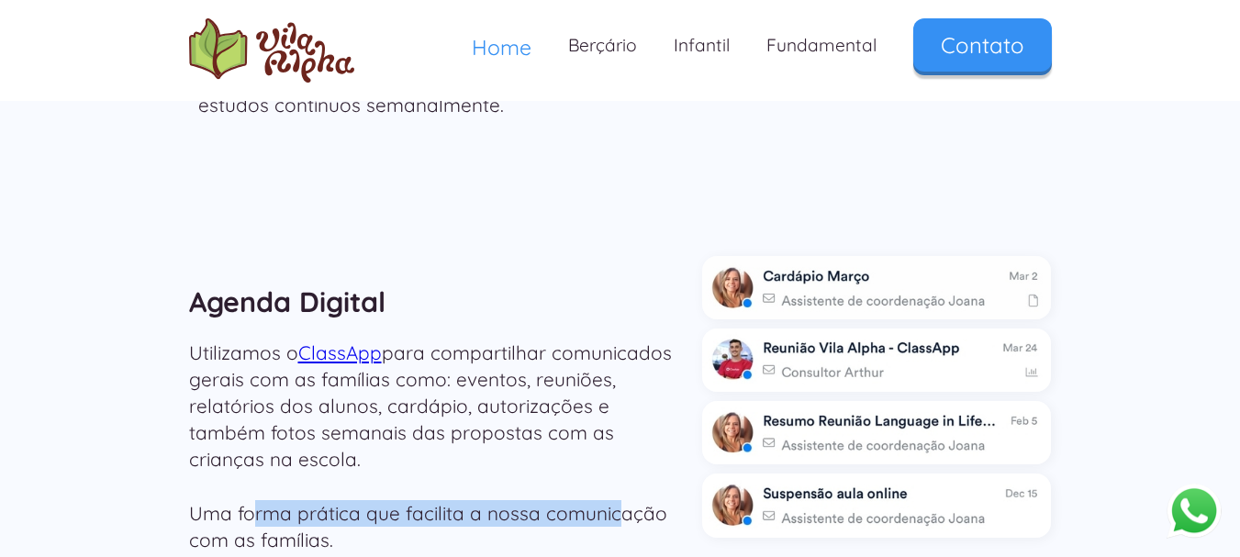
drag, startPoint x: 257, startPoint y: 437, endPoint x: 610, endPoint y: 437, distance: 353.4
click at [610, 437] on p "Utilizamos o ClassApp para compartilhar comunicados gerais com as famílias como…" at bounding box center [437, 447] width 496 height 214
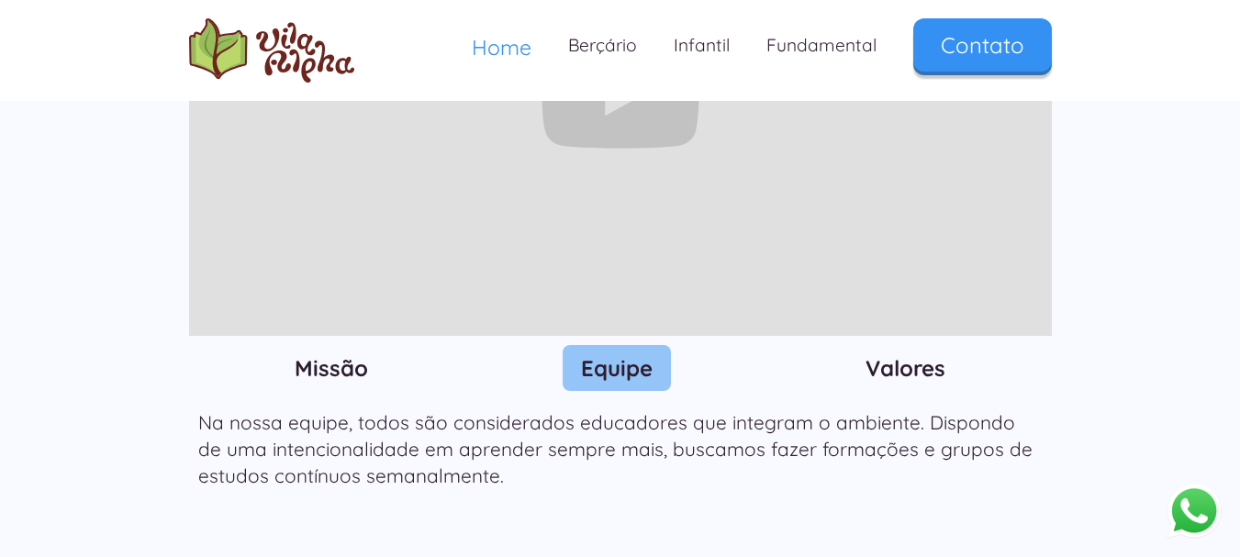
scroll to position [1922, 0]
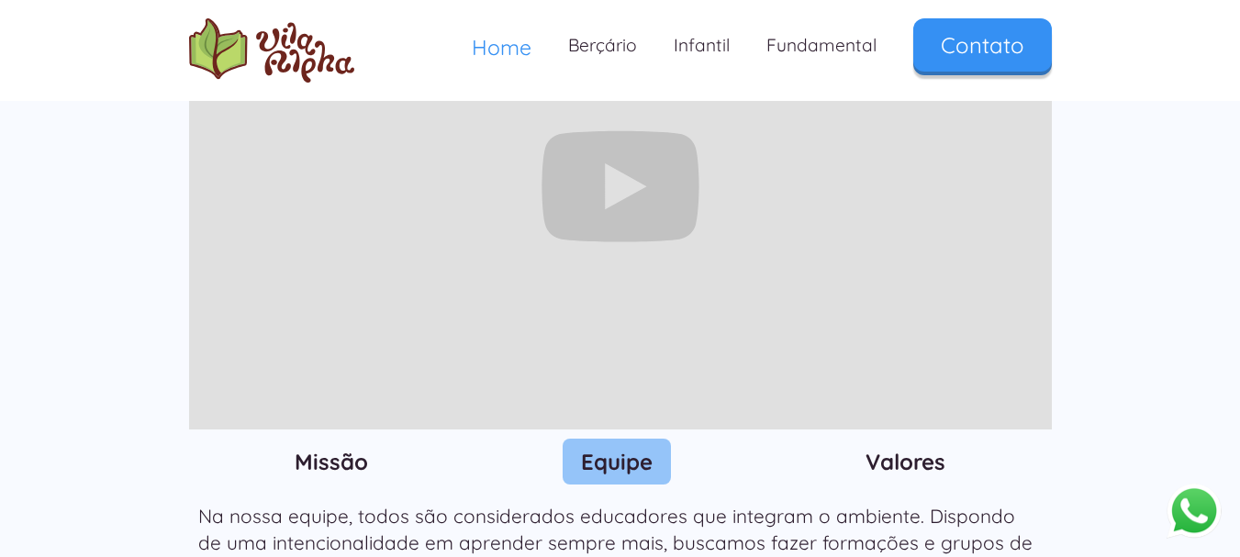
click at [914, 448] on h3 "Valores" at bounding box center [906, 462] width 80 height 28
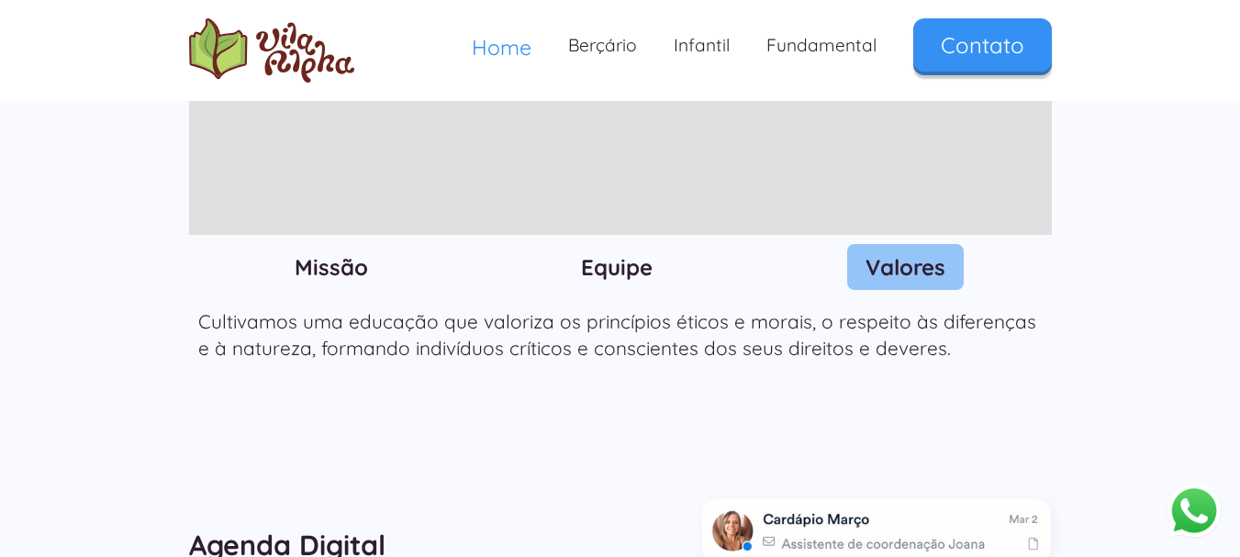
scroll to position [2198, 0]
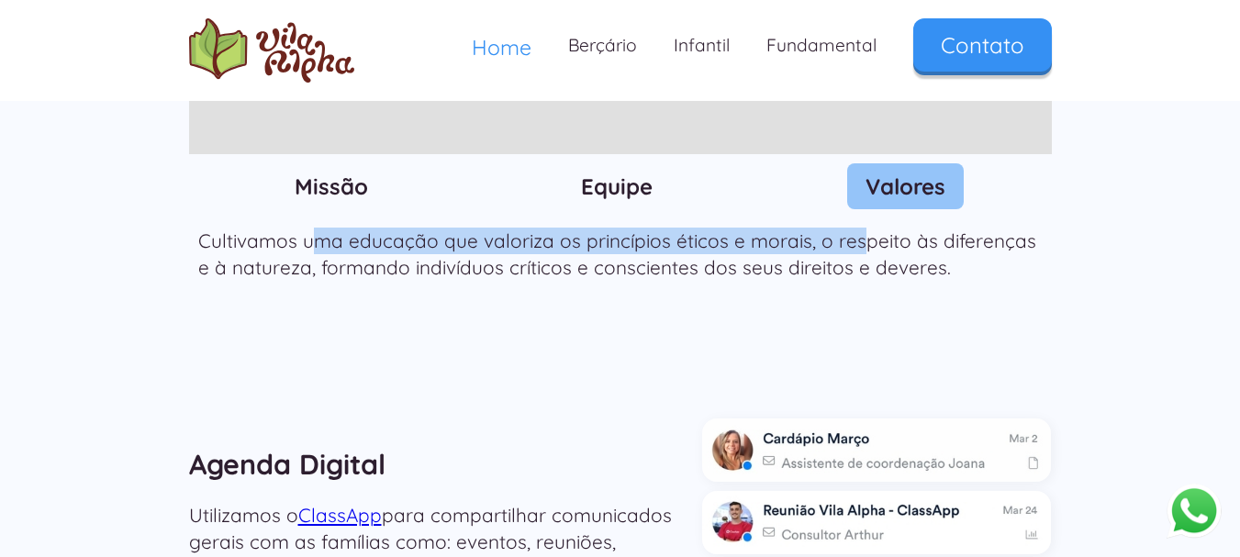
drag, startPoint x: 319, startPoint y: 164, endPoint x: 854, endPoint y: 154, distance: 535.3
click at [854, 228] on p "Cultivamos uma educação que valoriza os princípios éticos e morais, o respeito …" at bounding box center [620, 254] width 845 height 53
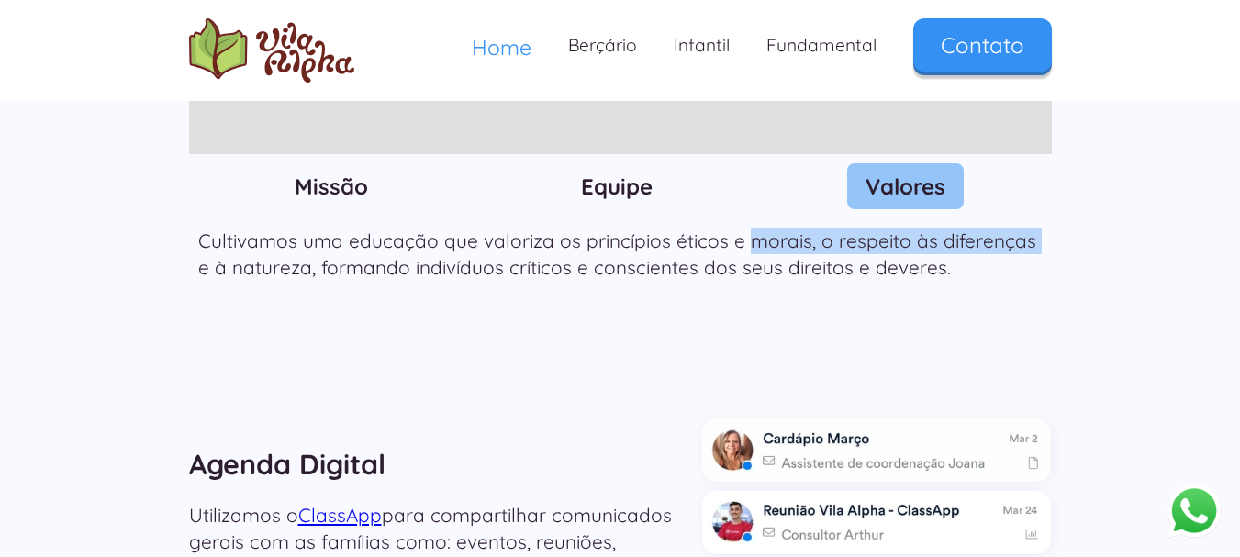
drag, startPoint x: 738, startPoint y: 162, endPoint x: 1031, endPoint y: 162, distance: 292.8
click at [1031, 228] on p "Cultivamos uma educação que valoriza os princípios éticos e morais, o respeito …" at bounding box center [620, 254] width 845 height 53
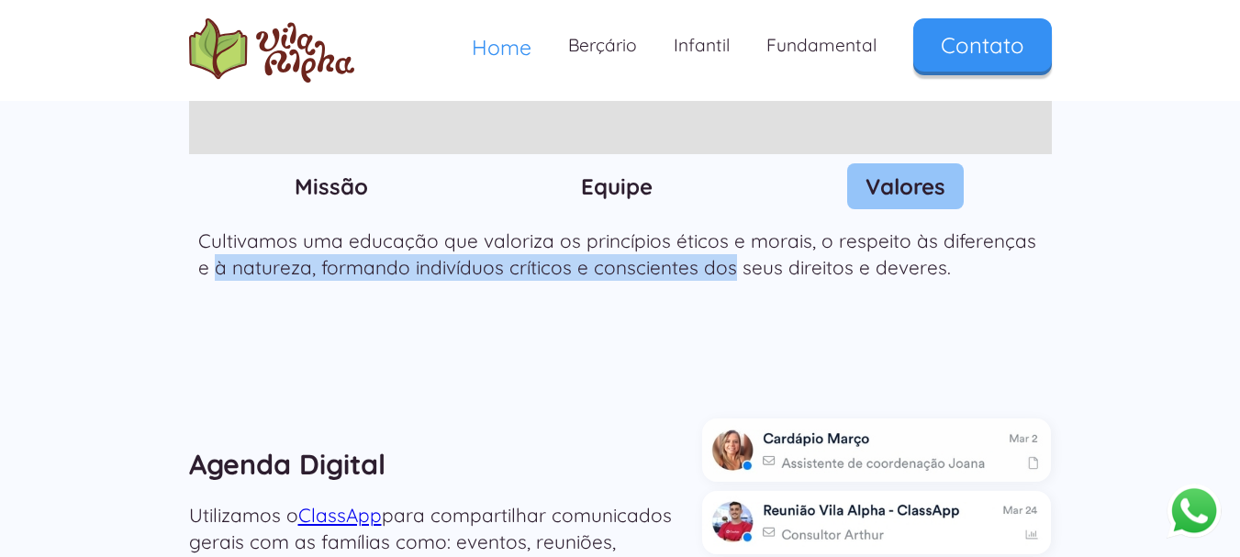
drag, startPoint x: 202, startPoint y: 192, endPoint x: 714, endPoint y: 192, distance: 512.2
click at [714, 209] on div "Cultivamos uma educação que valoriza os princípios éticos e morais, o respeito …" at bounding box center [620, 258] width 863 height 99
click at [714, 228] on p "Cultivamos uma educação que valoriza os princípios éticos e morais, o respeito …" at bounding box center [620, 254] width 845 height 53
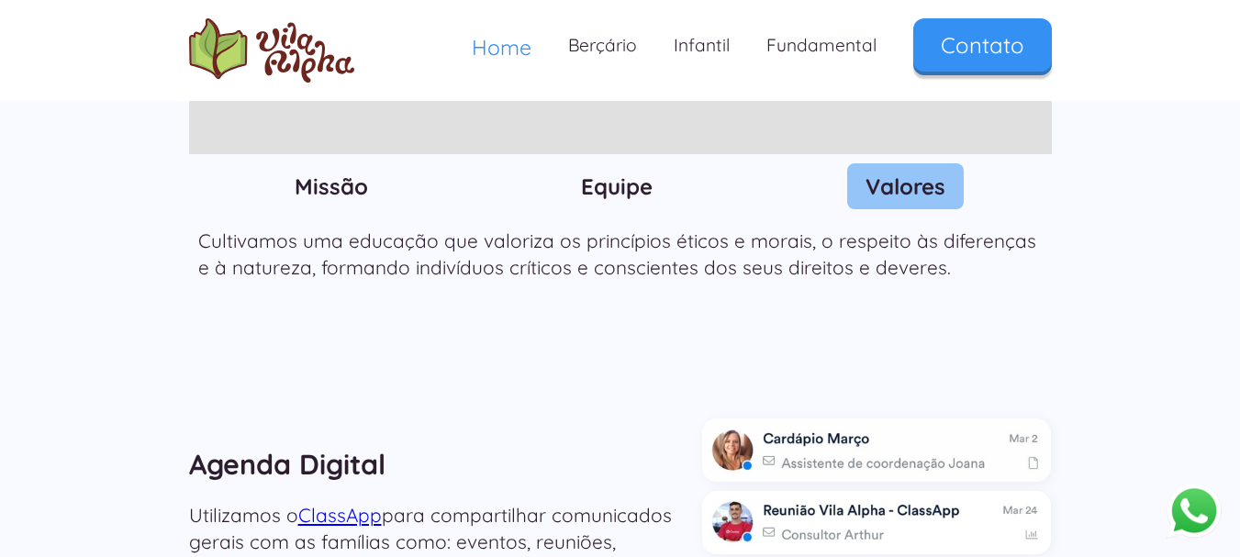
click at [1198, 515] on button "Abrir WhatsApp" at bounding box center [1194, 511] width 55 height 56
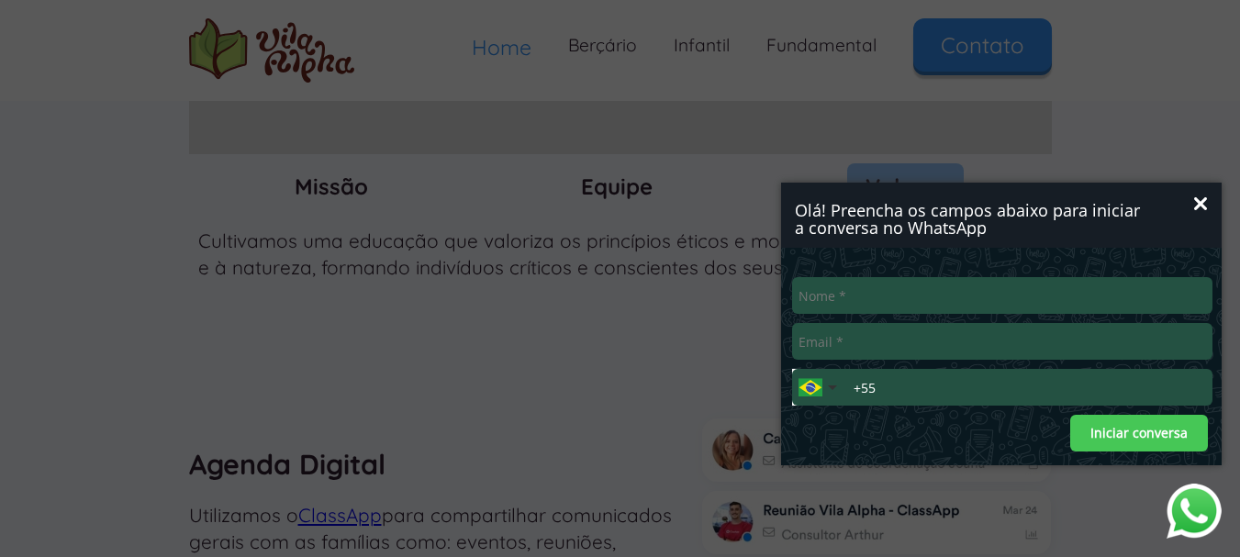
click at [896, 306] on input "Nome*" at bounding box center [1002, 295] width 420 height 37
type input "[PERSON_NAME]"
type input "[EMAIL_ADDRESS][DOMAIN_NAME]"
drag, startPoint x: 899, startPoint y: 383, endPoint x: 937, endPoint y: 383, distance: 38.6
click at [899, 383] on input "+55" at bounding box center [1029, 387] width 365 height 37
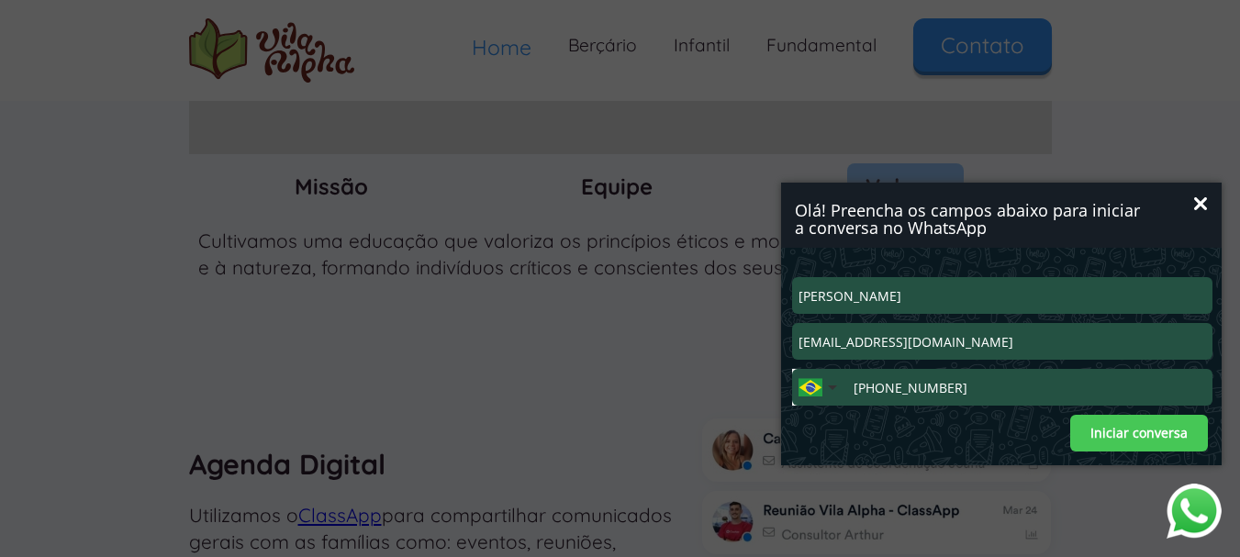
type input "[PHONE_NUMBER]"
click at [1116, 441] on button "Iniciar conversa" at bounding box center [1139, 433] width 138 height 37
